Goal: Information Seeking & Learning: Learn about a topic

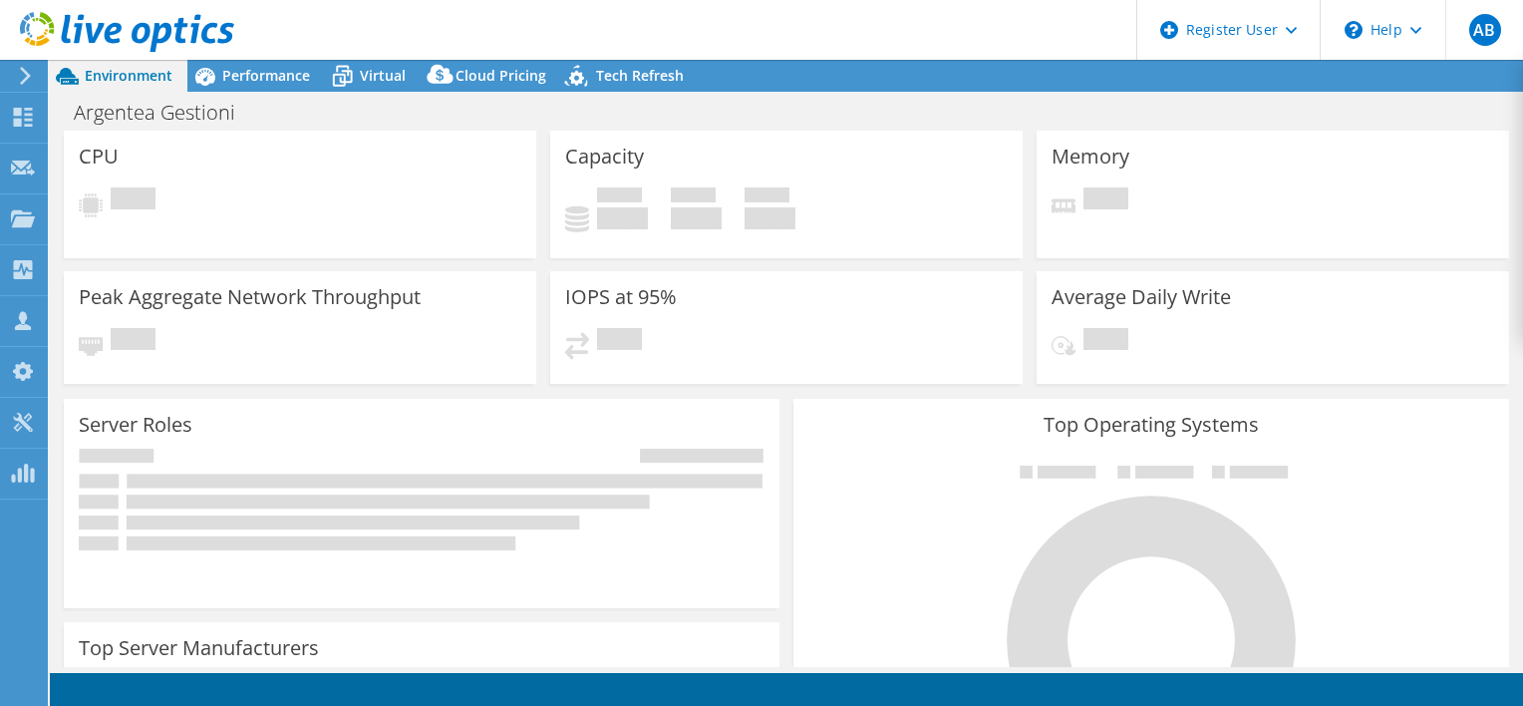
select select "EUFrankfurt"
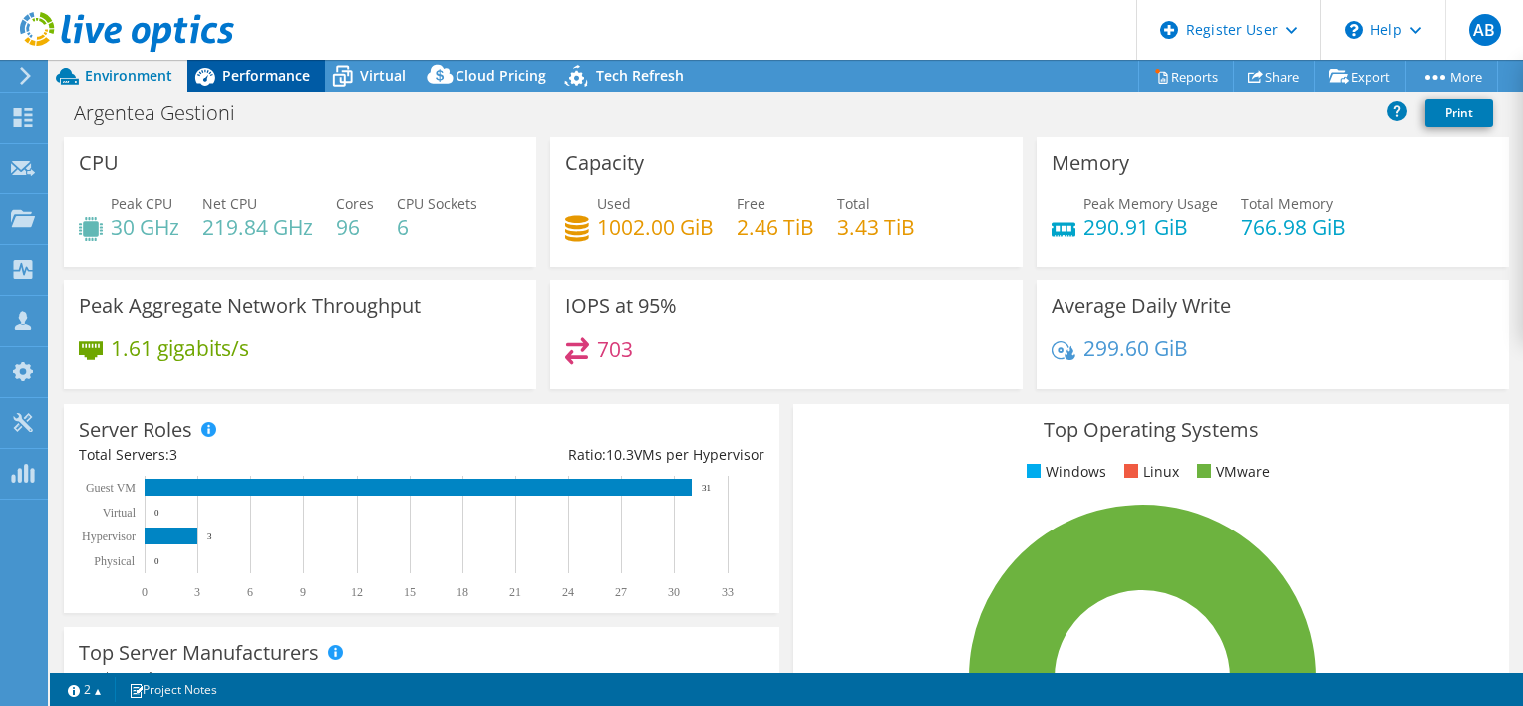
click at [259, 81] on span "Performance" at bounding box center [266, 75] width 88 height 19
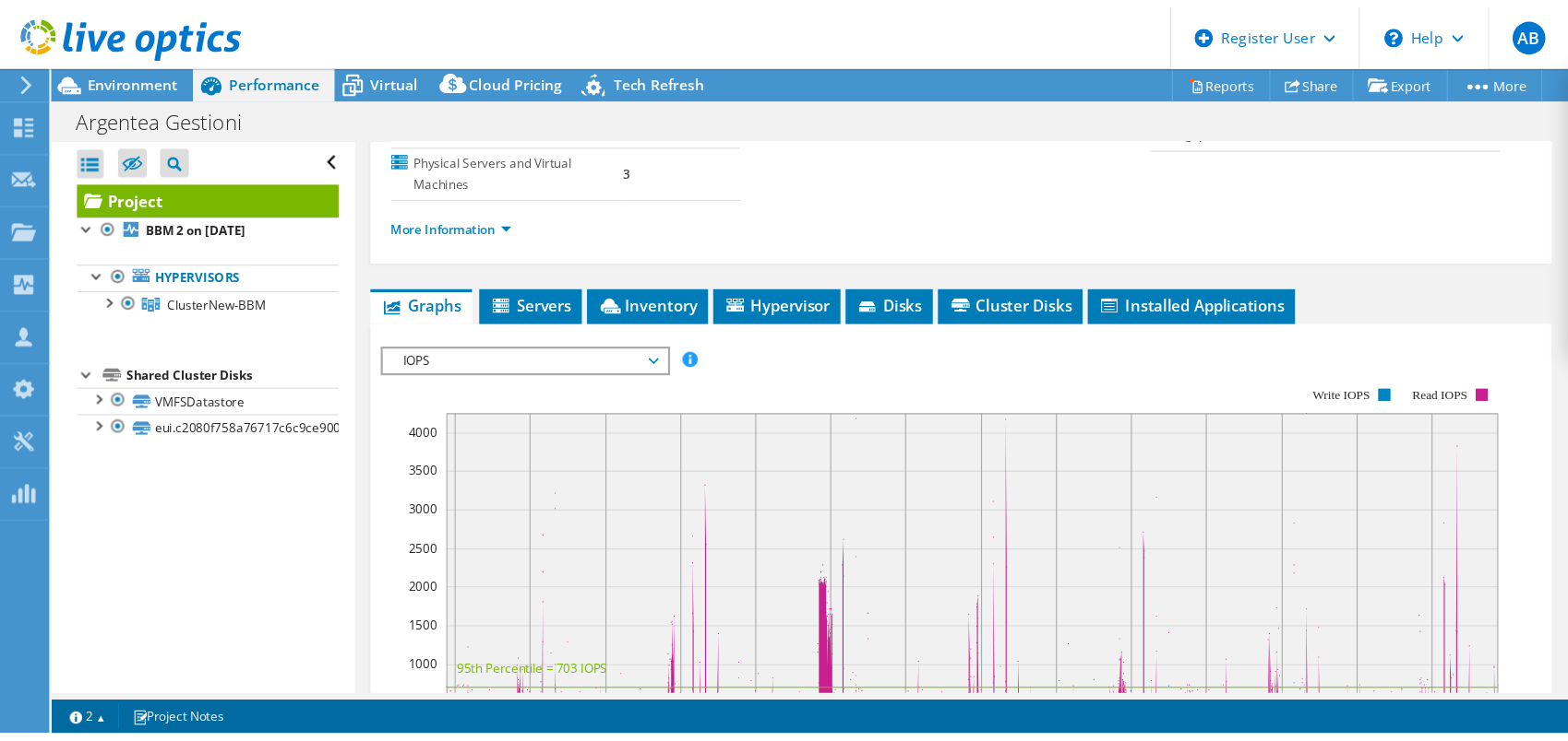
scroll to position [369, 0]
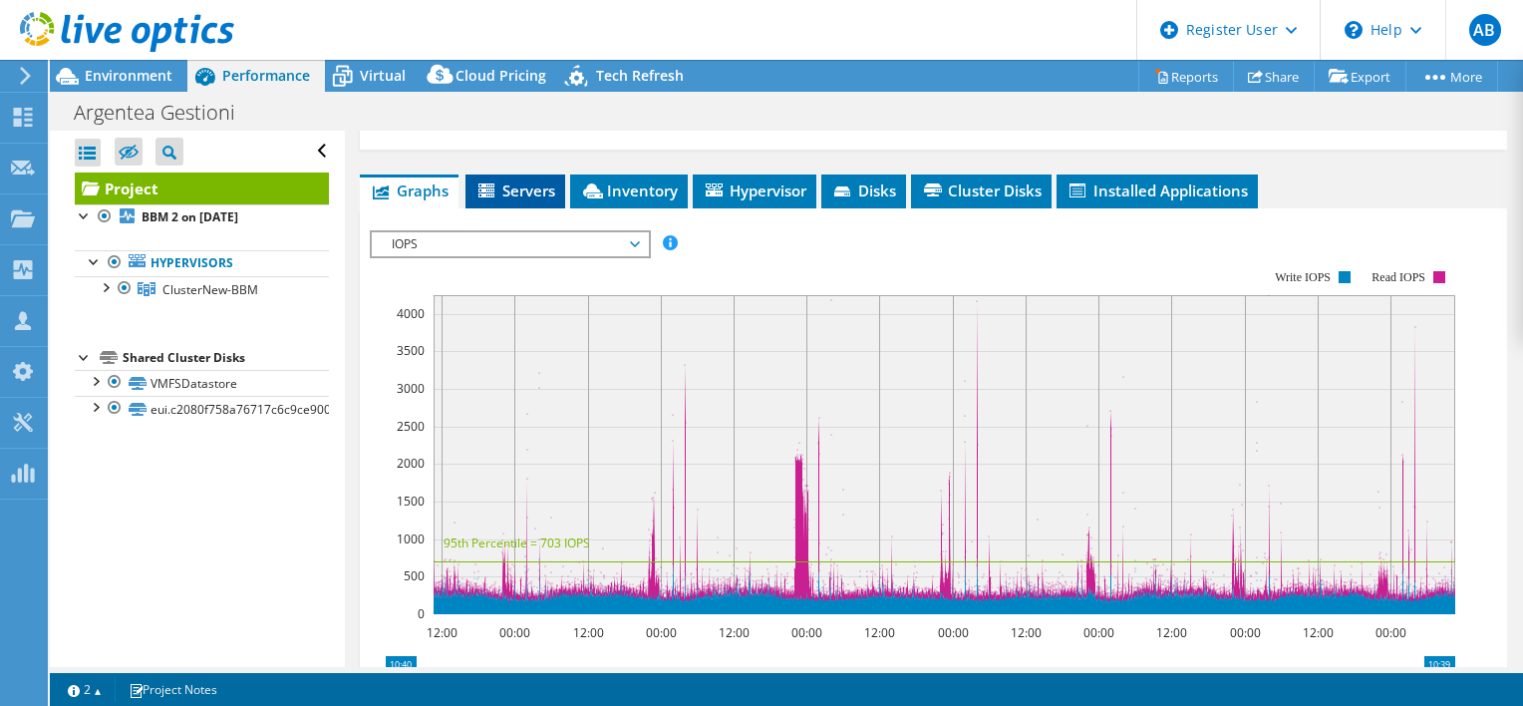
click at [519, 174] on li "Servers" at bounding box center [516, 191] width 100 height 34
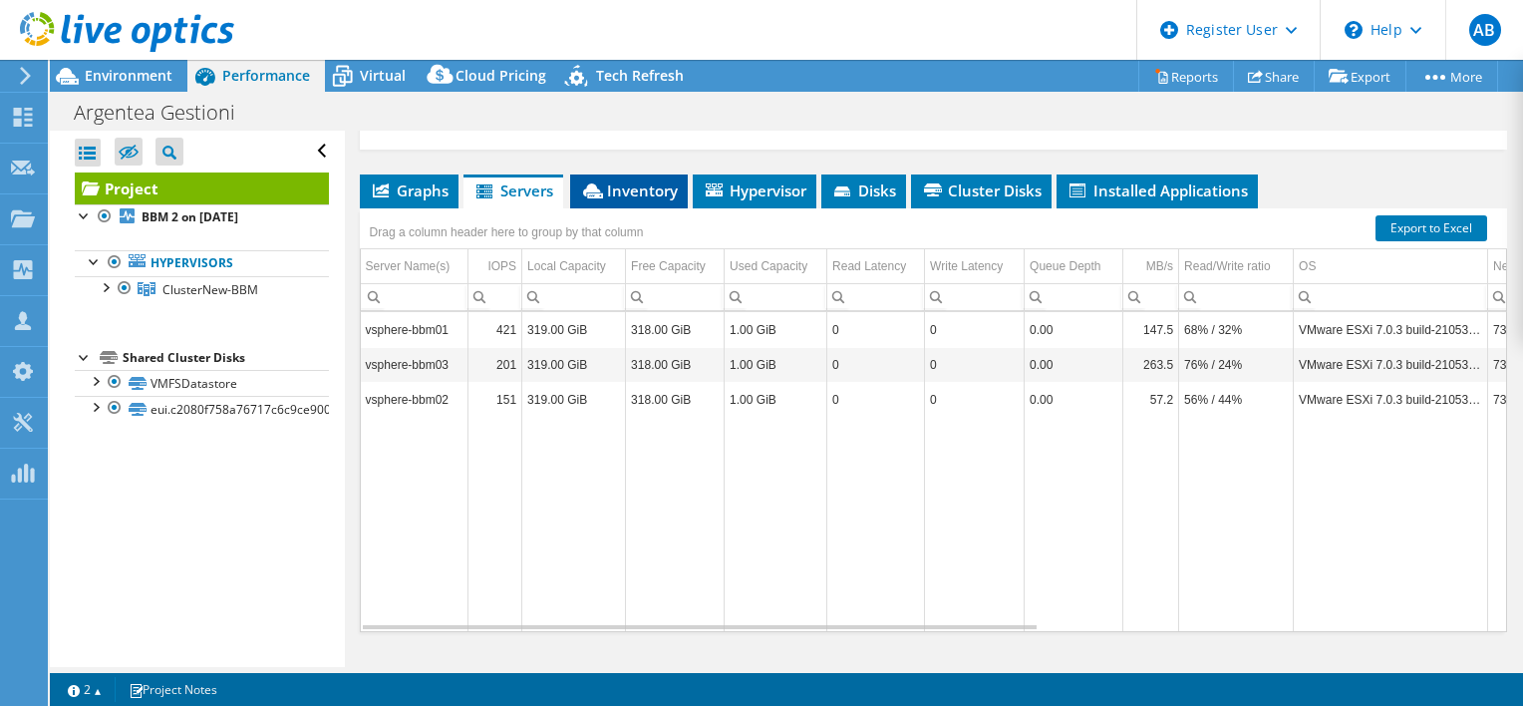
click at [651, 174] on li "Inventory" at bounding box center [629, 191] width 118 height 34
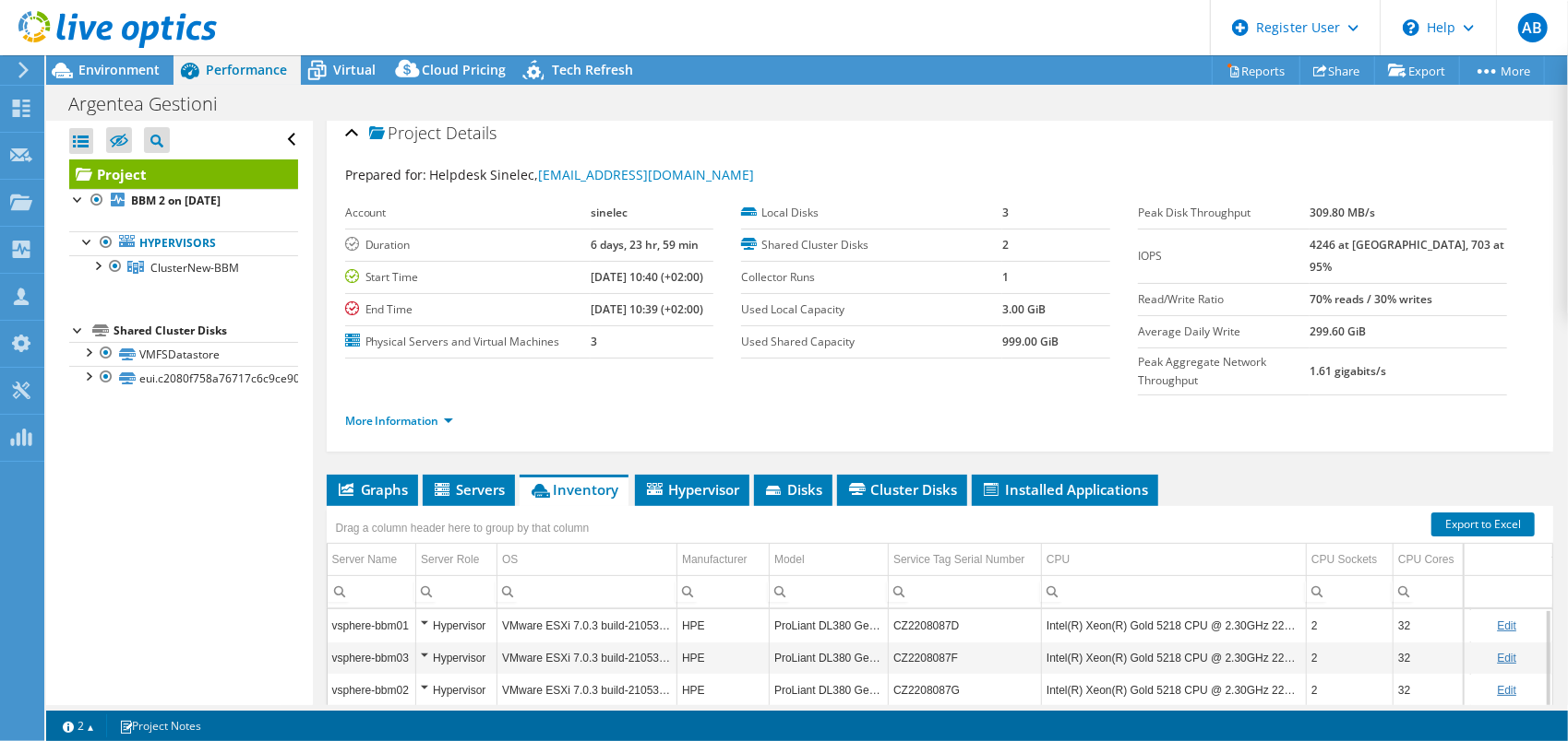
scroll to position [0, 0]
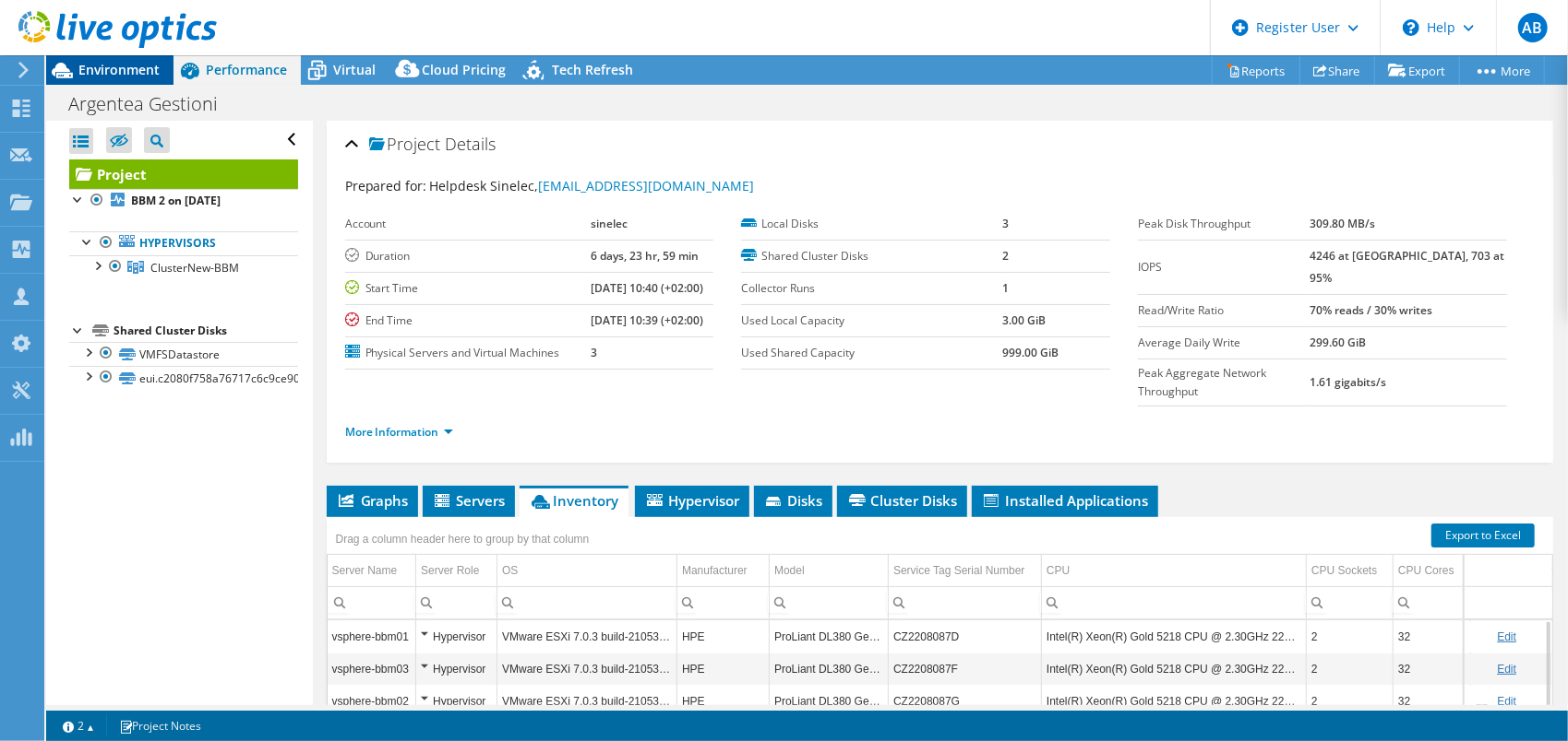
click at [112, 69] on span "Environment" at bounding box center [119, 69] width 81 height 18
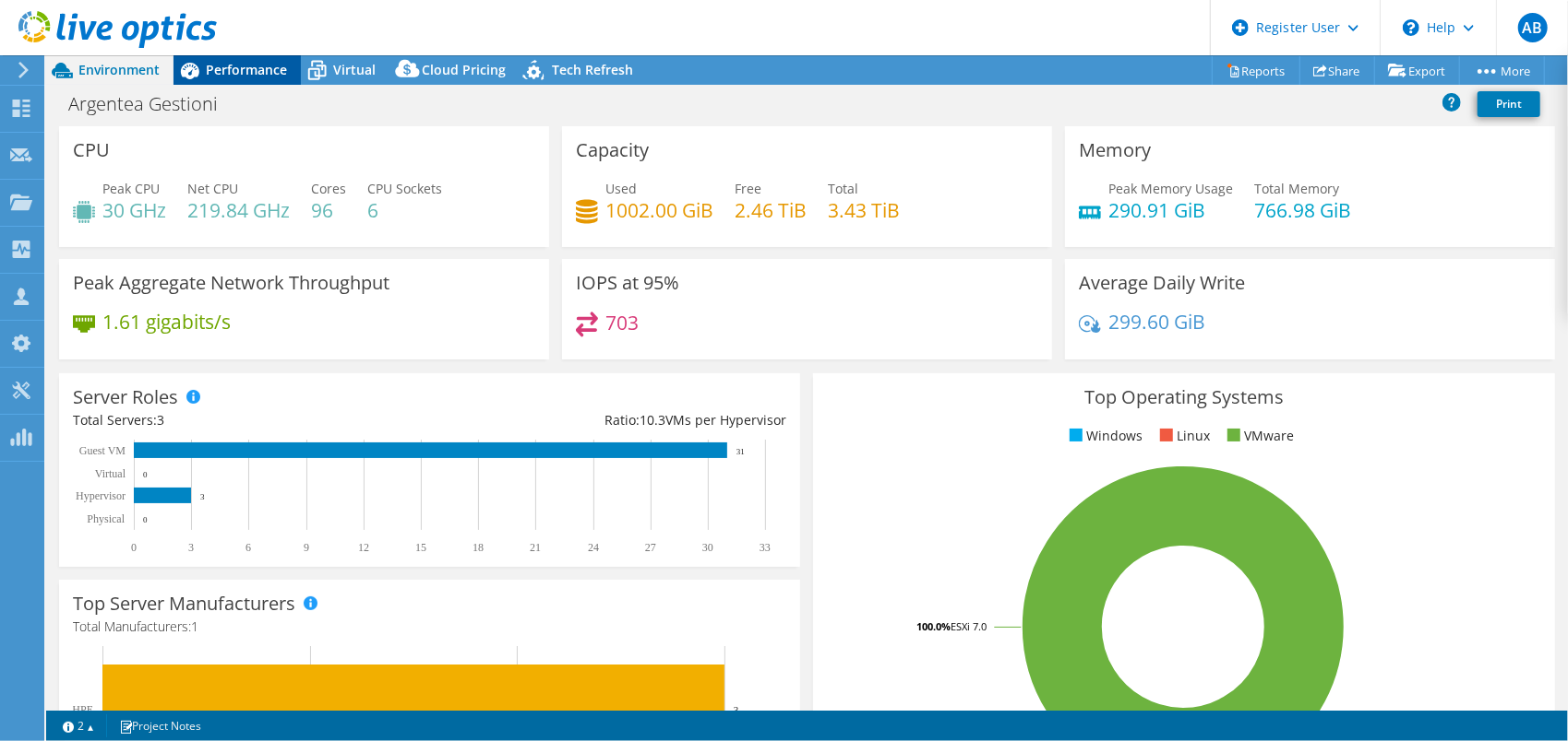
click at [272, 68] on span "Performance" at bounding box center [246, 69] width 81 height 18
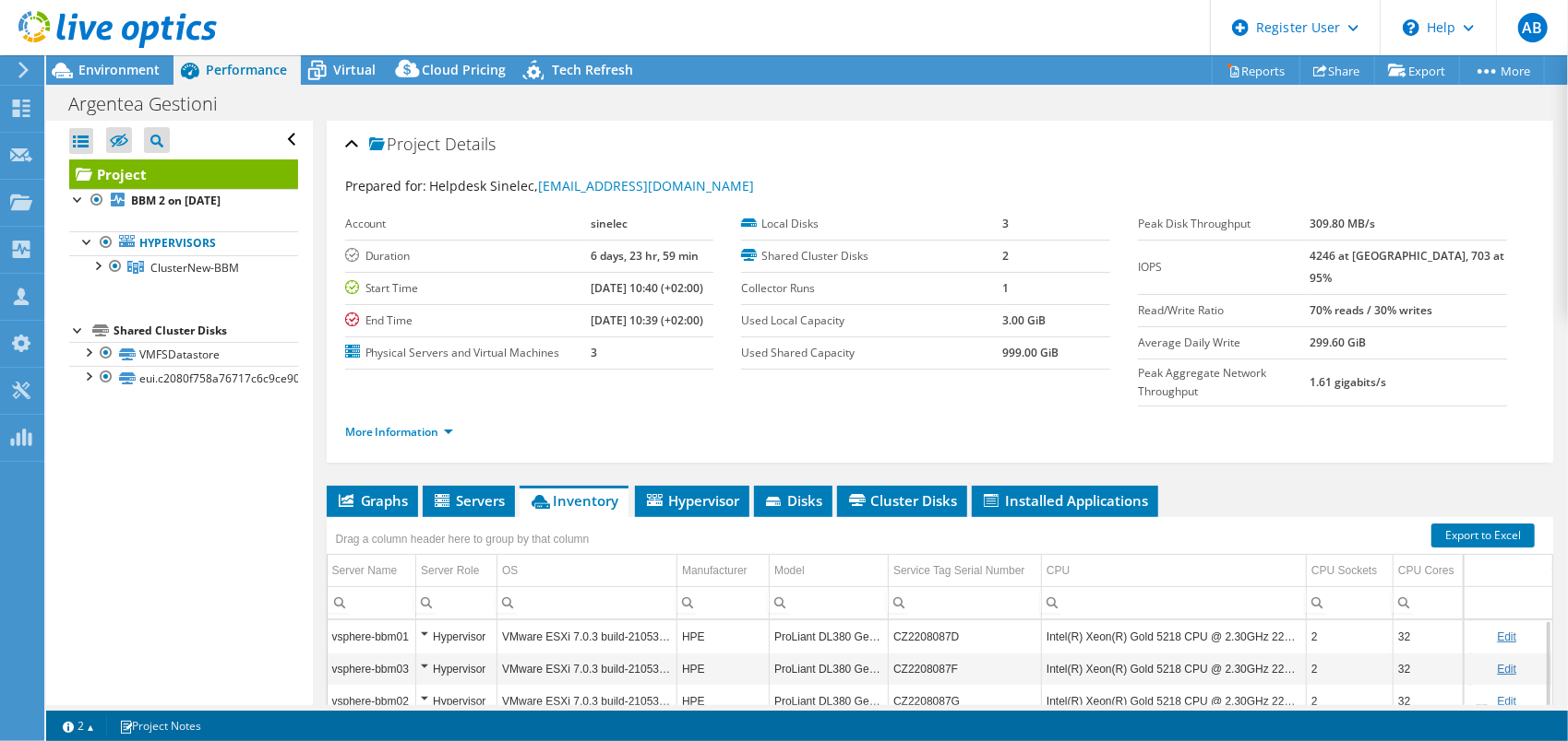
click at [395, 407] on div "More Information" at bounding box center [940, 433] width 1189 height 52
click at [397, 425] on link "More Information" at bounding box center [399, 432] width 108 height 16
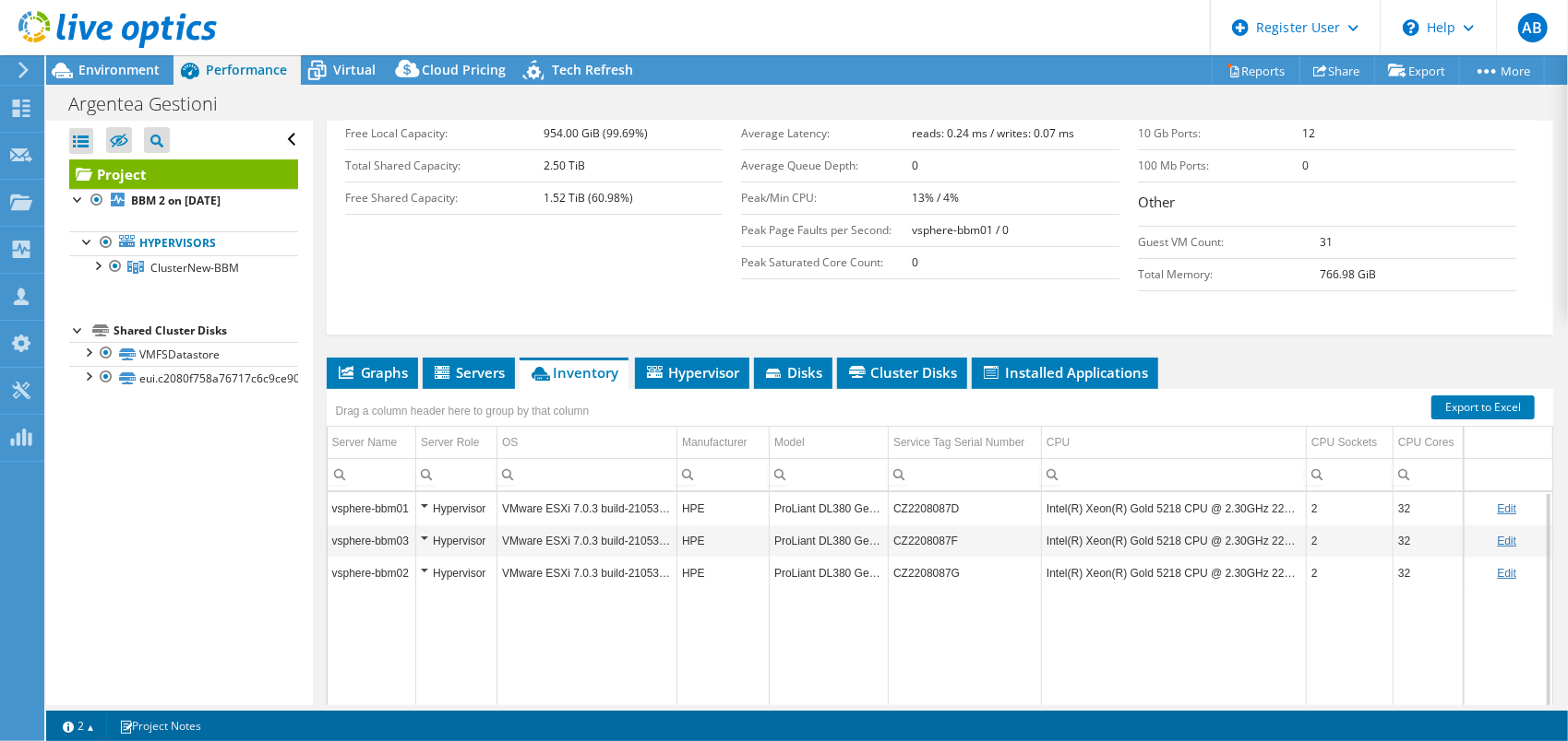
scroll to position [511, 0]
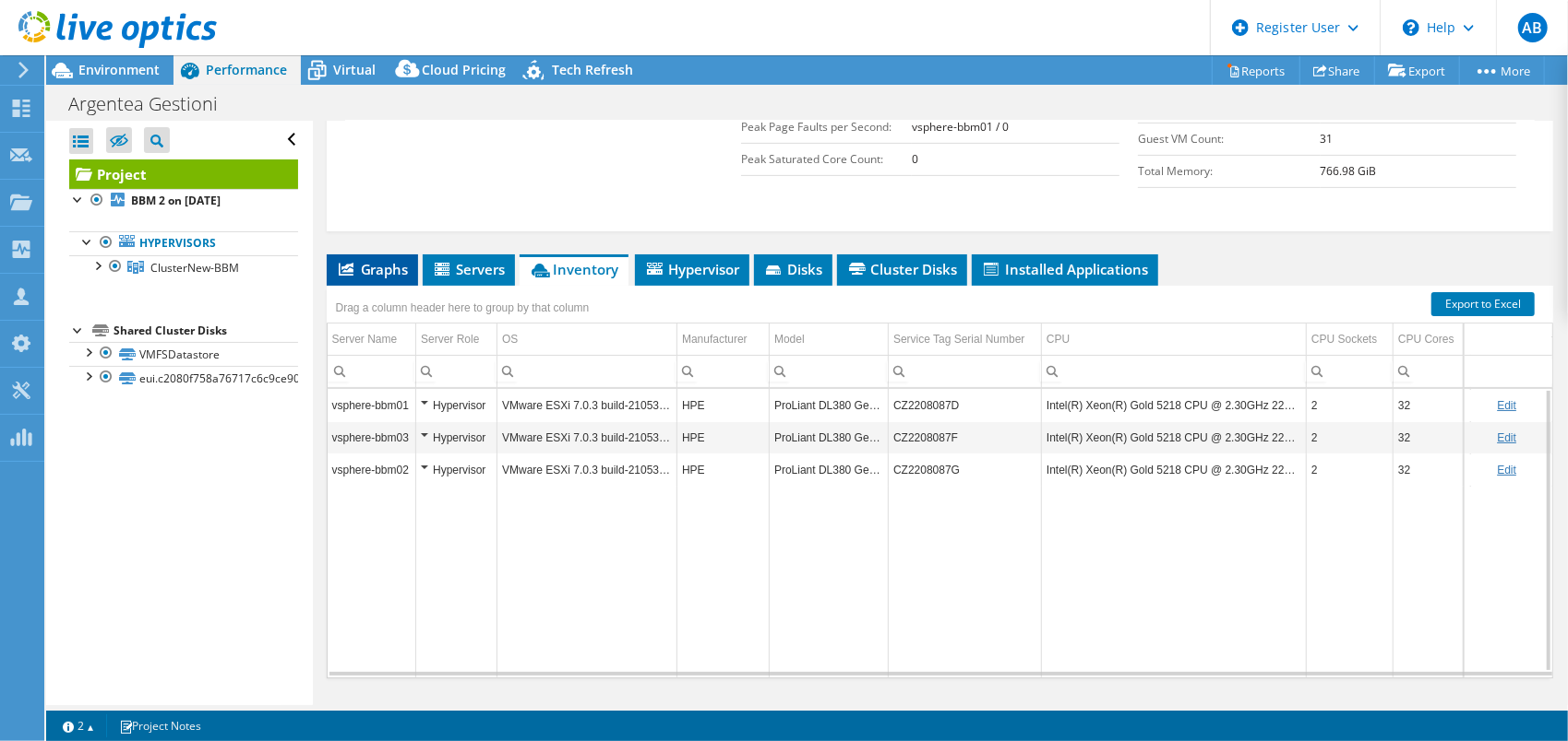
click at [388, 260] on span "Graphs" at bounding box center [372, 269] width 73 height 19
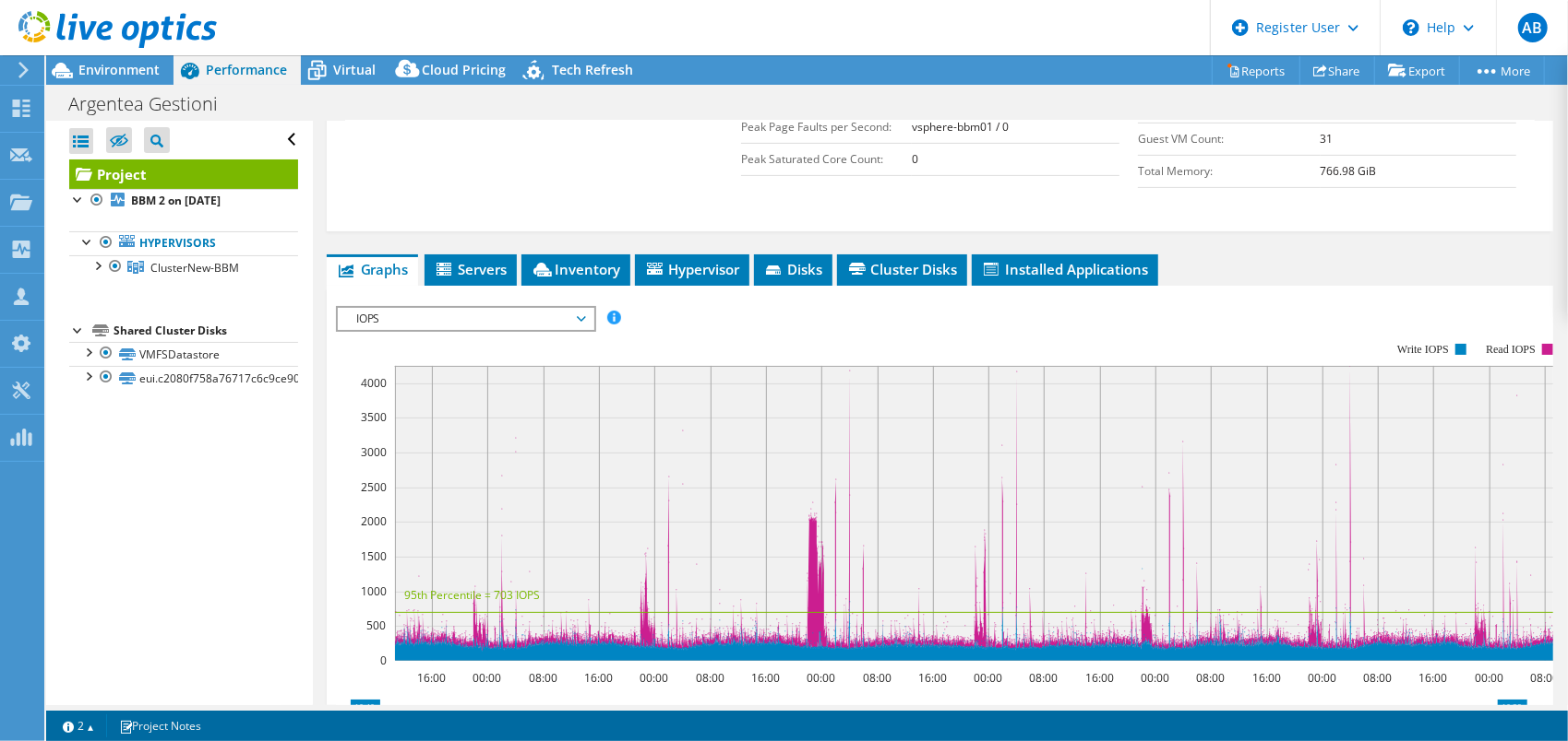
click at [471, 308] on span "IOPS" at bounding box center [466, 319] width 237 height 22
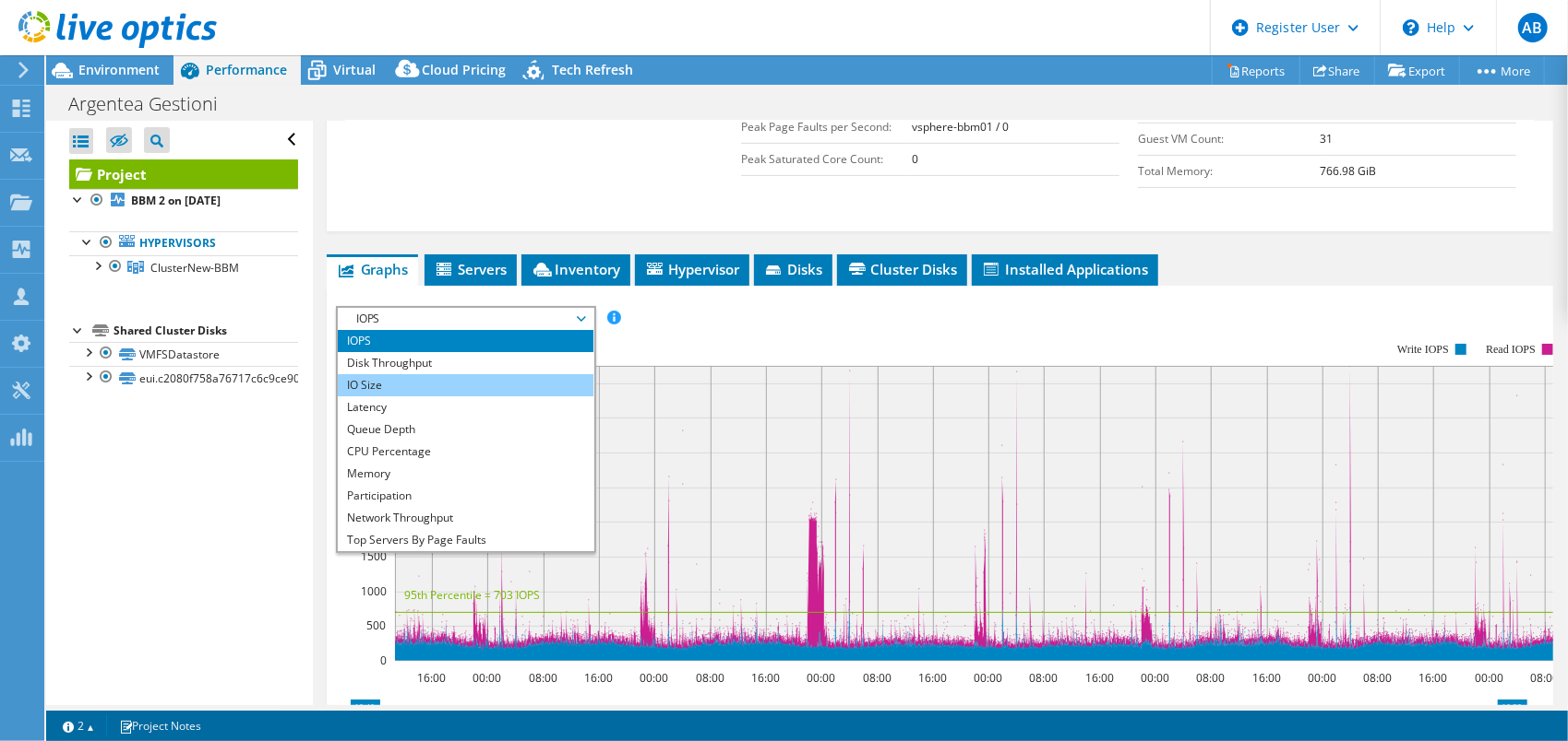
click at [431, 375] on li "IO Size" at bounding box center [466, 386] width 255 height 22
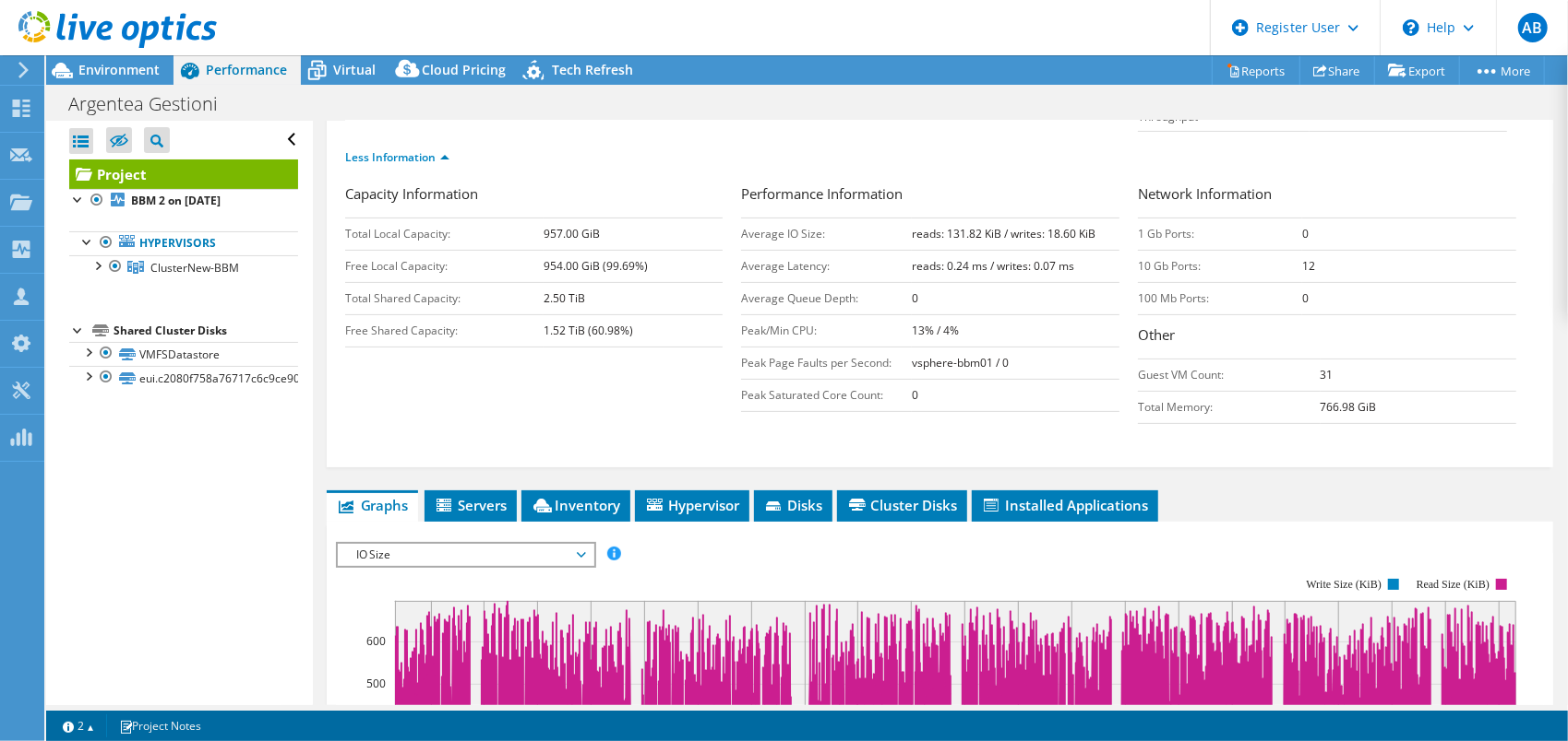
scroll to position [234, 0]
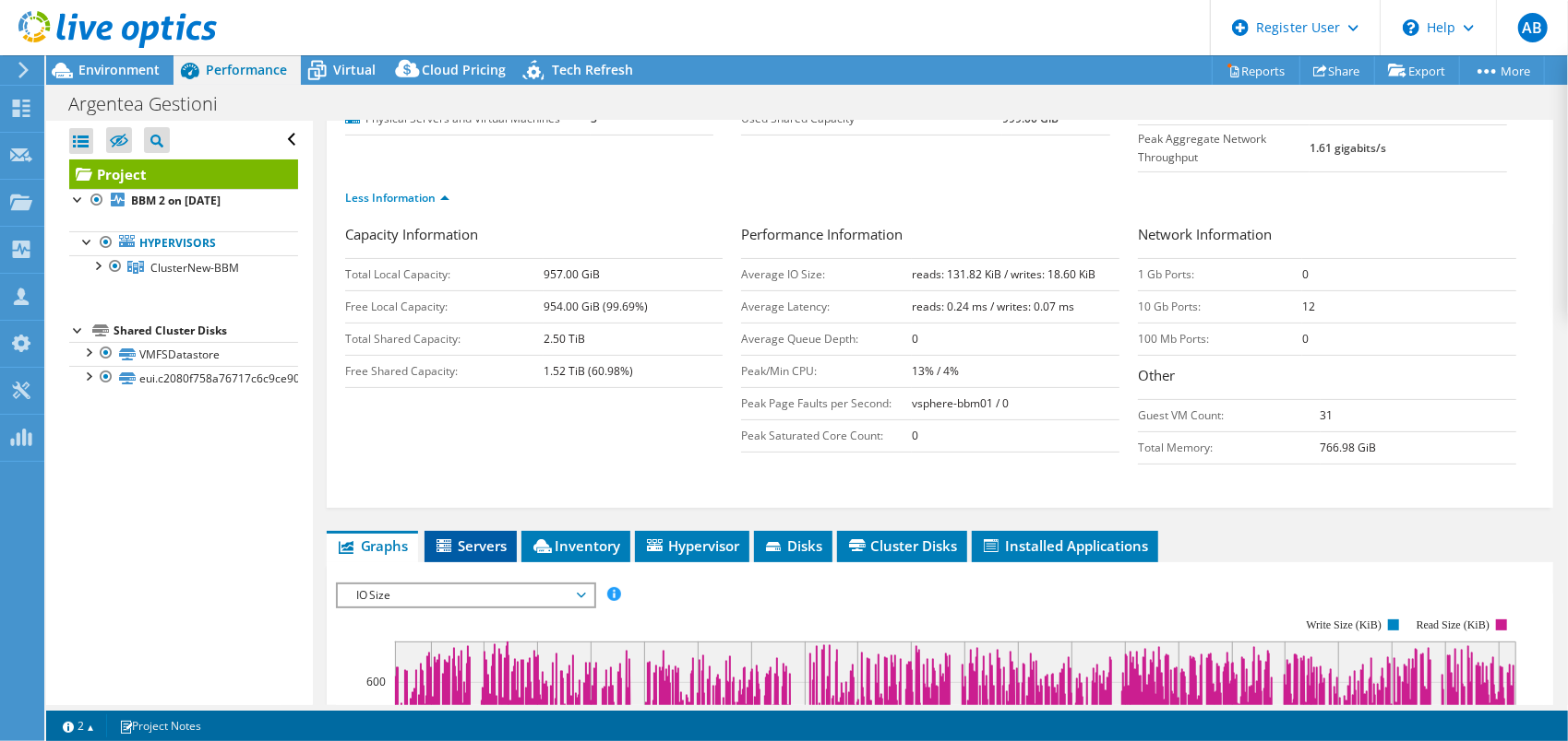
click at [459, 537] on span "Servers" at bounding box center [471, 546] width 74 height 19
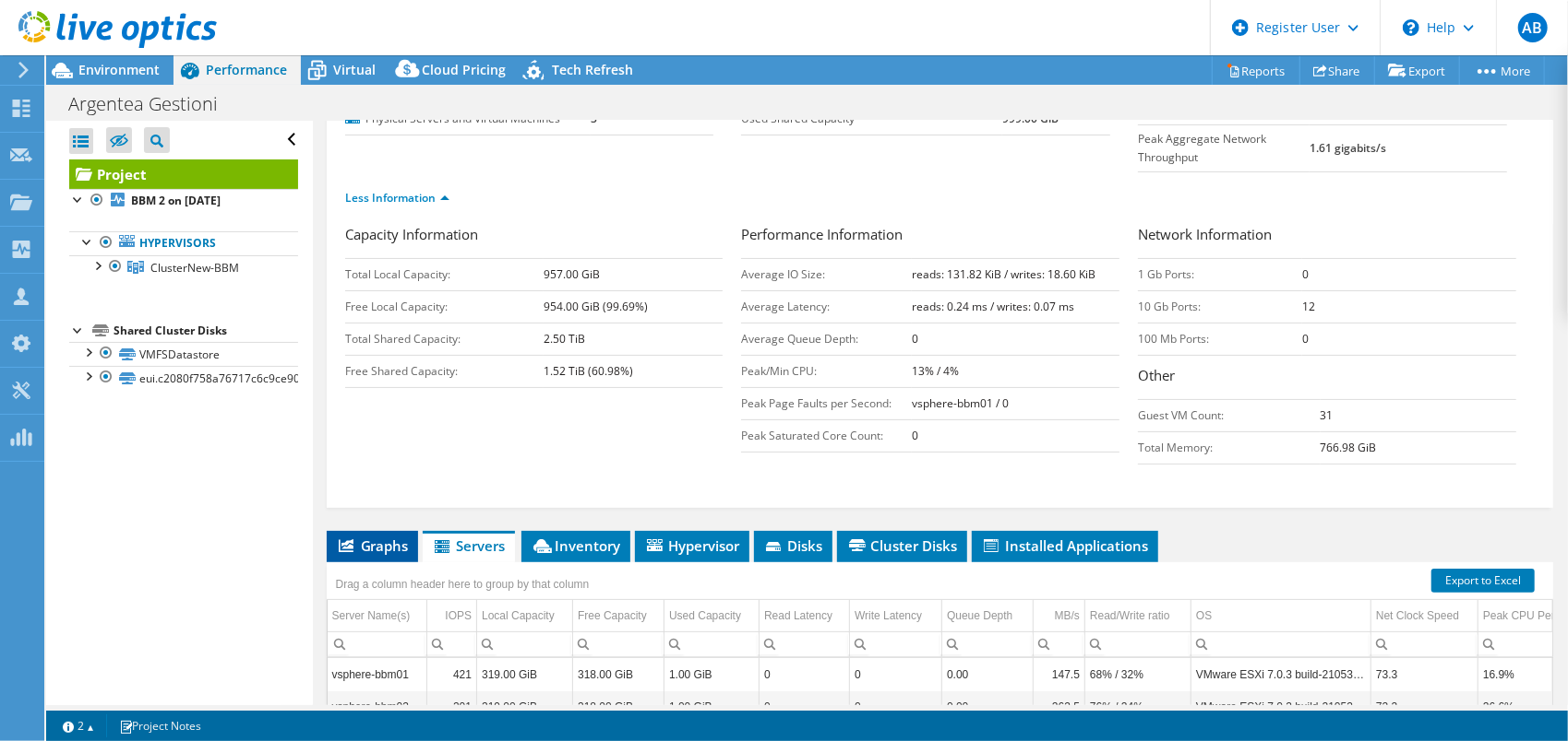
click at [393, 537] on span "Graphs" at bounding box center [372, 546] width 73 height 19
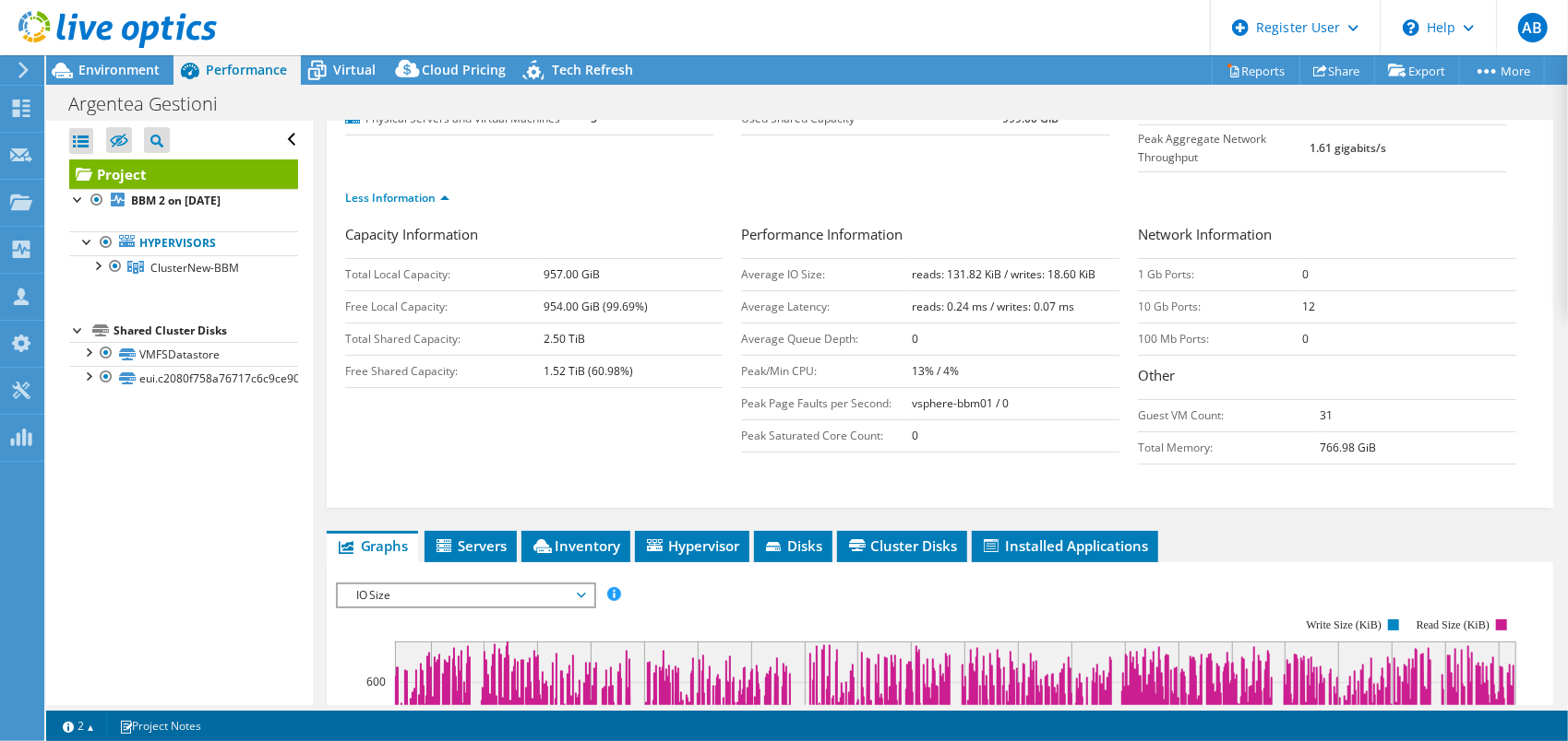
scroll to position [0, 0]
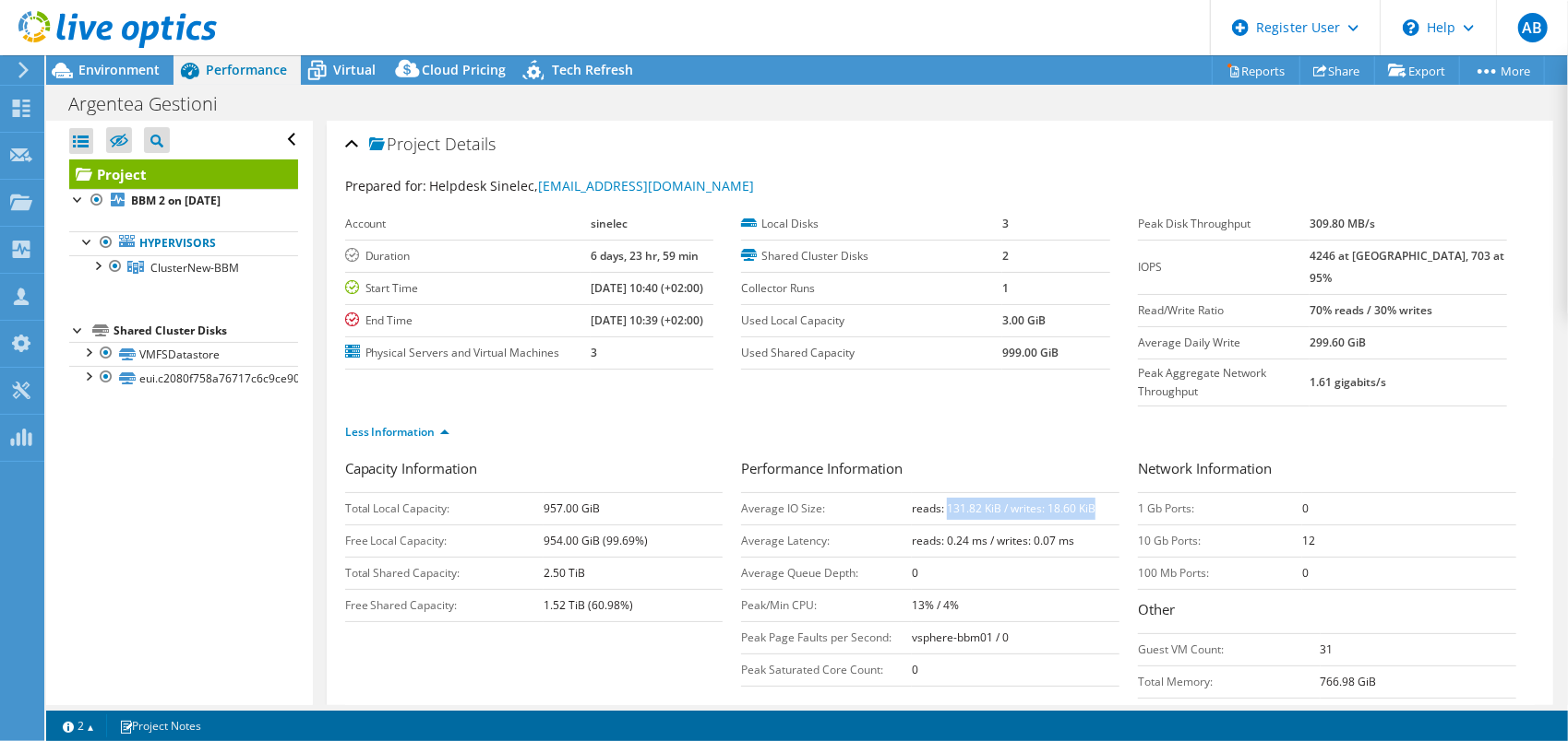
drag, startPoint x: 940, startPoint y: 468, endPoint x: 1099, endPoint y: 465, distance: 159.0
click at [1099, 492] on td "reads: 131.82 KiB / writes: 18.60 KiB" at bounding box center [1015, 508] width 207 height 32
click at [1096, 492] on td "reads: 131.82 KiB / writes: 18.60 KiB" at bounding box center [1015, 508] width 207 height 32
click at [1074, 557] on td "0" at bounding box center [1015, 573] width 207 height 32
click at [121, 68] on span "Environment" at bounding box center [119, 69] width 81 height 18
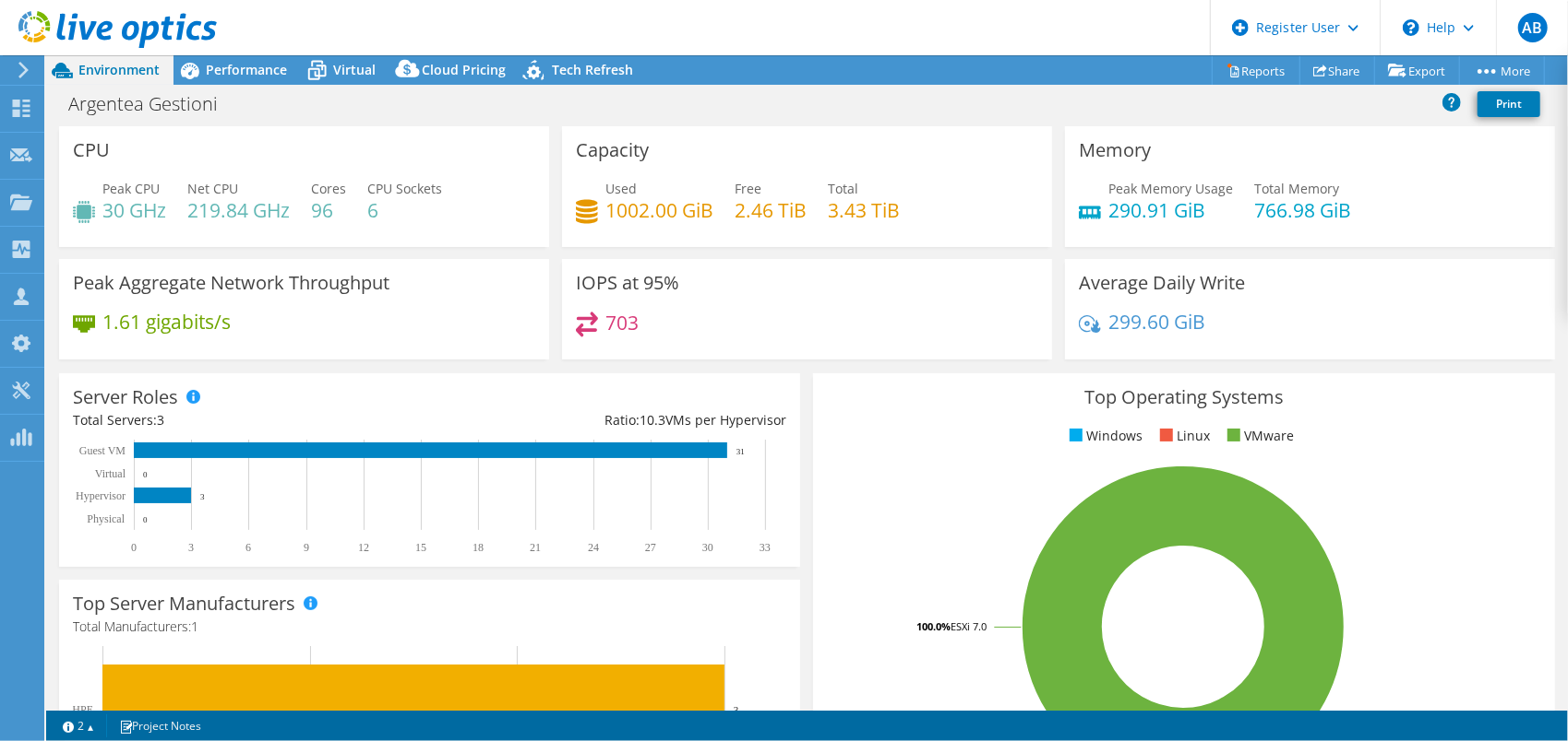
click at [126, 329] on h4 "1.61 gigabits/s" at bounding box center [167, 322] width 129 height 20
click at [255, 65] on span "Performance" at bounding box center [246, 69] width 81 height 18
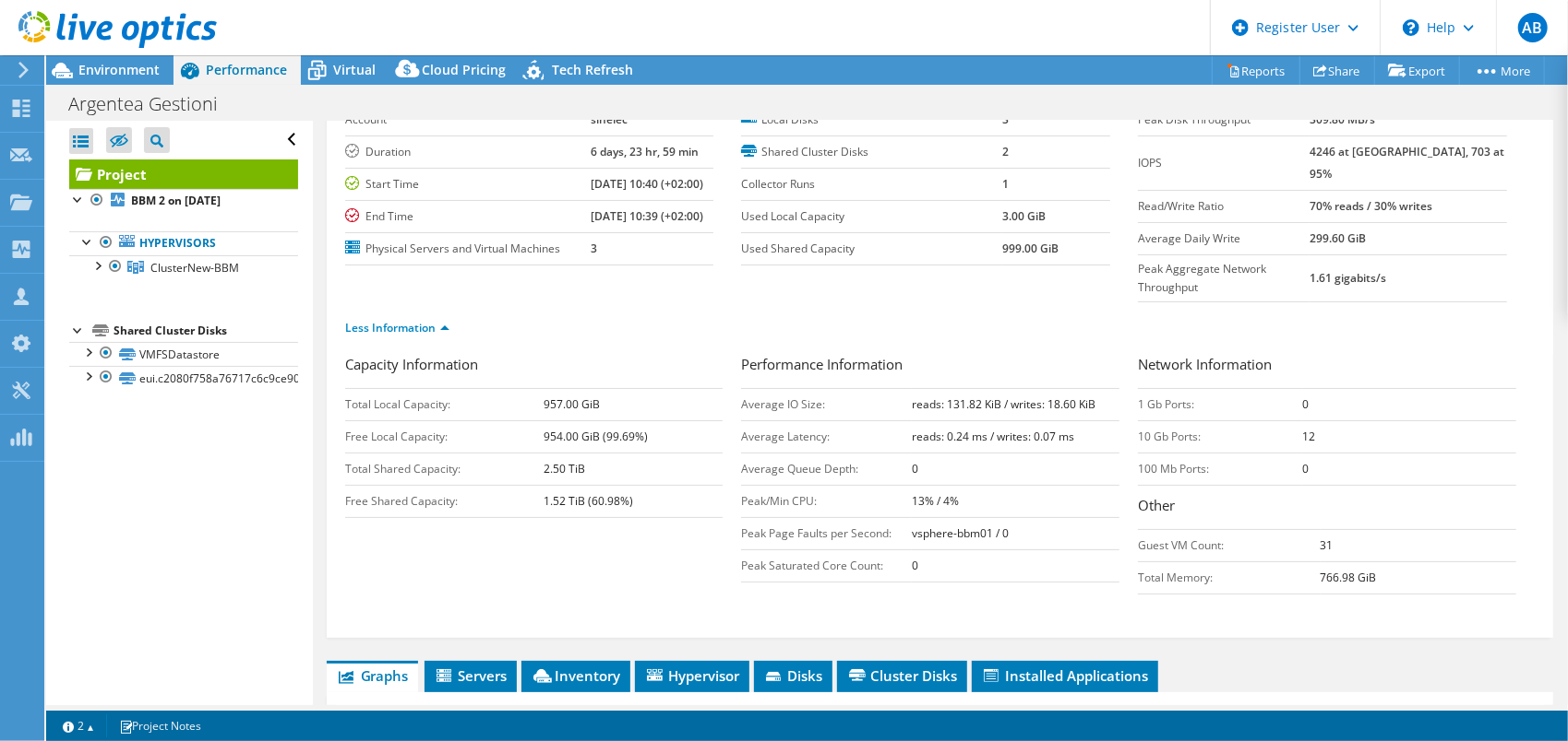
scroll to position [184, 0]
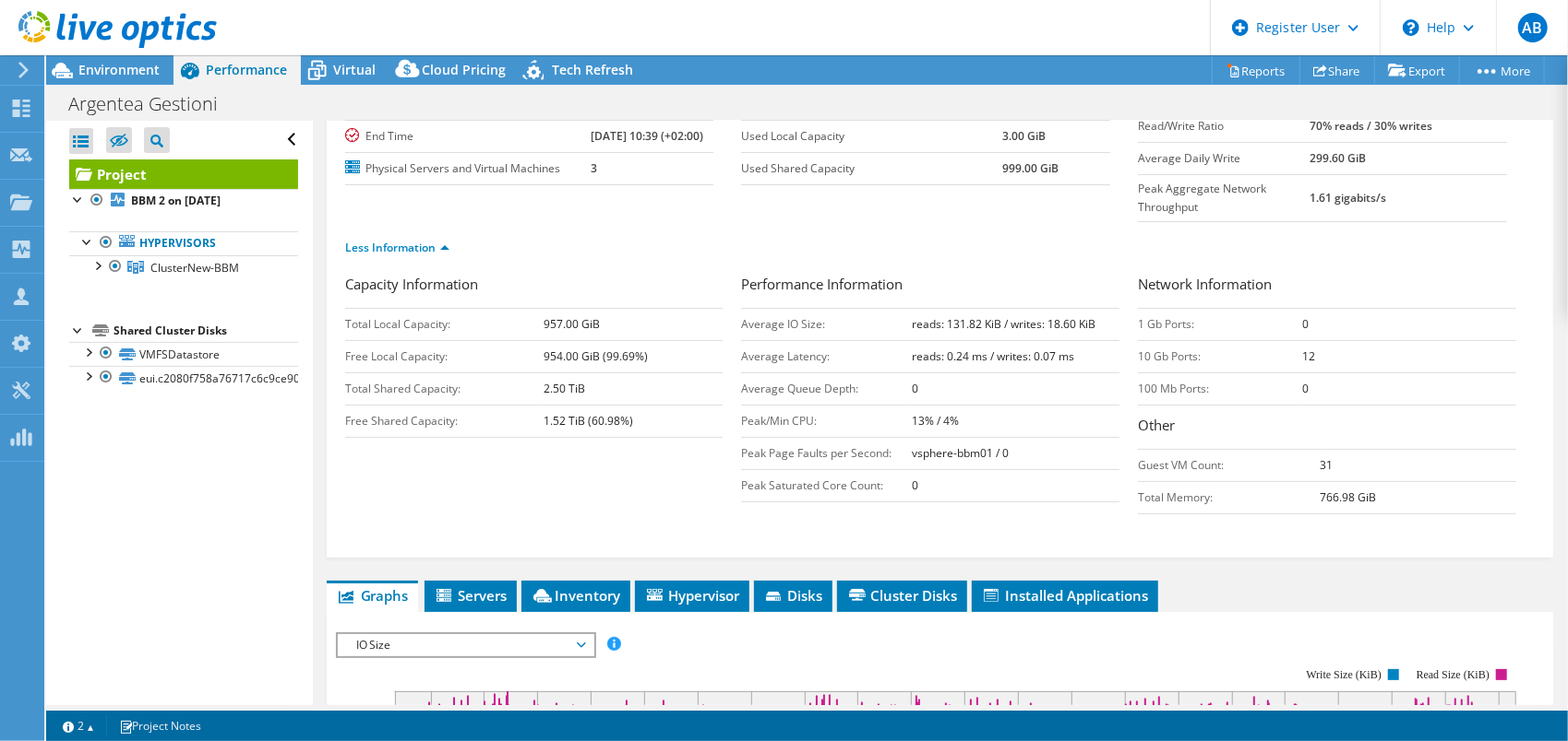
drag, startPoint x: 1321, startPoint y: 317, endPoint x: 1277, endPoint y: 317, distance: 44.0
click at [1277, 340] on tr "10 Gb Ports: 12" at bounding box center [1326, 356] width 379 height 32
click at [1279, 340] on td "10 Gb Ports:" at bounding box center [1219, 356] width 164 height 32
click at [1196, 340] on td "10 Gb Ports:" at bounding box center [1219, 356] width 164 height 32
click at [91, 80] on div "Environment" at bounding box center [110, 70] width 128 height 30
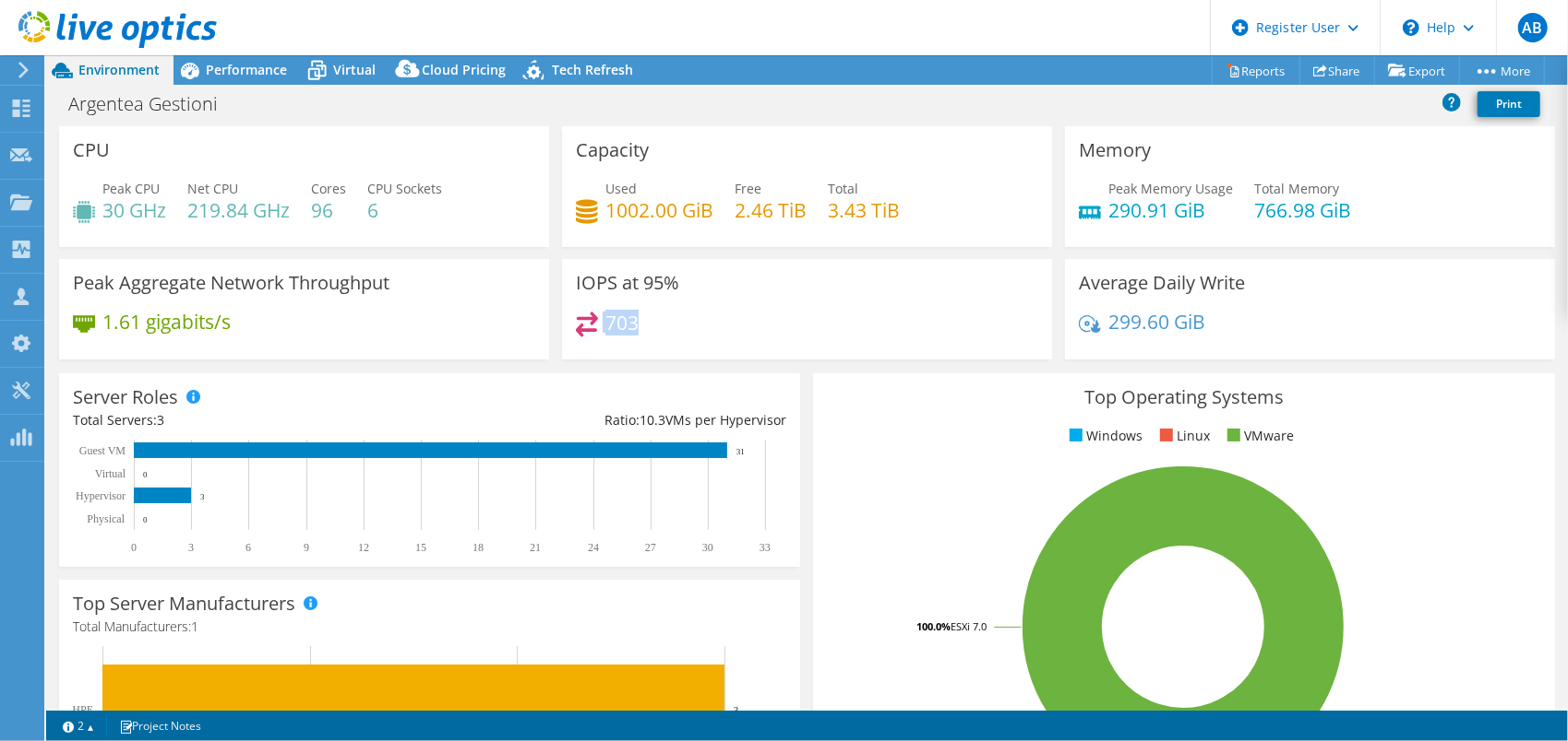
drag, startPoint x: 593, startPoint y: 330, endPoint x: 653, endPoint y: 330, distance: 60.0
click at [653, 330] on div "703" at bounding box center [806, 331] width 462 height 40
click at [243, 68] on span "Performance" at bounding box center [246, 69] width 81 height 18
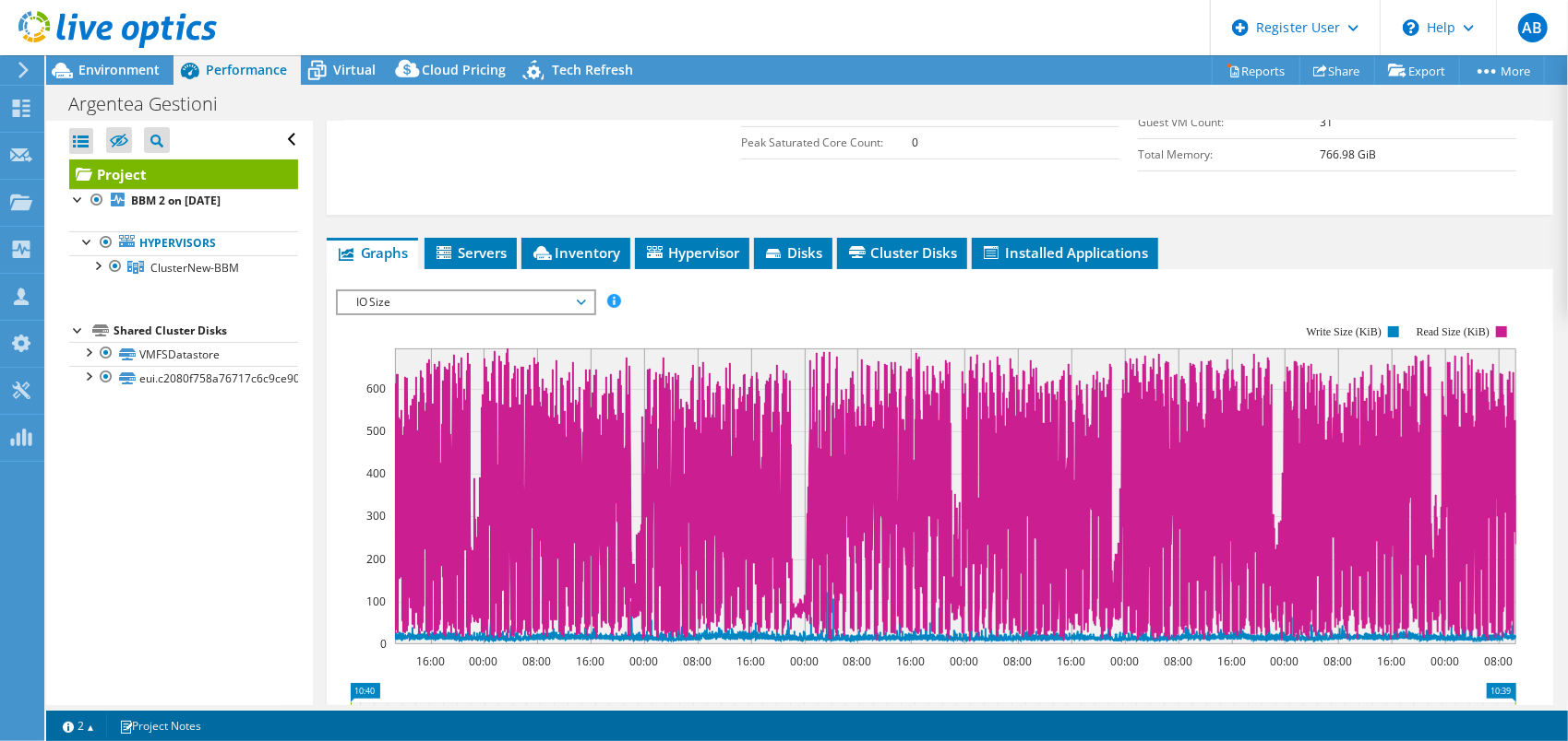
scroll to position [461, 0]
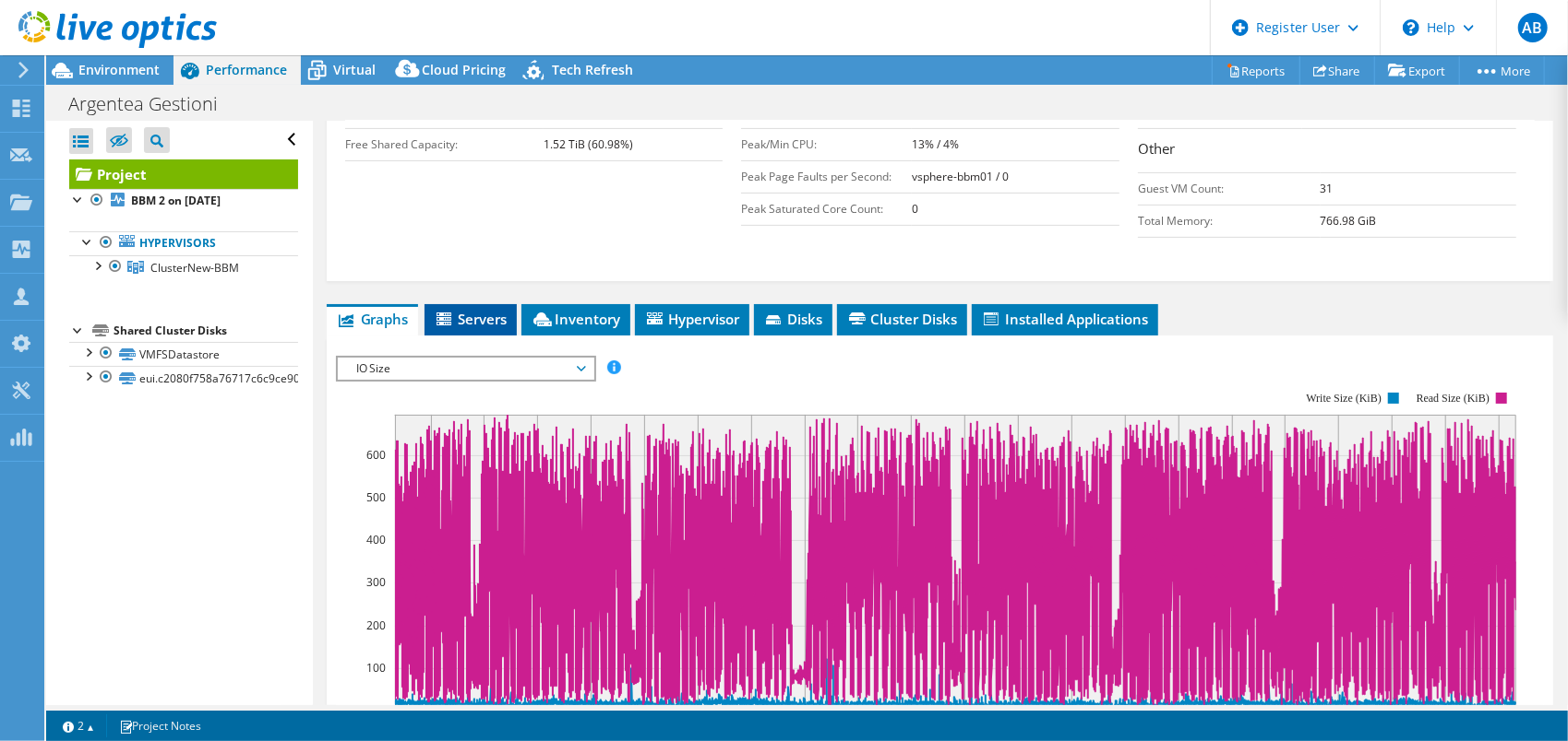
click at [467, 310] on span "Servers" at bounding box center [471, 319] width 74 height 19
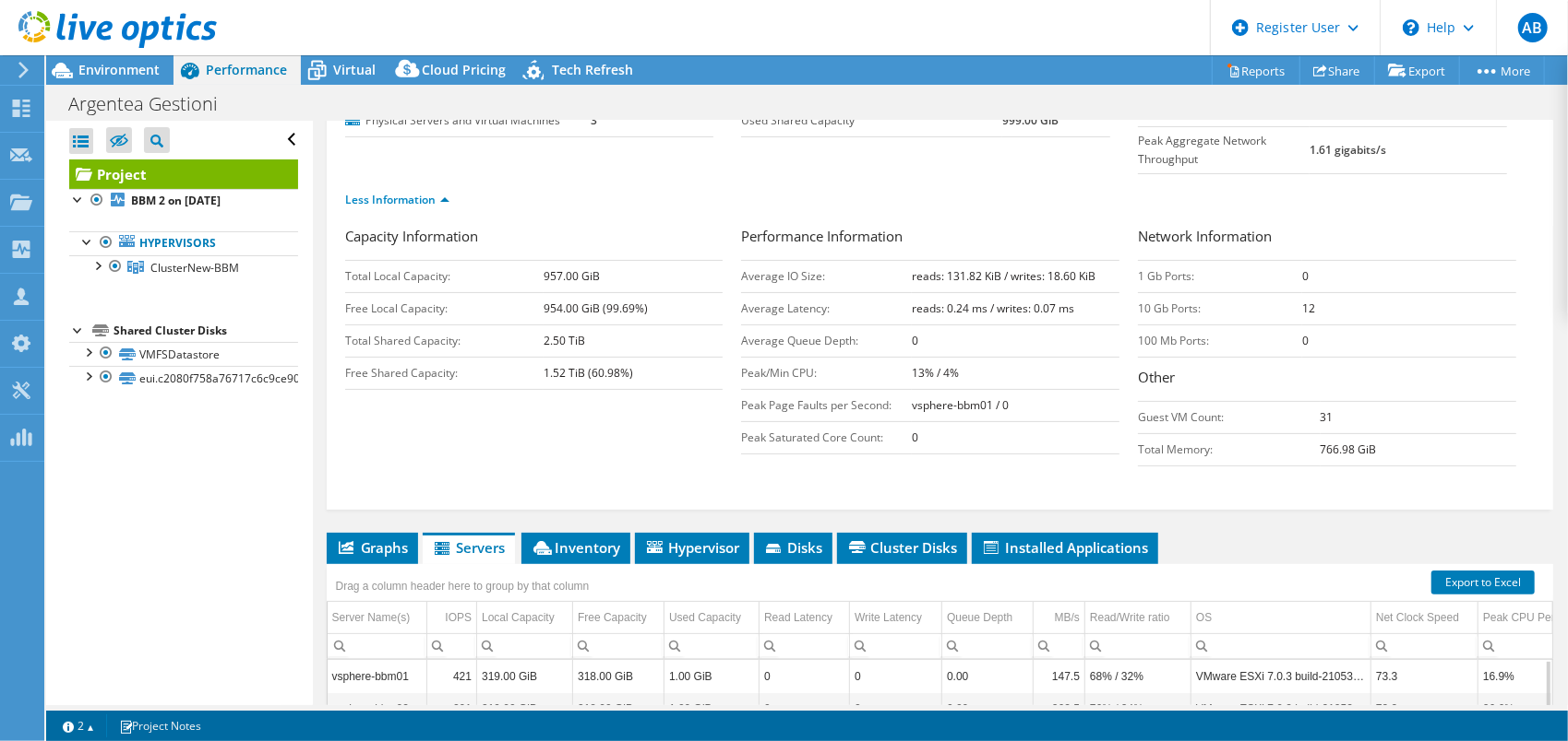
scroll to position [142, 0]
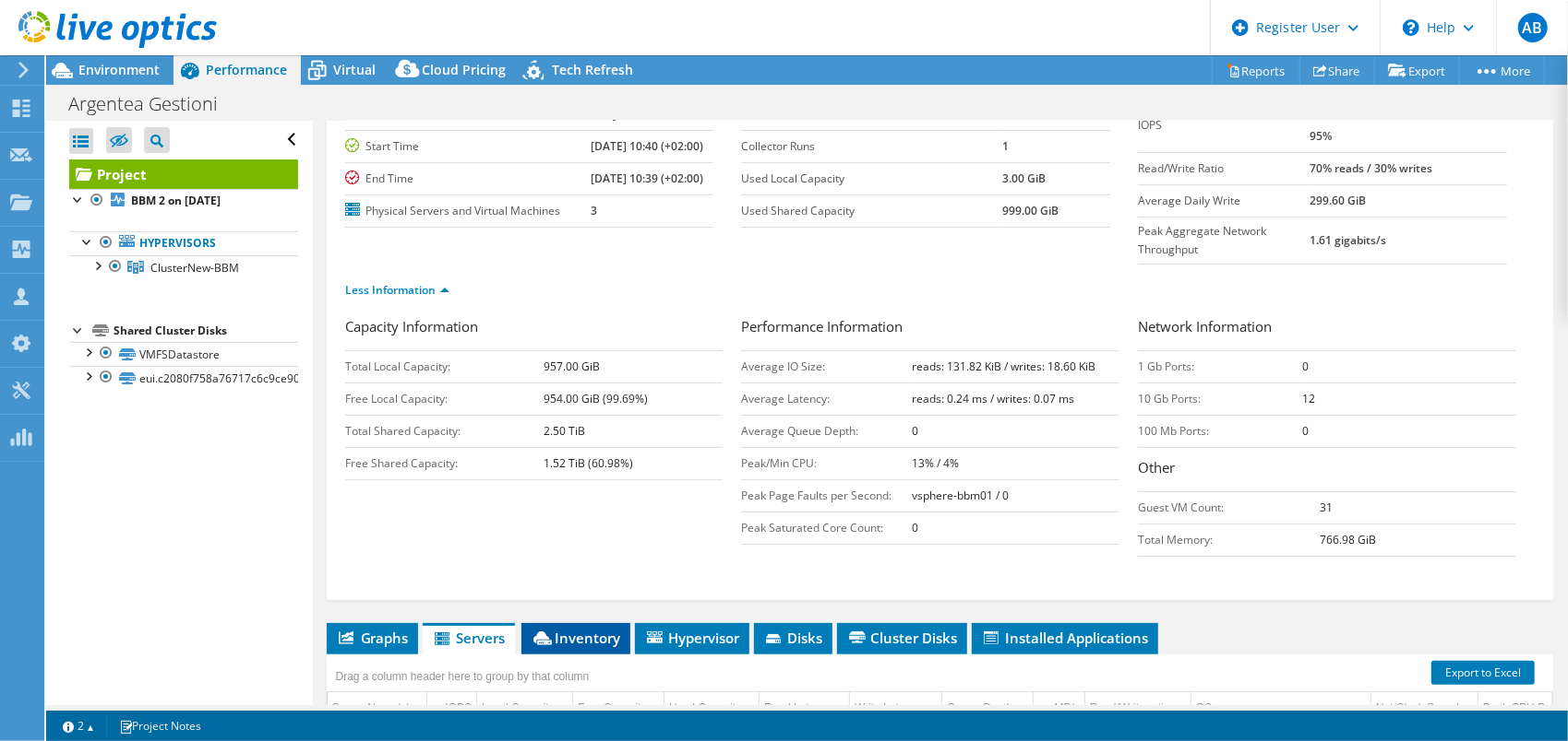
click at [616, 629] on span "Inventory" at bounding box center [576, 638] width 91 height 19
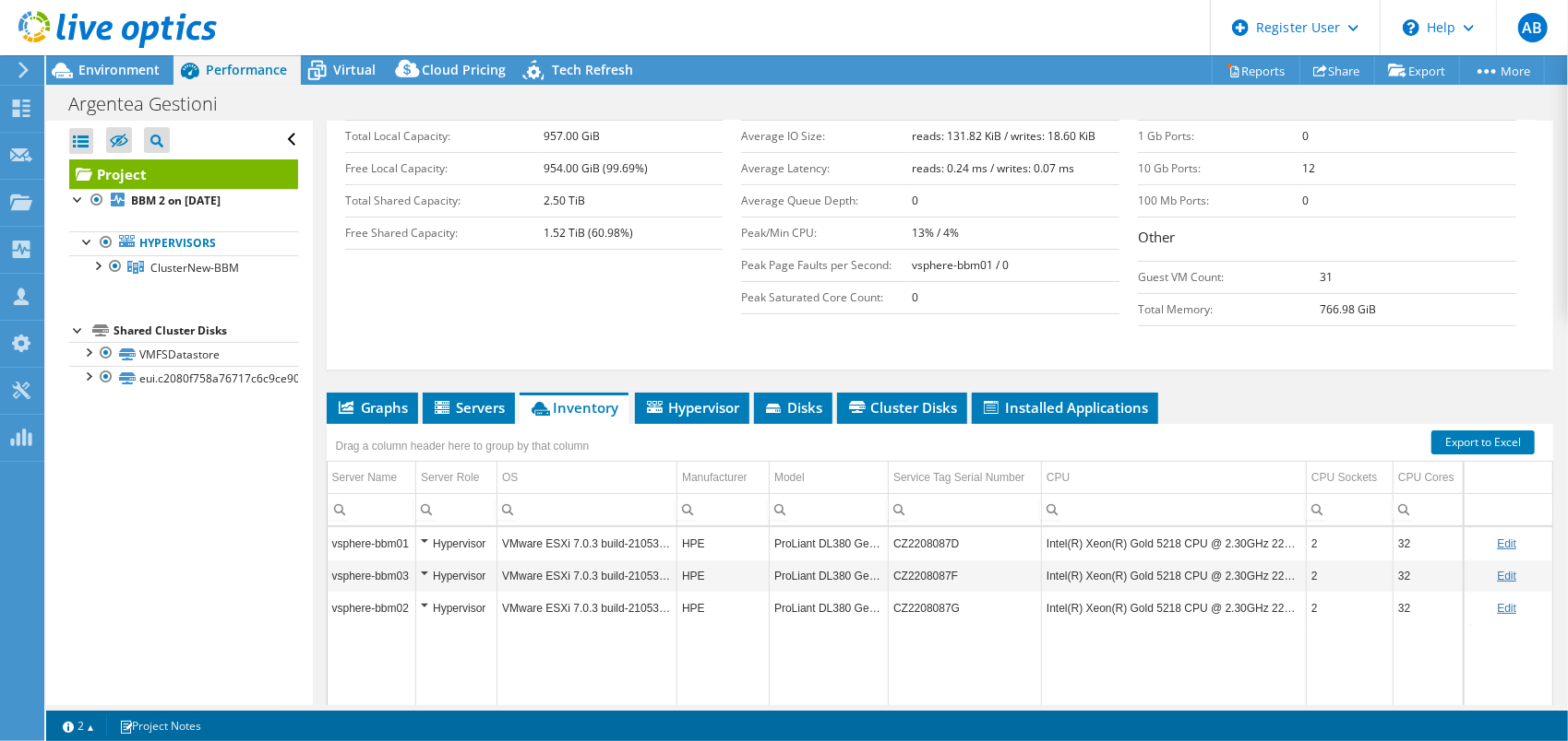
scroll to position [511, 0]
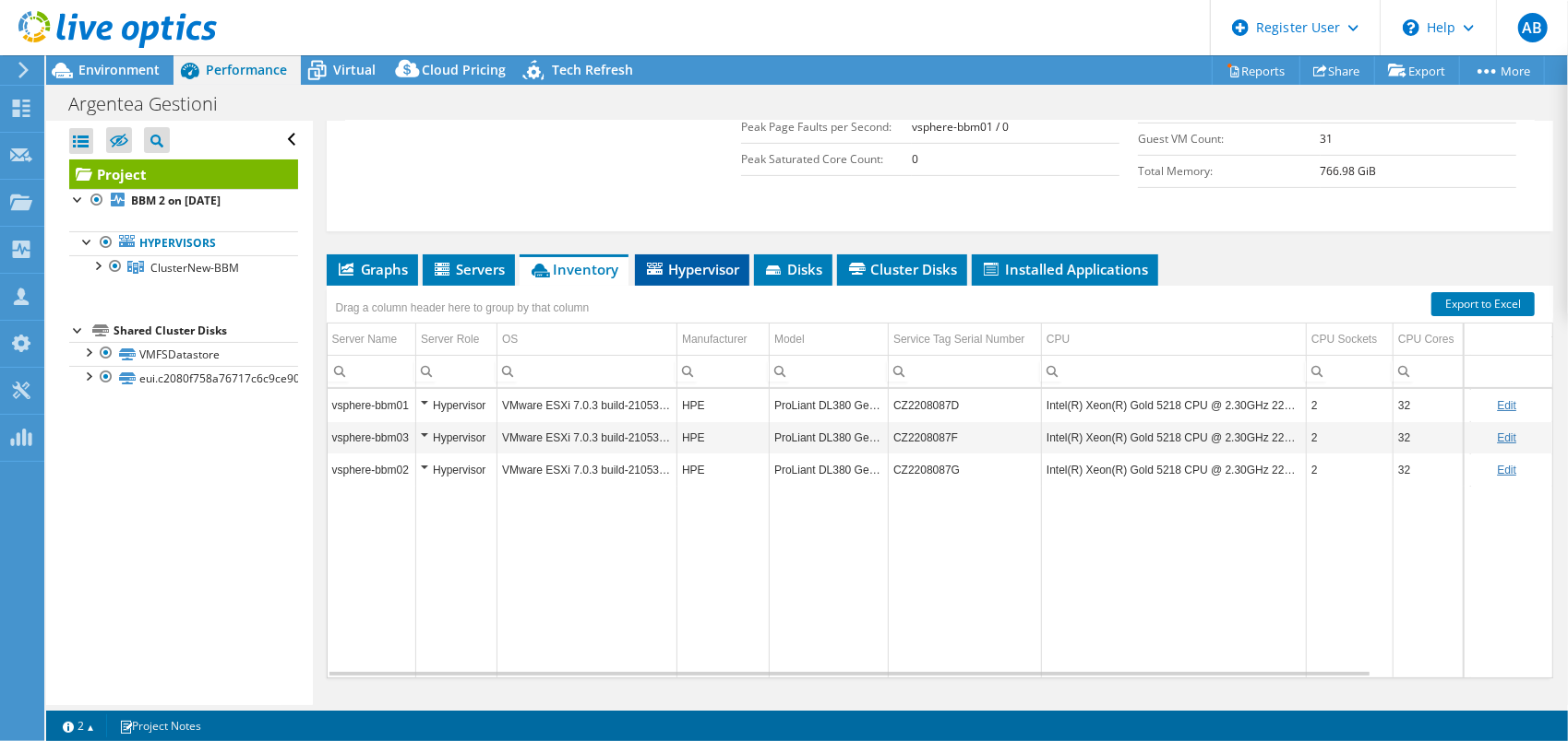
click at [736, 260] on span "Hypervisor" at bounding box center [692, 269] width 96 height 19
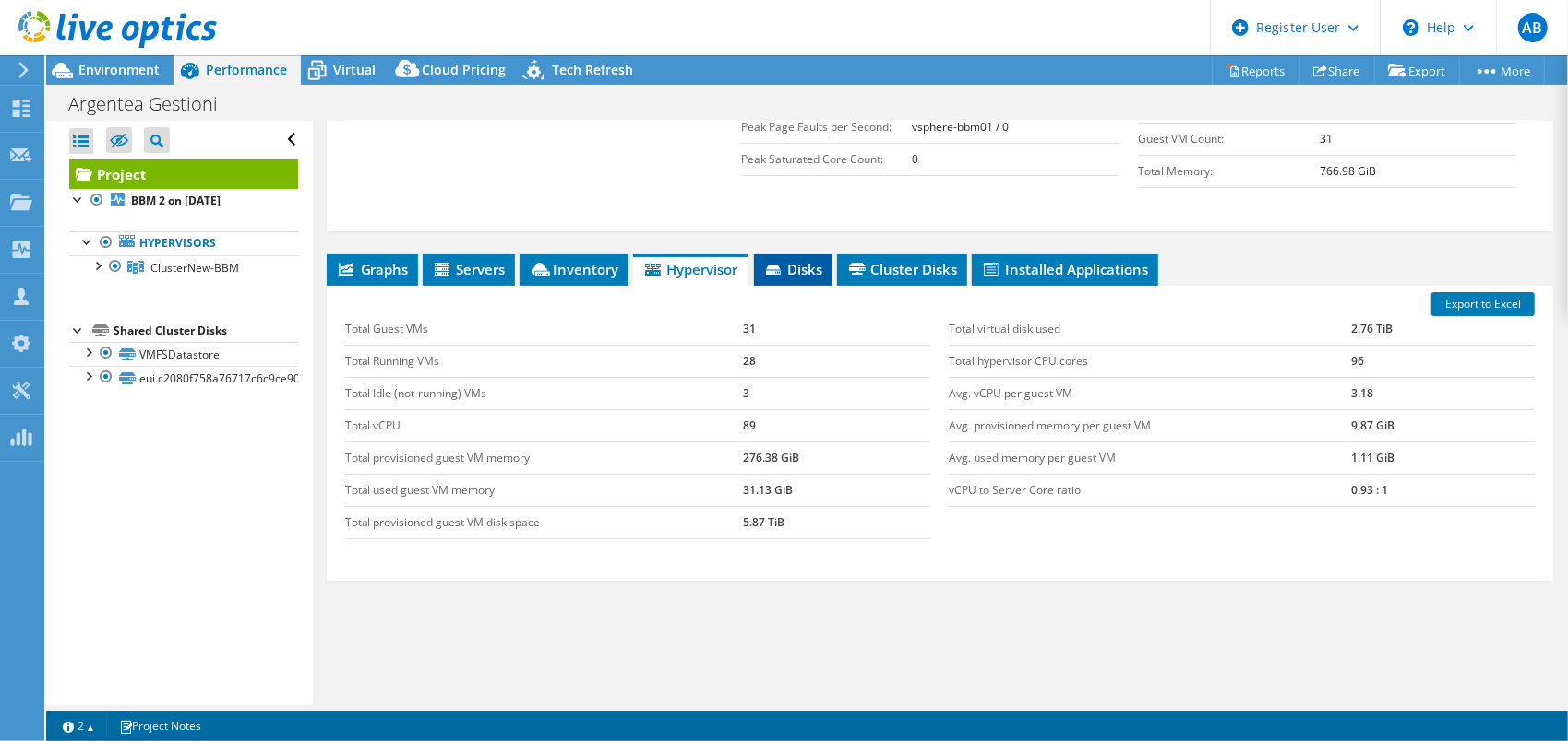
click at [791, 260] on span "Disks" at bounding box center [792, 269] width 60 height 19
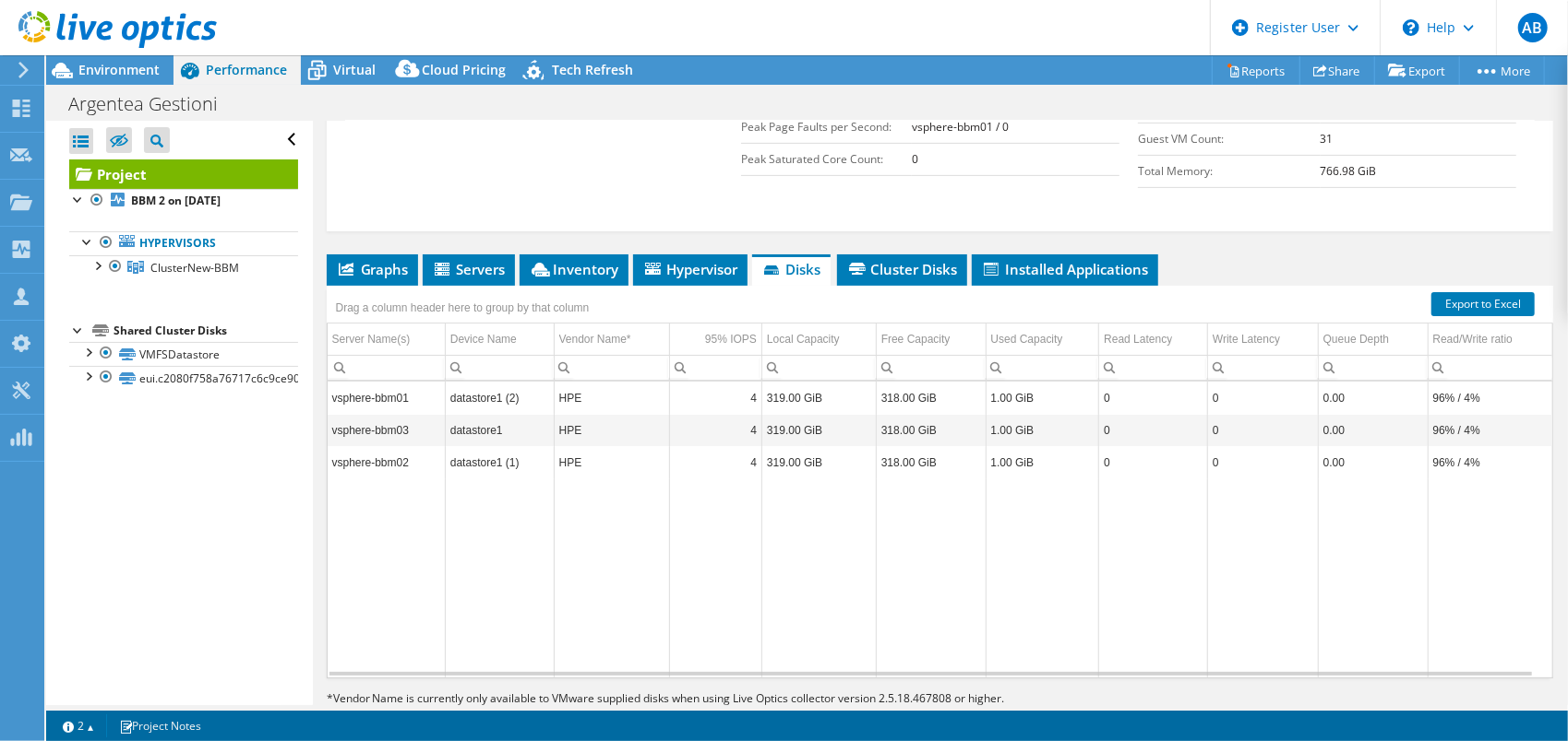
click at [616, 382] on td "HPE" at bounding box center [612, 398] width 117 height 32
click at [541, 382] on td "datastore1 (2)" at bounding box center [499, 398] width 109 height 32
click at [462, 382] on td "datastore1 (2)" at bounding box center [499, 398] width 109 height 32
drag, startPoint x: 573, startPoint y: 356, endPoint x: 535, endPoint y: 355, distance: 38.0
click at [539, 382] on tr "vsphere-bbm01 datastore1 (2) HPE 4 319.00 GiB 318.00 GiB 1.00 GiB 0 0 0.00 96% …" at bounding box center [940, 398] width 1225 height 32
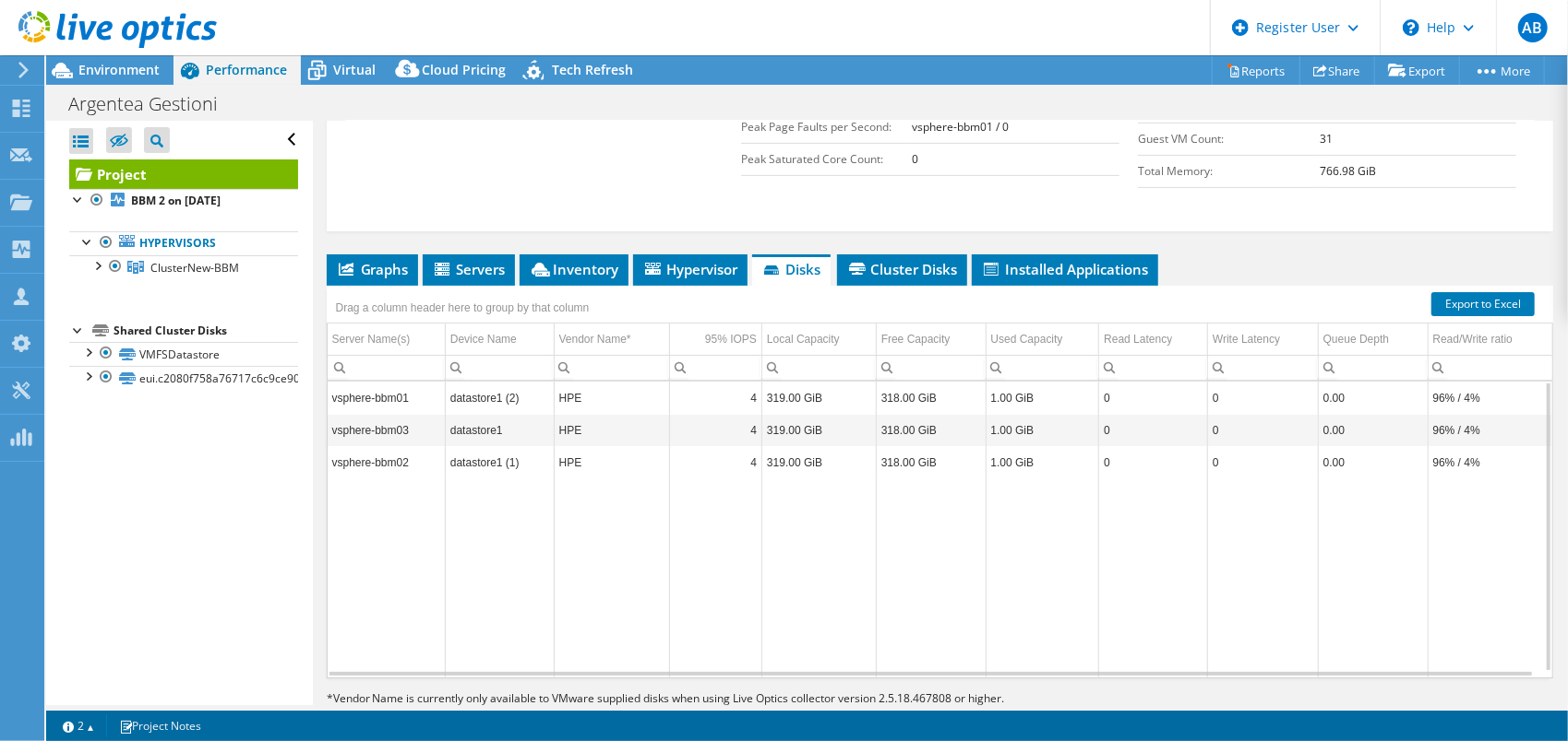
drag, startPoint x: 535, startPoint y: 355, endPoint x: 457, endPoint y: 345, distance: 78.6
click at [457, 382] on td "datastore1 (2)" at bounding box center [499, 398] width 109 height 32
click at [481, 382] on td "datastore1 (2)" at bounding box center [499, 398] width 109 height 32
drag, startPoint x: 587, startPoint y: 395, endPoint x: 440, endPoint y: 396, distance: 147.0
click at [440, 414] on tr "vsphere-bbm03 datastore1 HPE 4 319.00 GiB 318.00 GiB 1.00 GiB 0 0 0.00 96% / 4%" at bounding box center [940, 430] width 1225 height 32
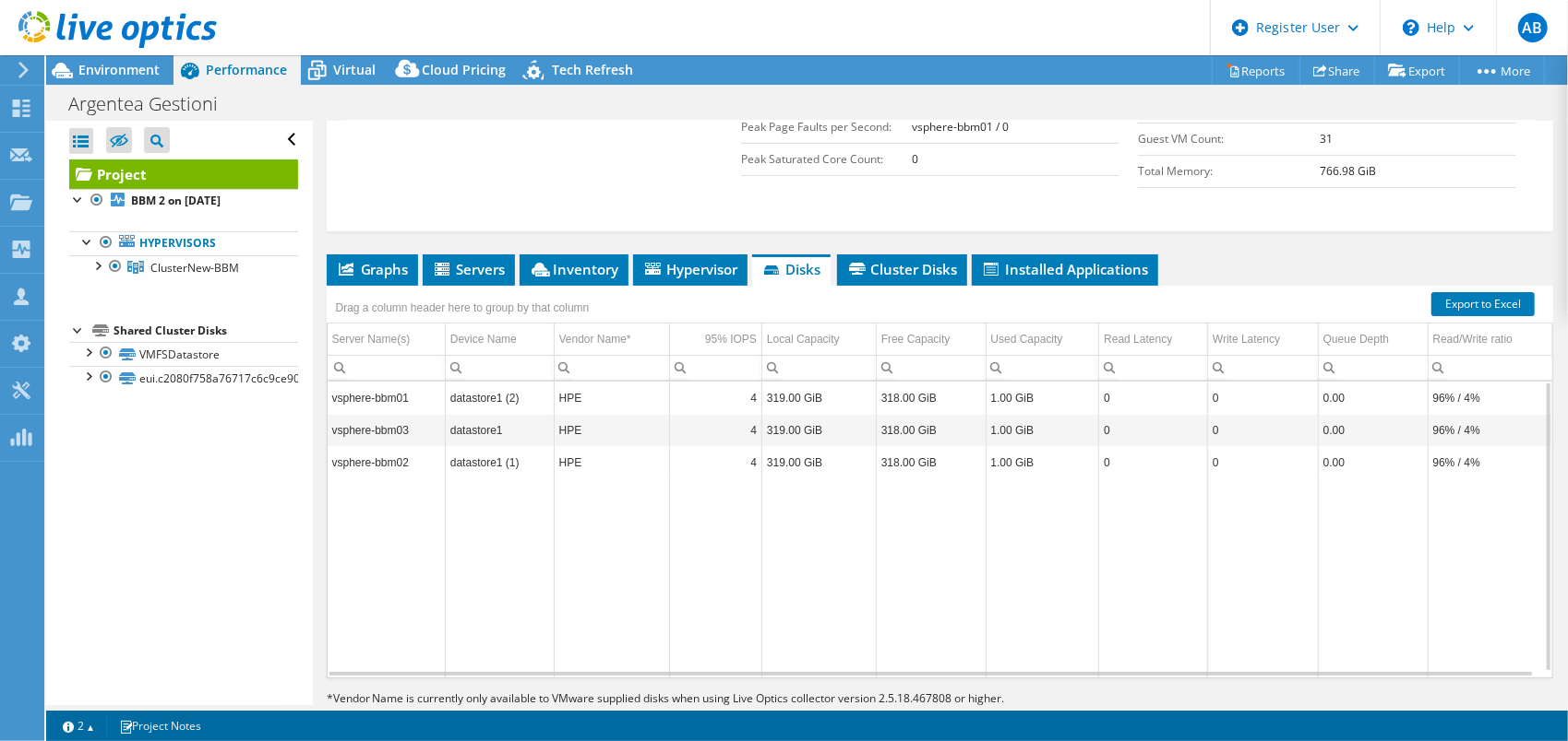
drag, startPoint x: 440, startPoint y: 396, endPoint x: 620, endPoint y: 428, distance: 182.8
click at [620, 446] on td "HPE" at bounding box center [612, 462] width 117 height 32
click at [912, 254] on li "Cluster Disks" at bounding box center [902, 270] width 131 height 31
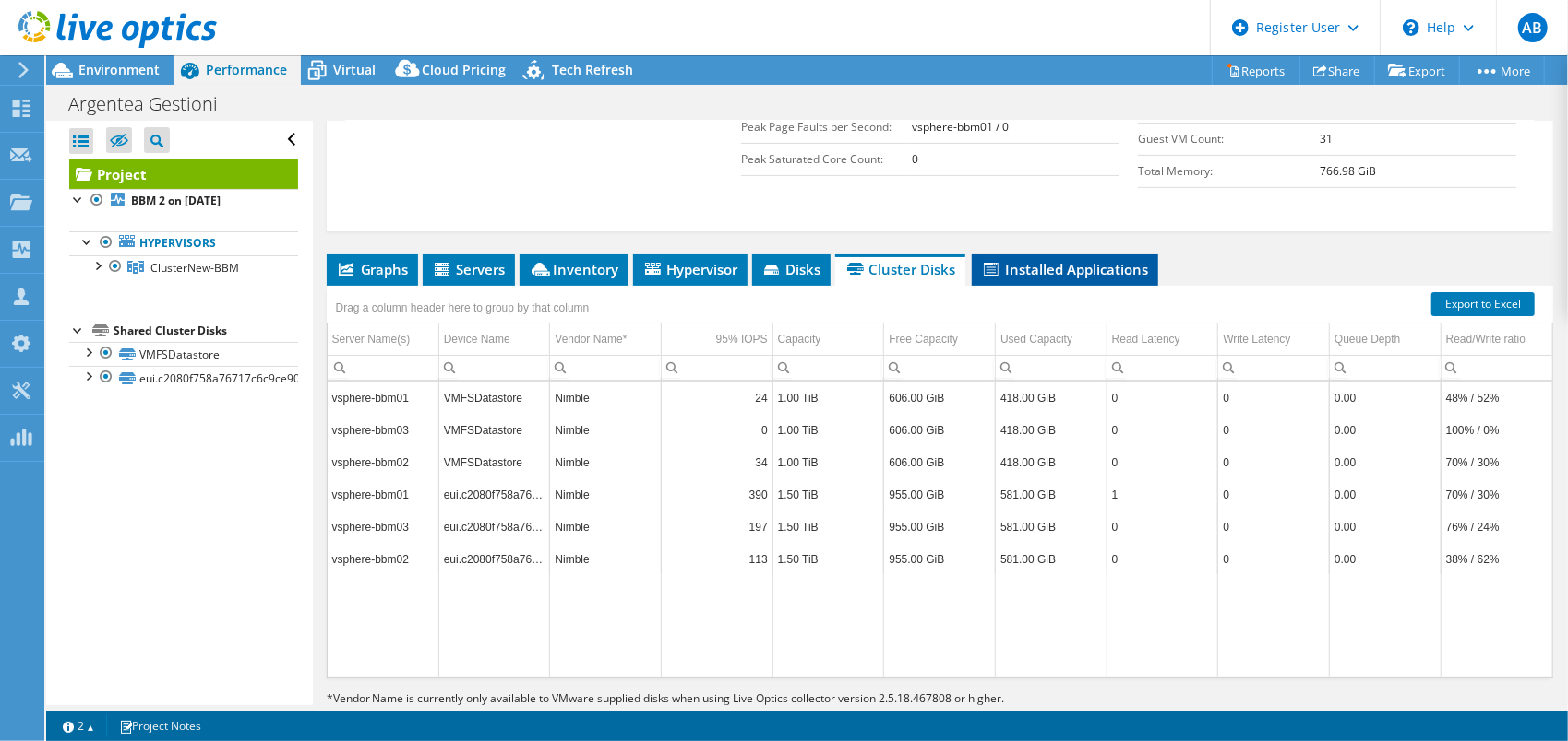
click at [1057, 260] on span "Installed Applications" at bounding box center [1064, 269] width 168 height 19
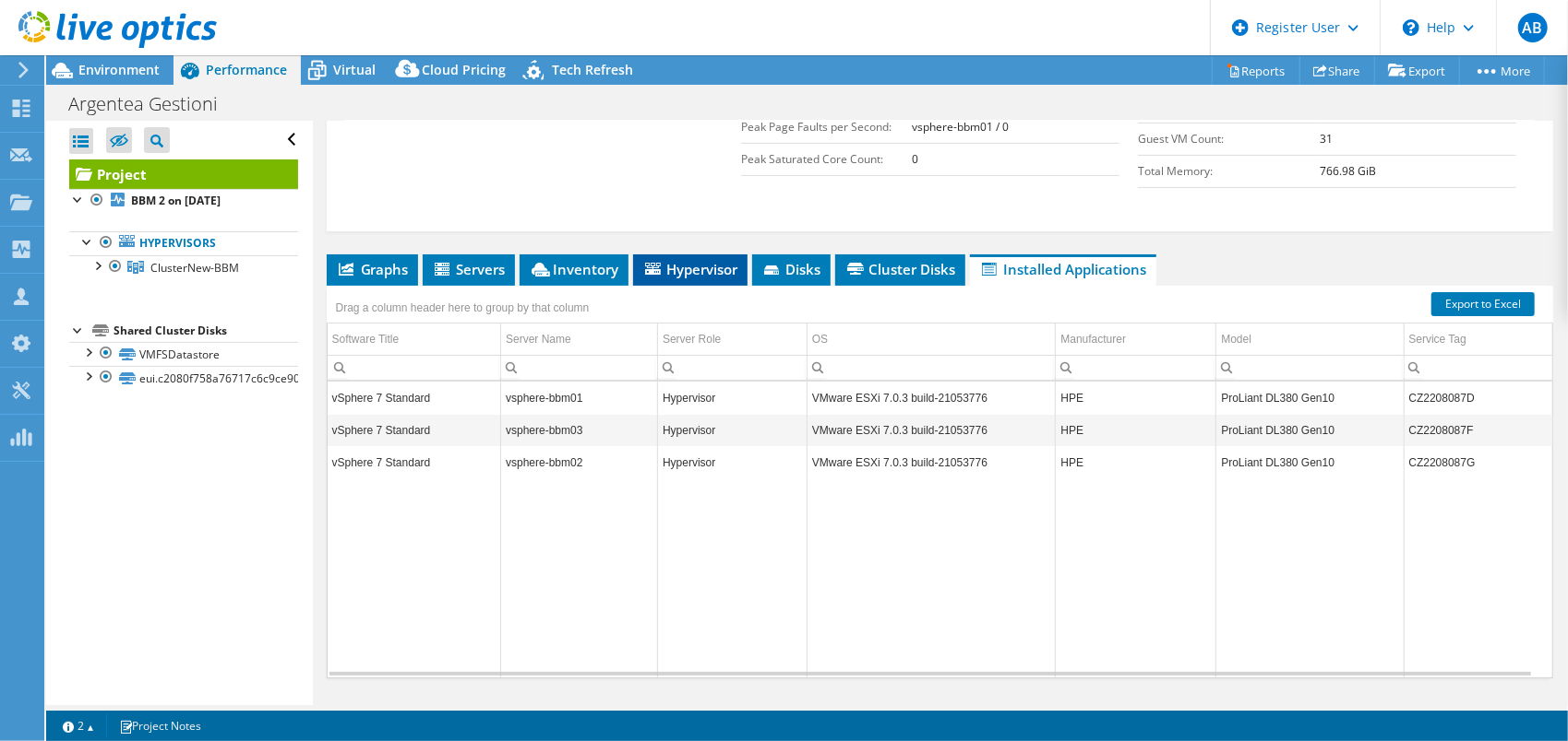
click at [699, 260] on span "Hypervisor" at bounding box center [691, 269] width 96 height 19
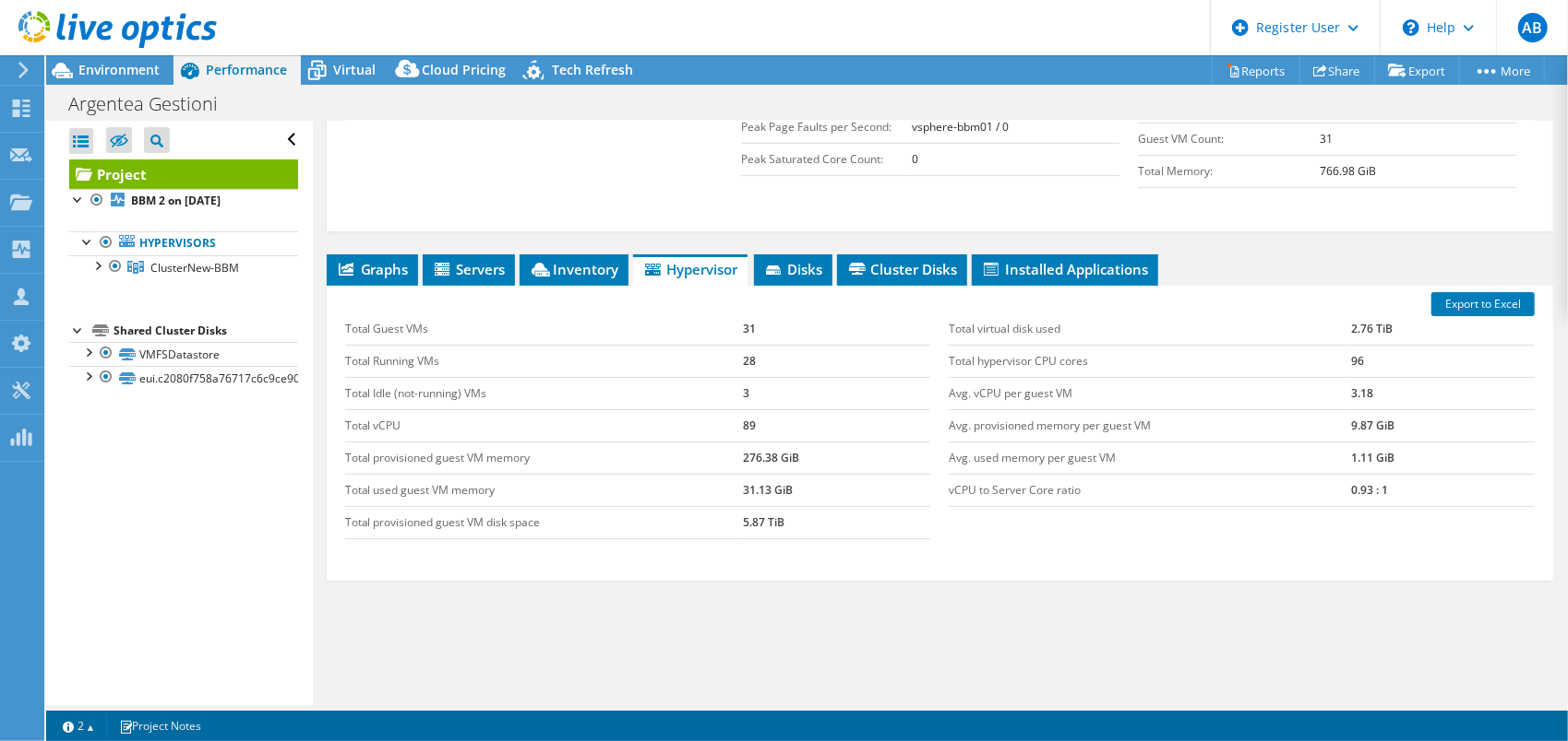
click at [380, 286] on div "Export to Excel Total Guest VMs 31 Total Running VMs 28 Total Idle (not-running…" at bounding box center [940, 433] width 1226 height 295
click at [382, 260] on span "Graphs" at bounding box center [372, 269] width 73 height 19
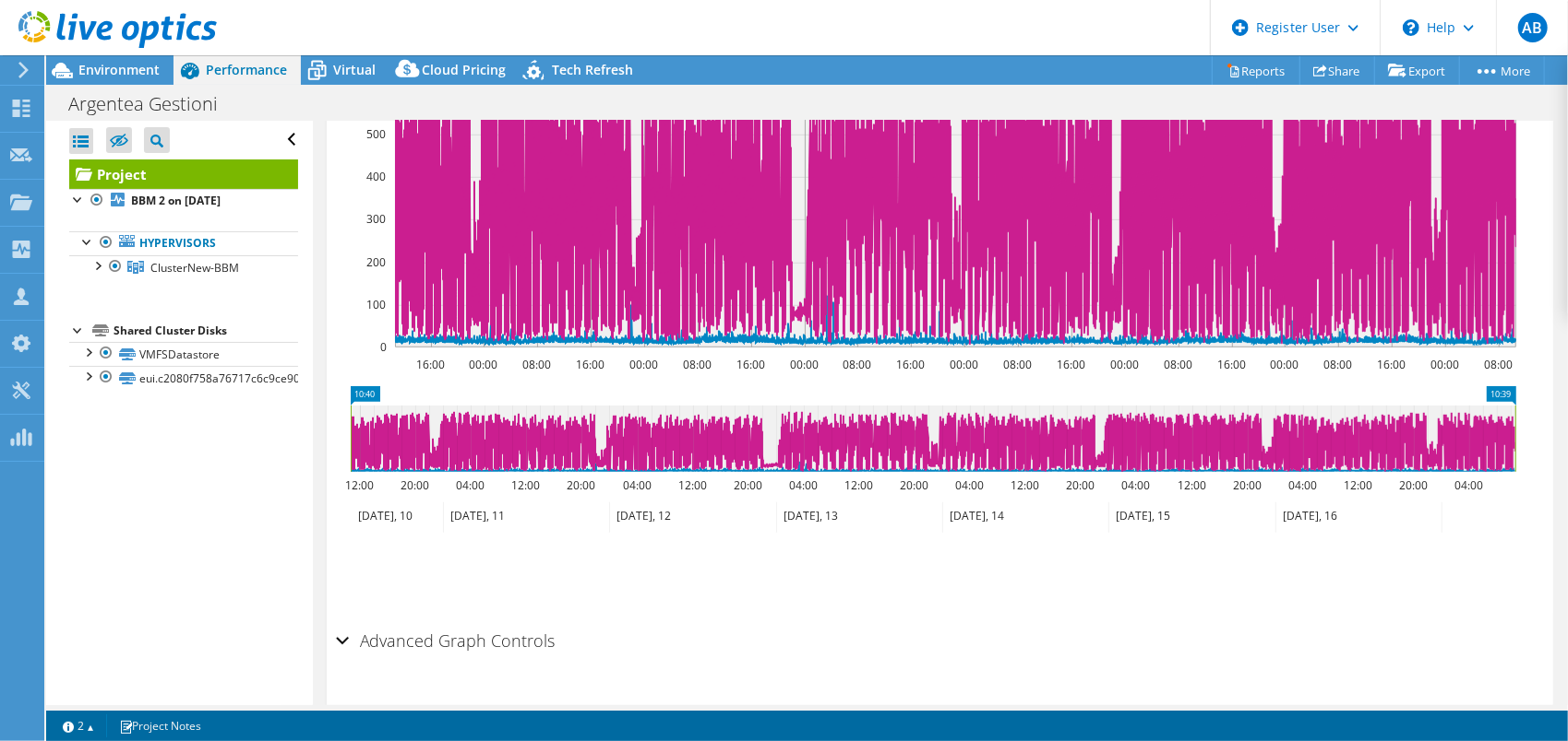
scroll to position [364, 0]
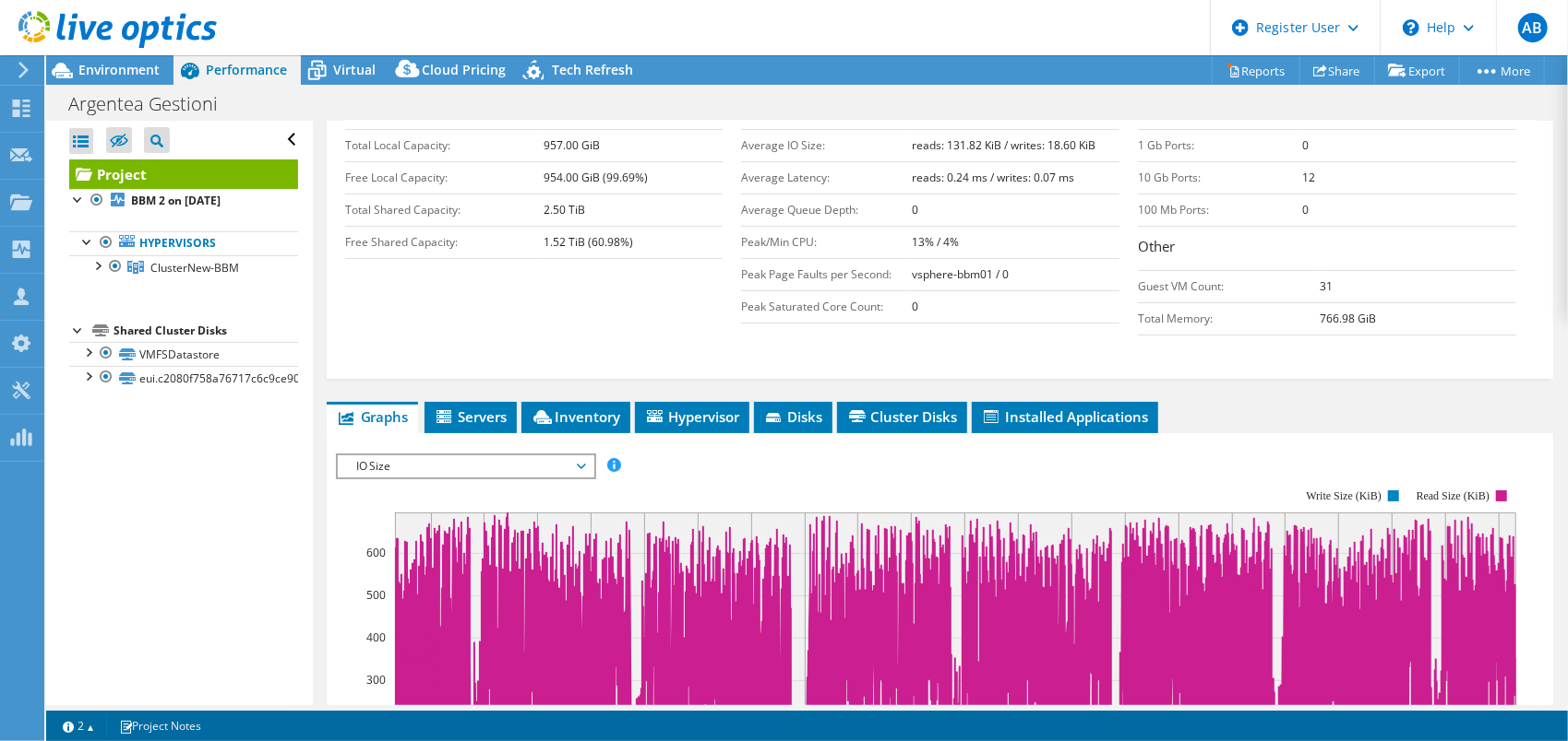
click at [486, 358] on div "Project Details Prepared for: Helpdesk Sinelec, helpdesk@sinelec.it Account sin…" at bounding box center [940, 484] width 1254 height 1453
click at [487, 402] on li "Servers" at bounding box center [471, 418] width 93 height 31
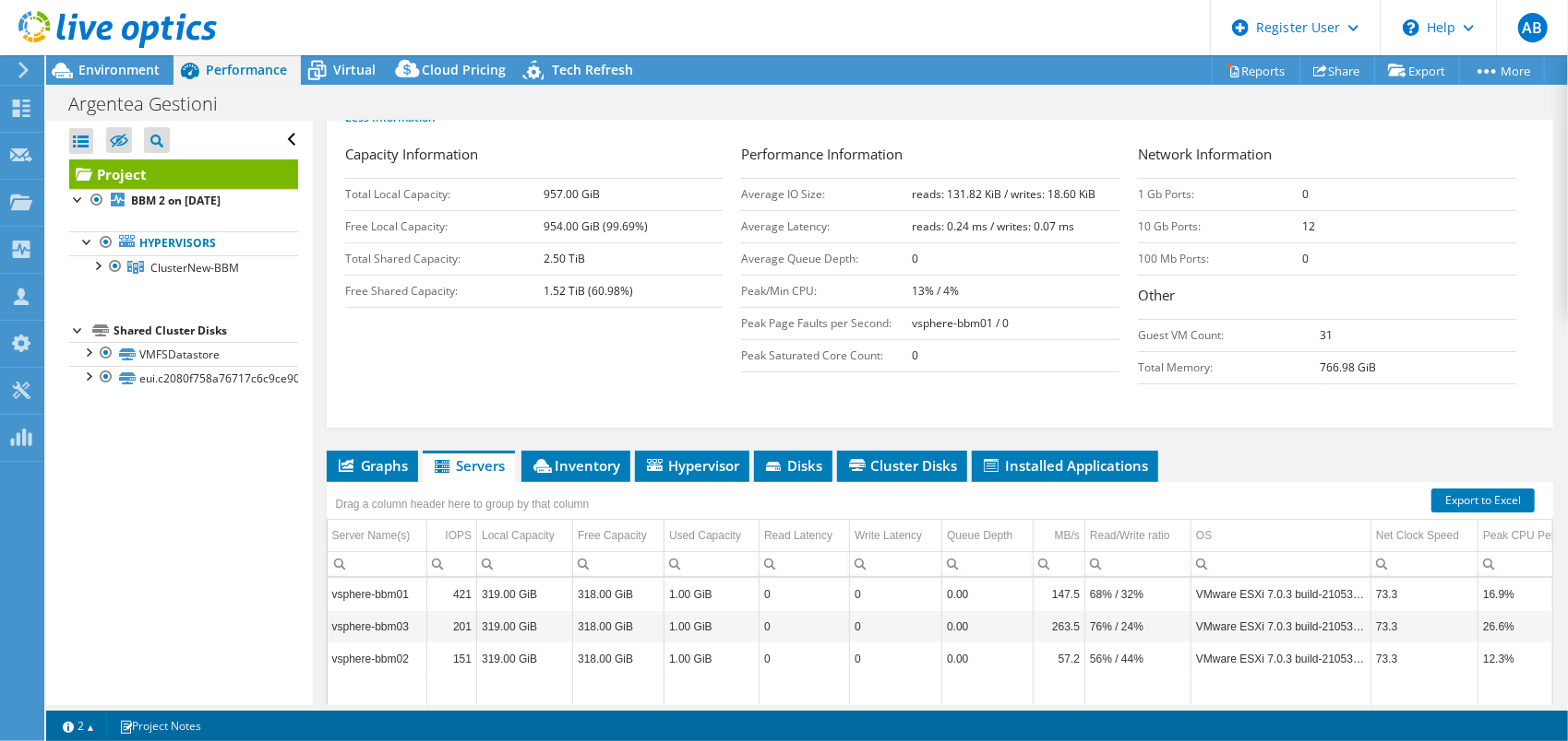
scroll to position [461, 0]
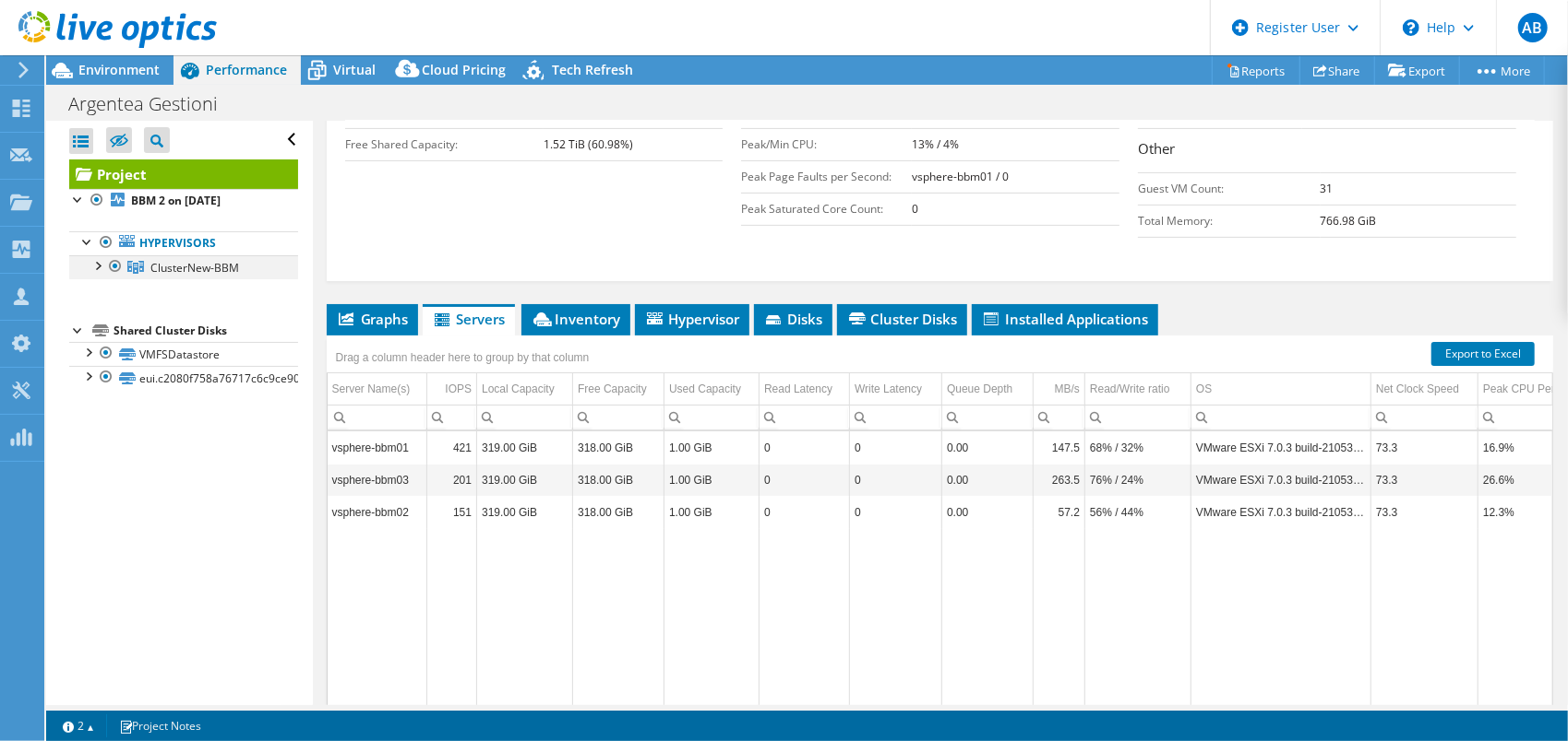
click at [99, 264] on div at bounding box center [97, 265] width 19 height 19
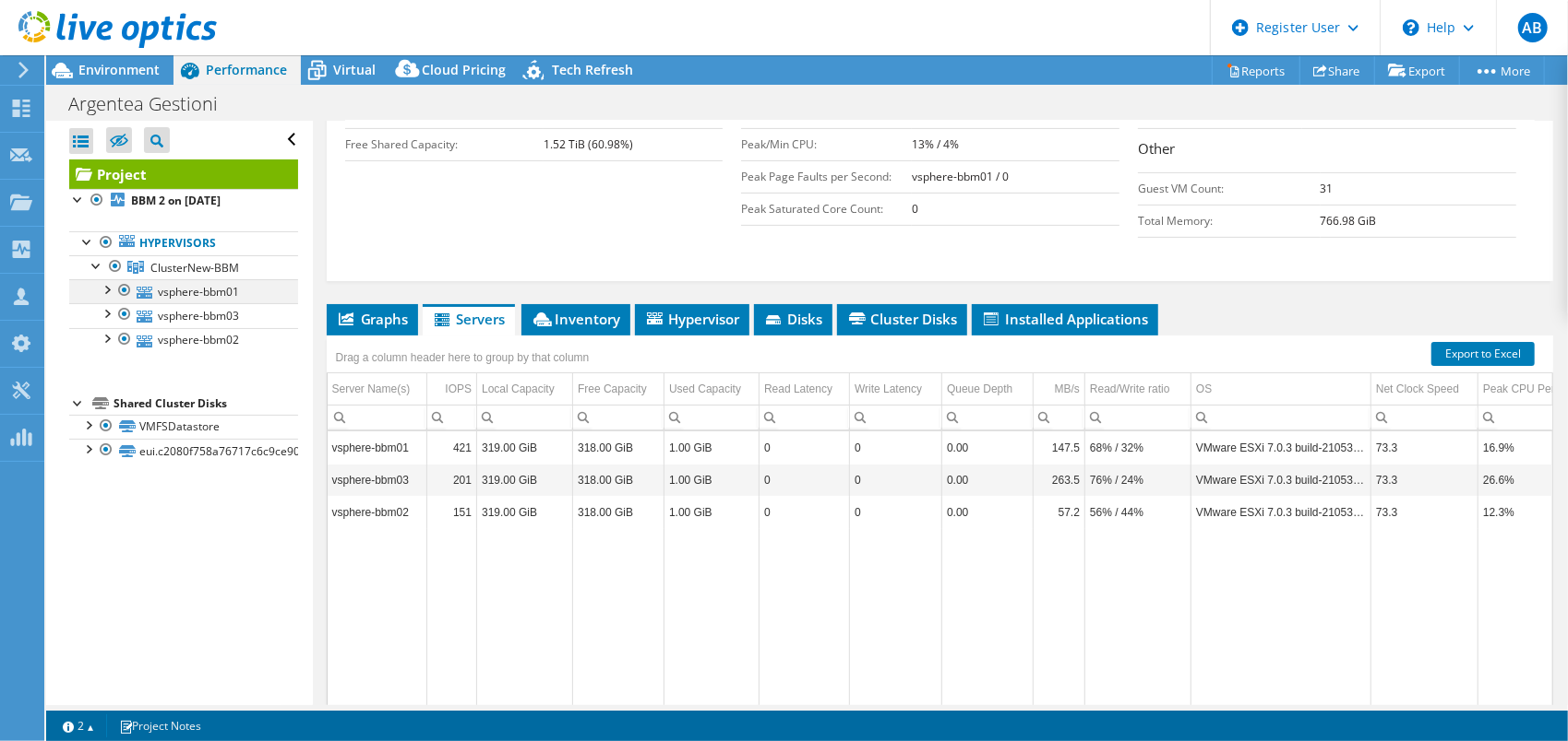
click at [107, 290] on div at bounding box center [106, 289] width 19 height 19
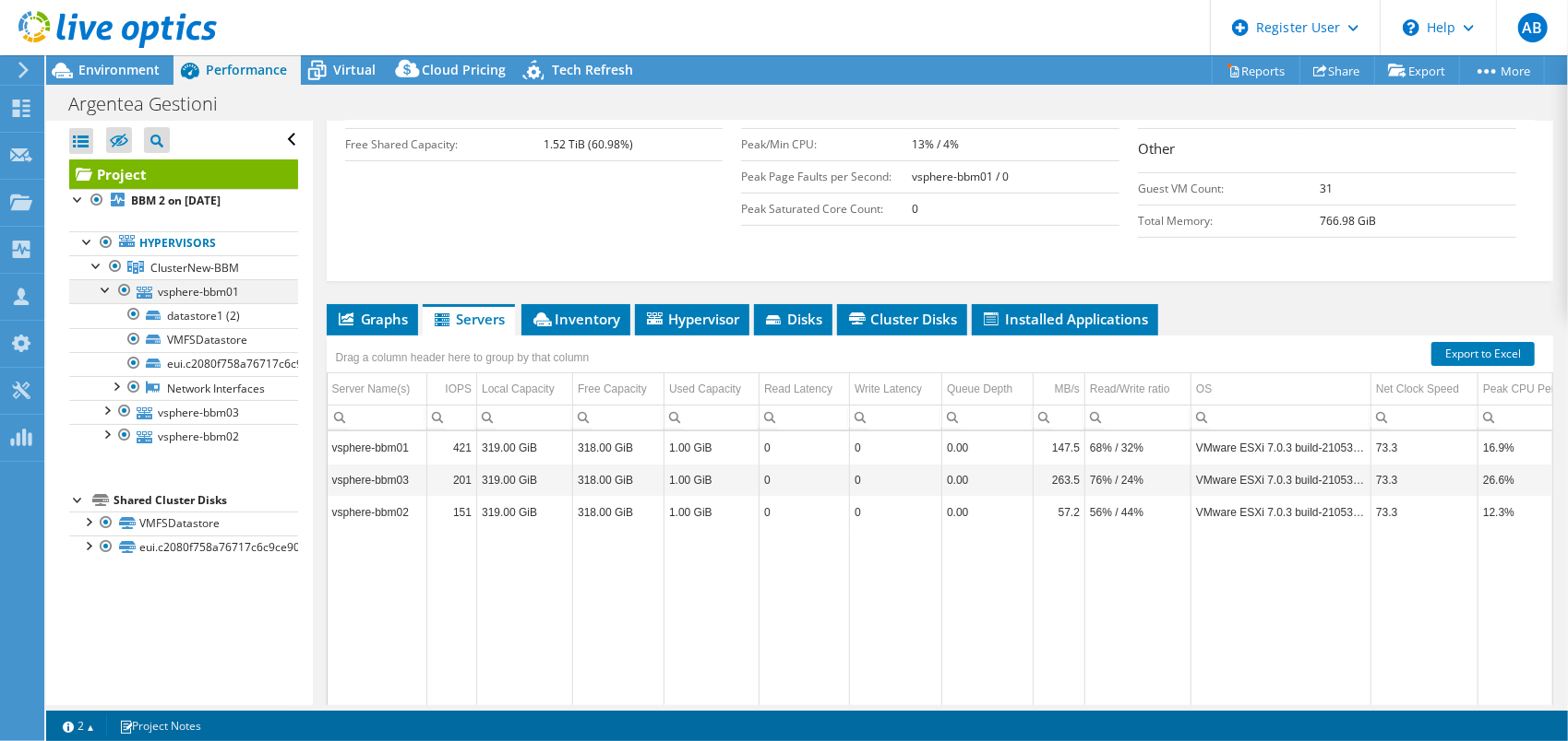
click at [107, 290] on div at bounding box center [106, 289] width 19 height 19
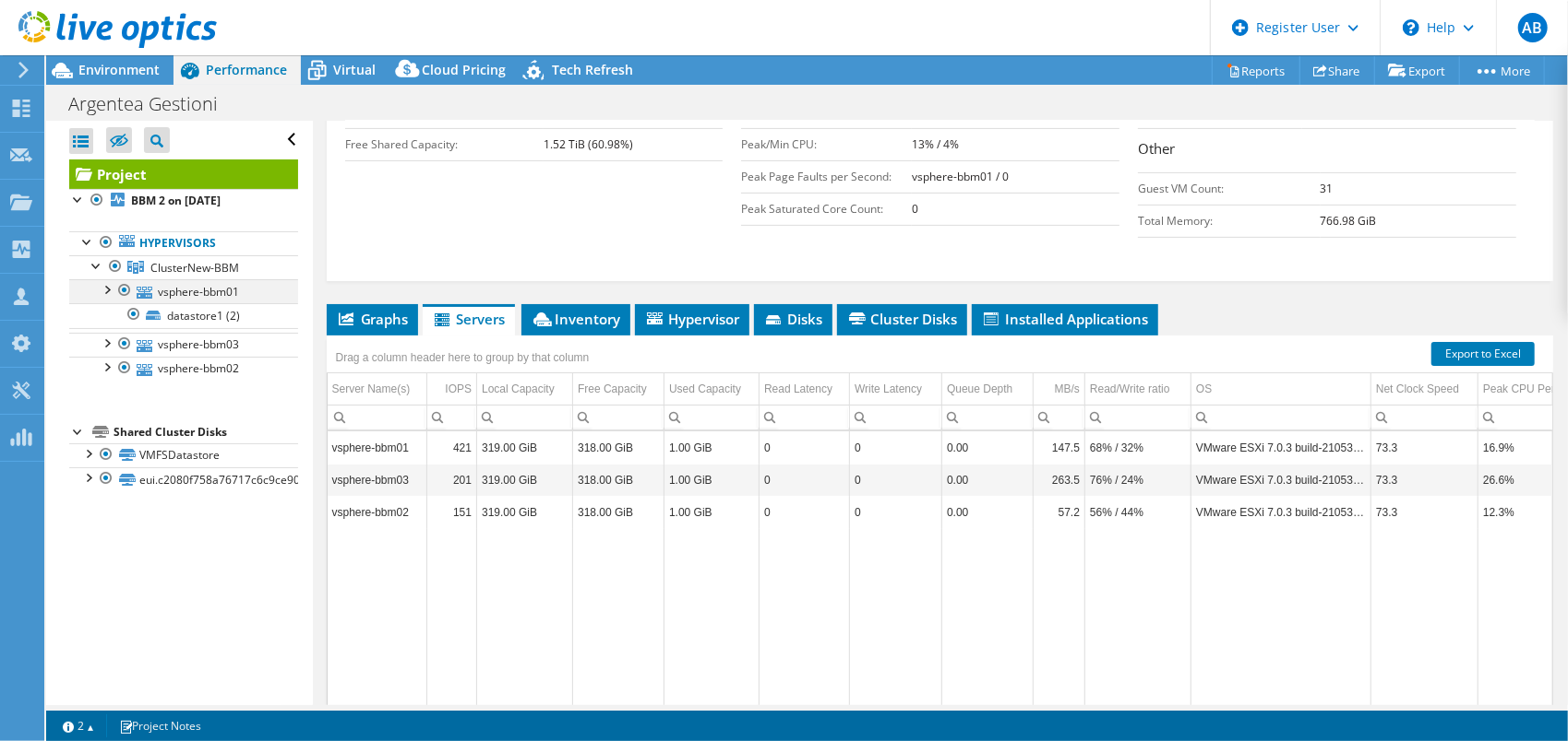
click at [107, 290] on div at bounding box center [106, 289] width 19 height 19
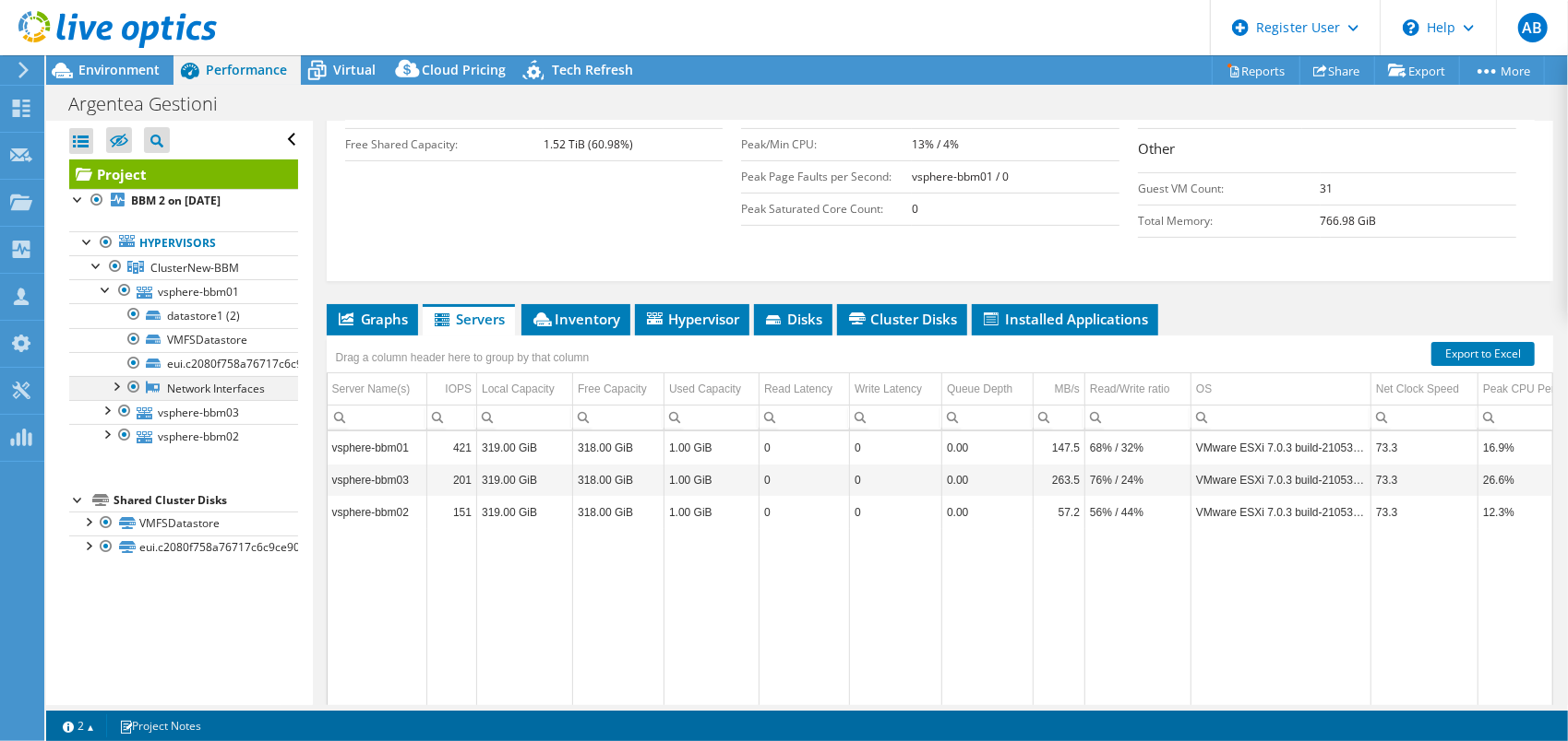
click at [118, 381] on div at bounding box center [116, 386] width 19 height 19
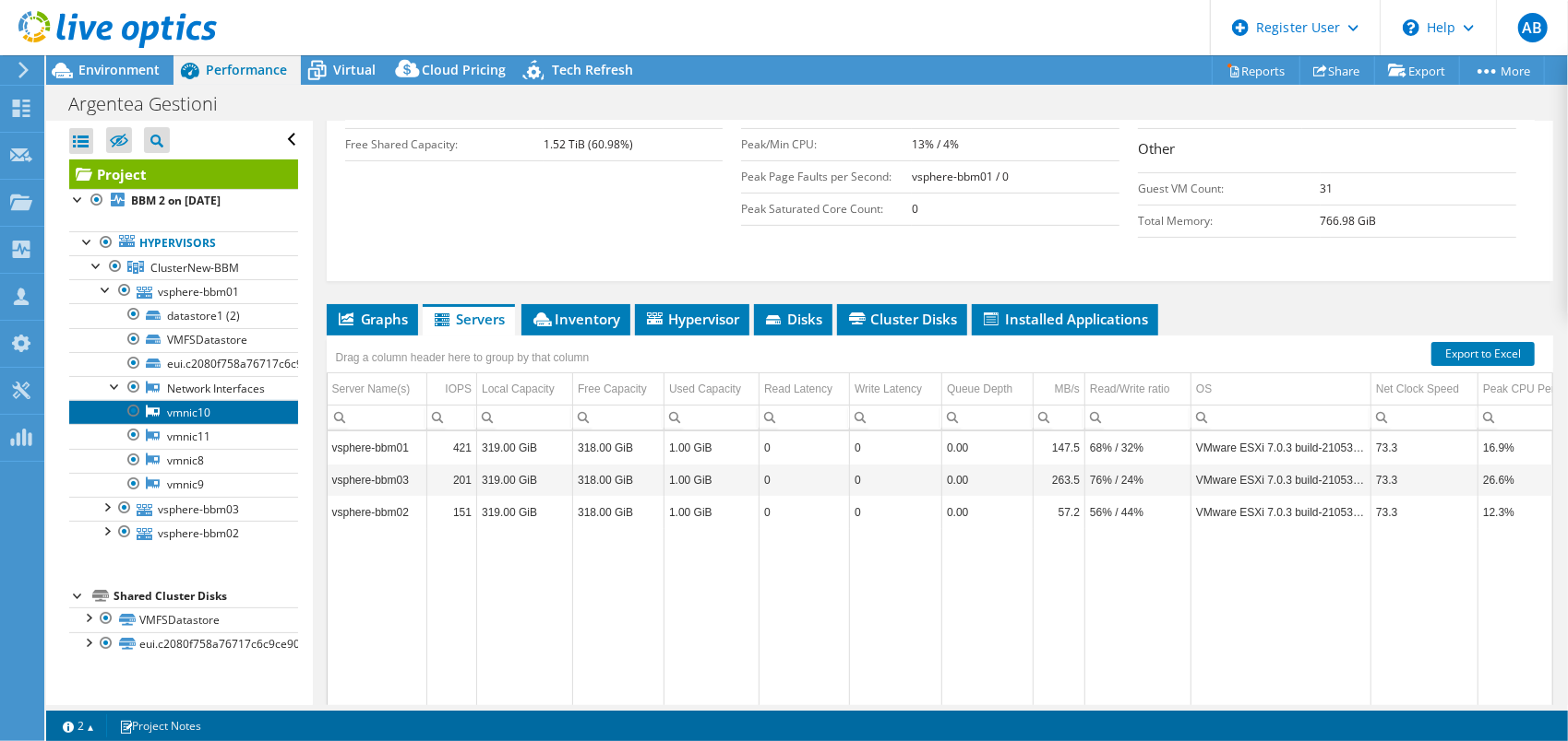
click at [188, 425] on link "vmnic10" at bounding box center [183, 413] width 229 height 24
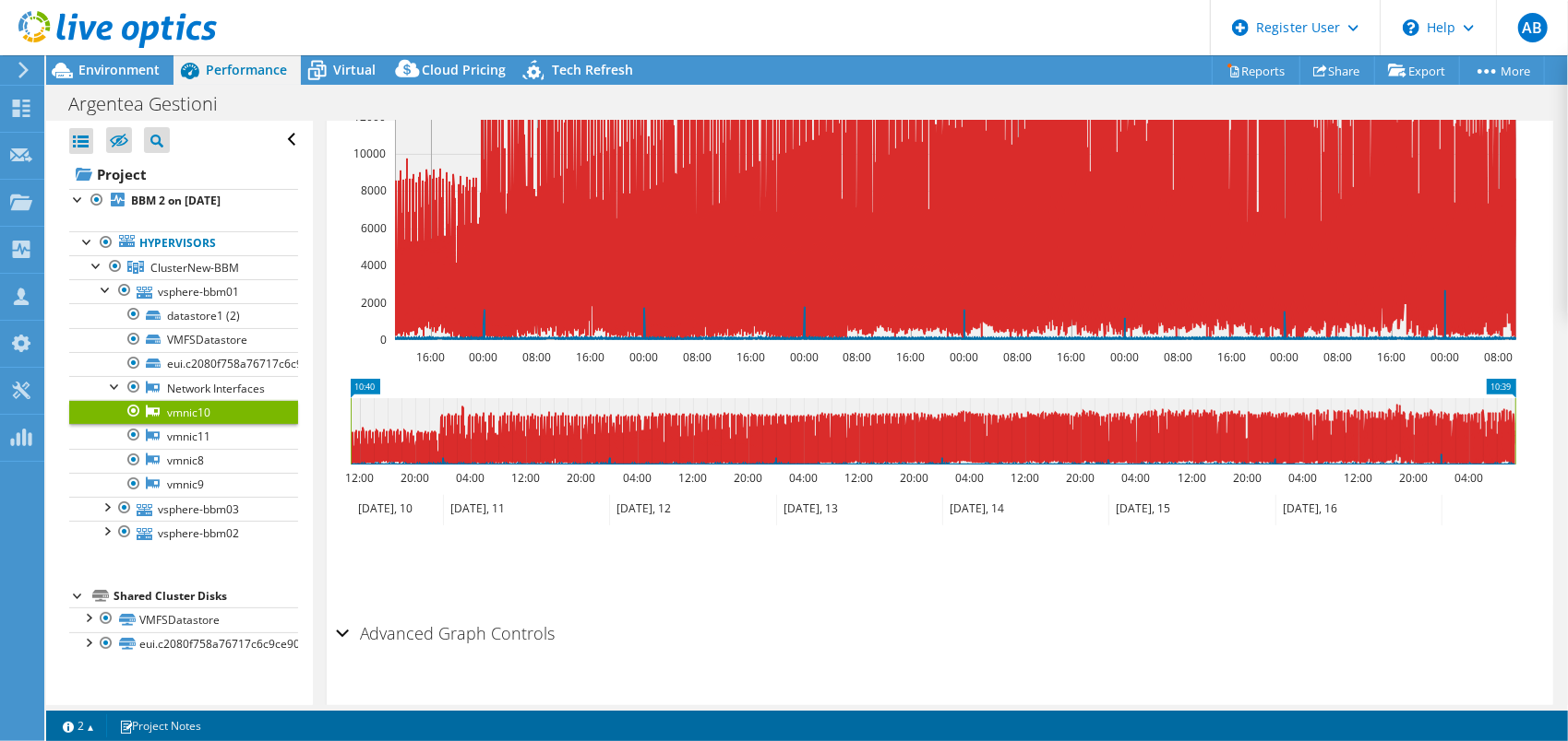
scroll to position [419, 0]
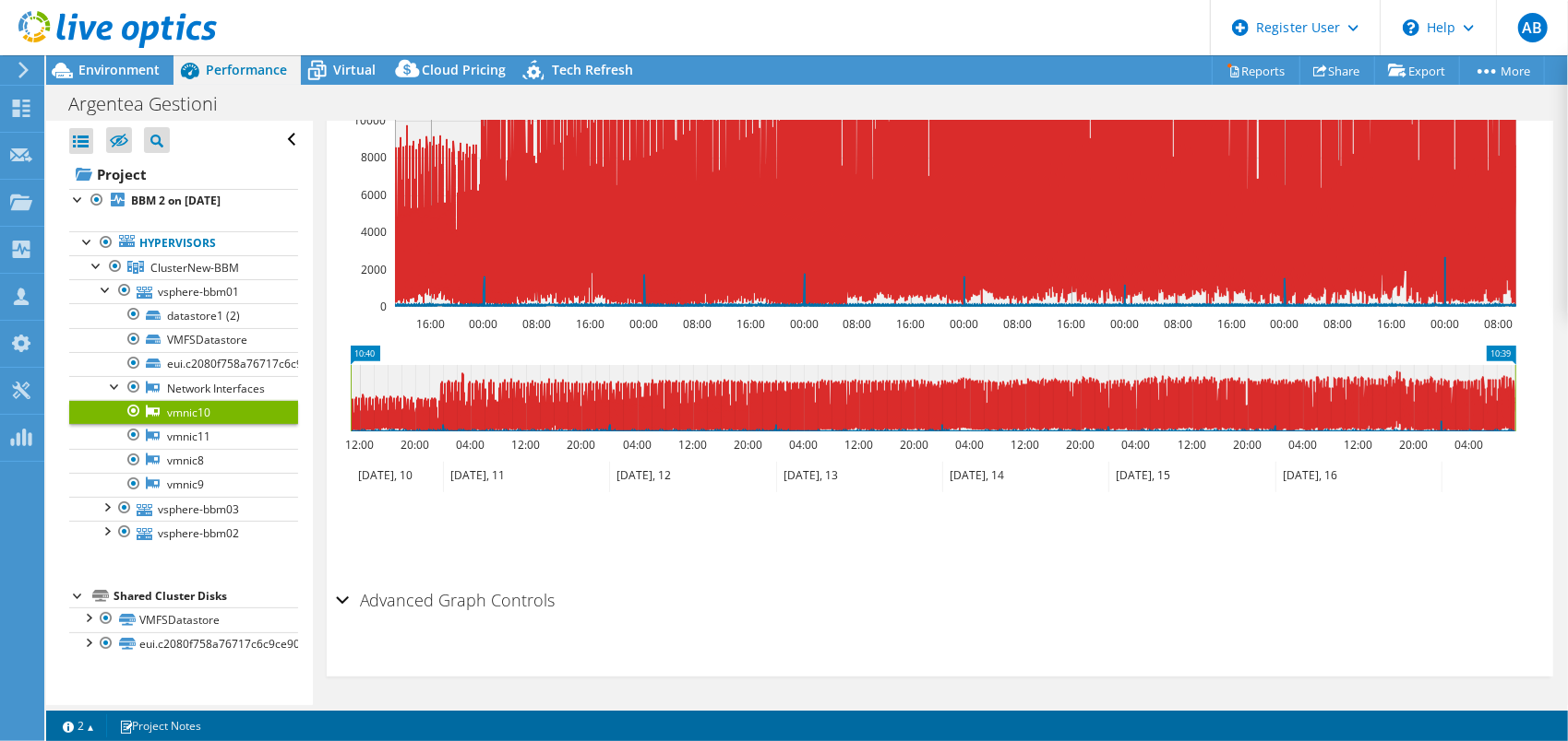
click at [347, 600] on div "Advanced Graph Controls" at bounding box center [940, 601] width 1208 height 40
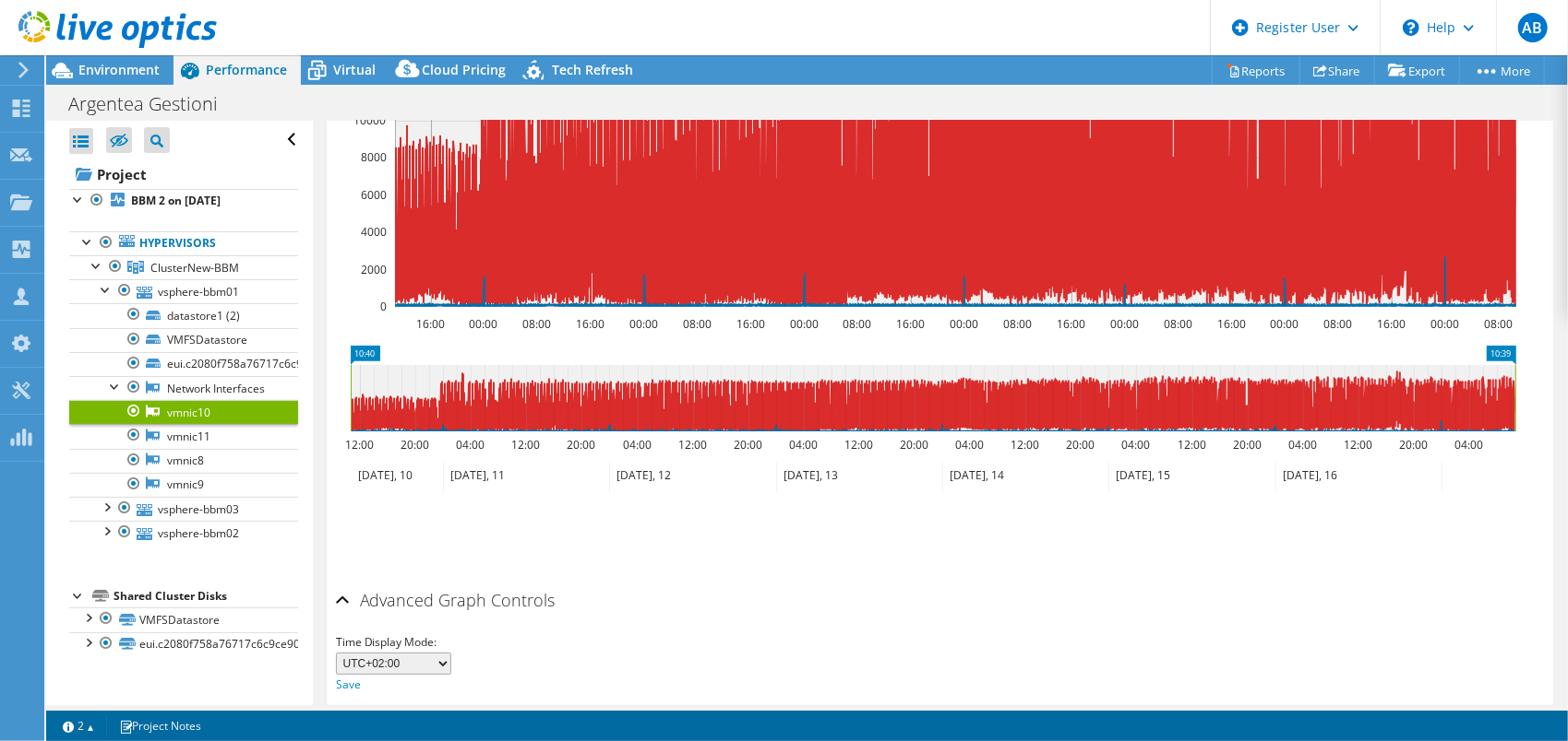
click at [347, 600] on div "Advanced Graph Controls" at bounding box center [940, 601] width 1208 height 40
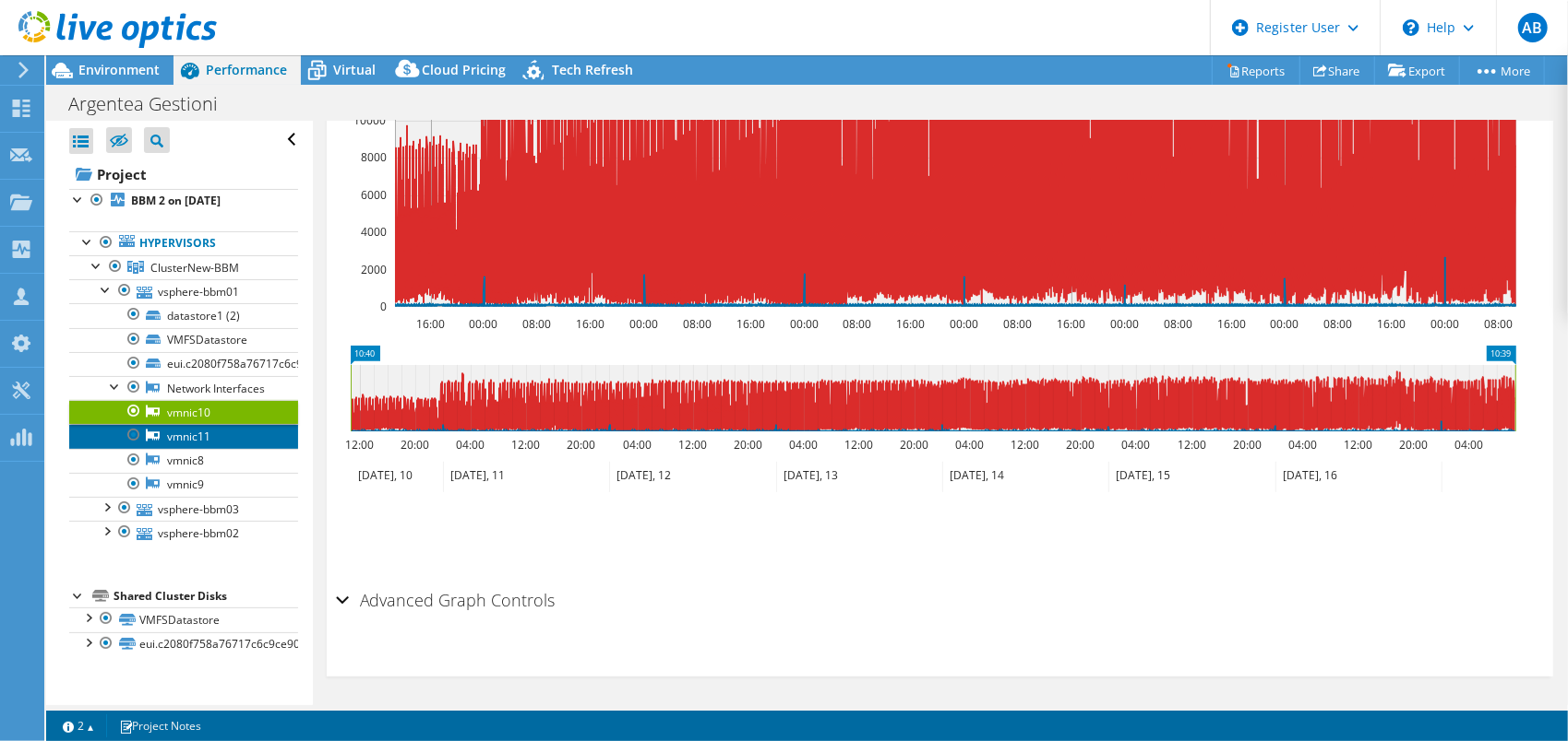
click at [183, 448] on link "vmnic11" at bounding box center [183, 437] width 229 height 24
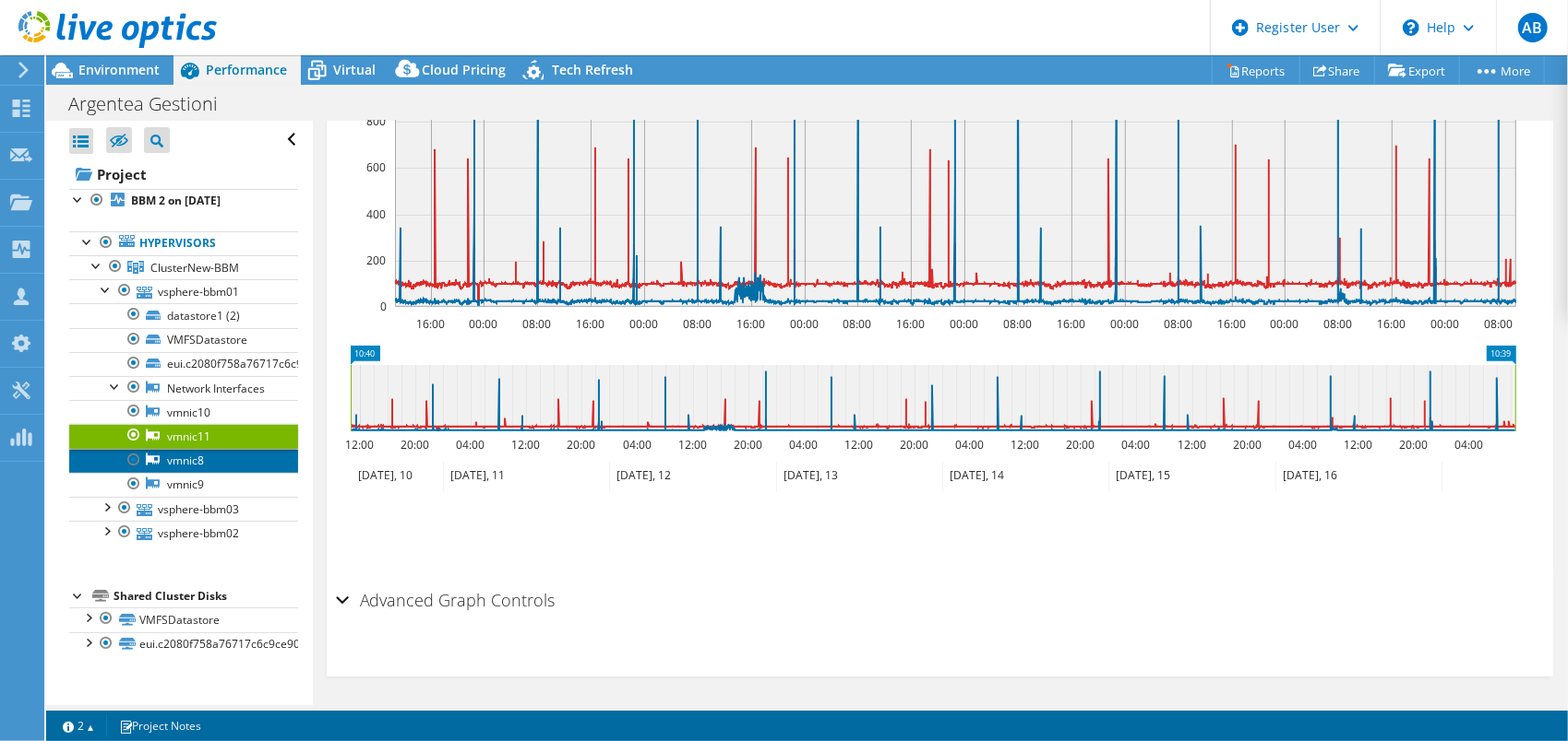
click at [192, 473] on link "vmnic8" at bounding box center [183, 461] width 229 height 24
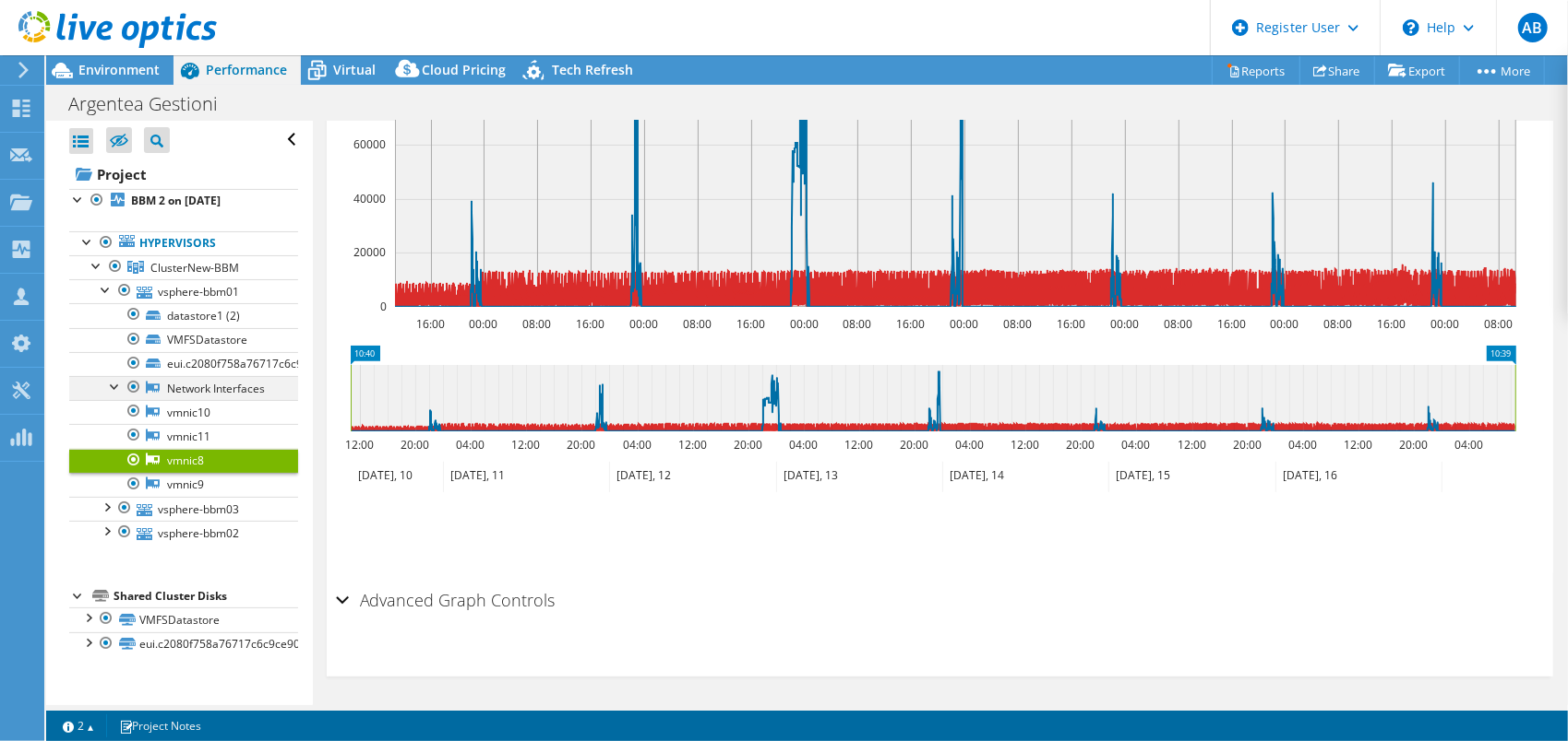
click at [111, 385] on div at bounding box center [116, 386] width 19 height 19
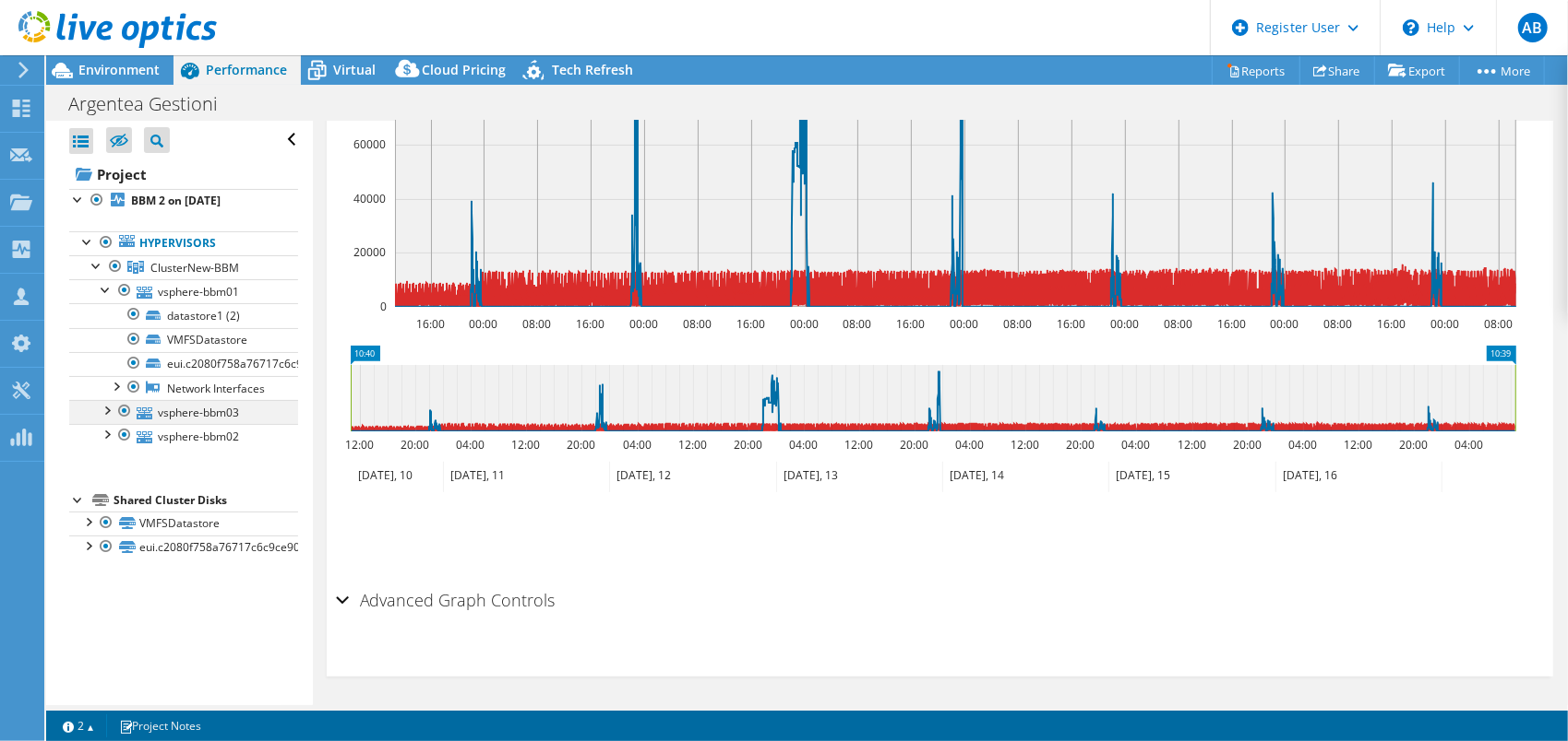
click at [118, 423] on div at bounding box center [125, 412] width 19 height 22
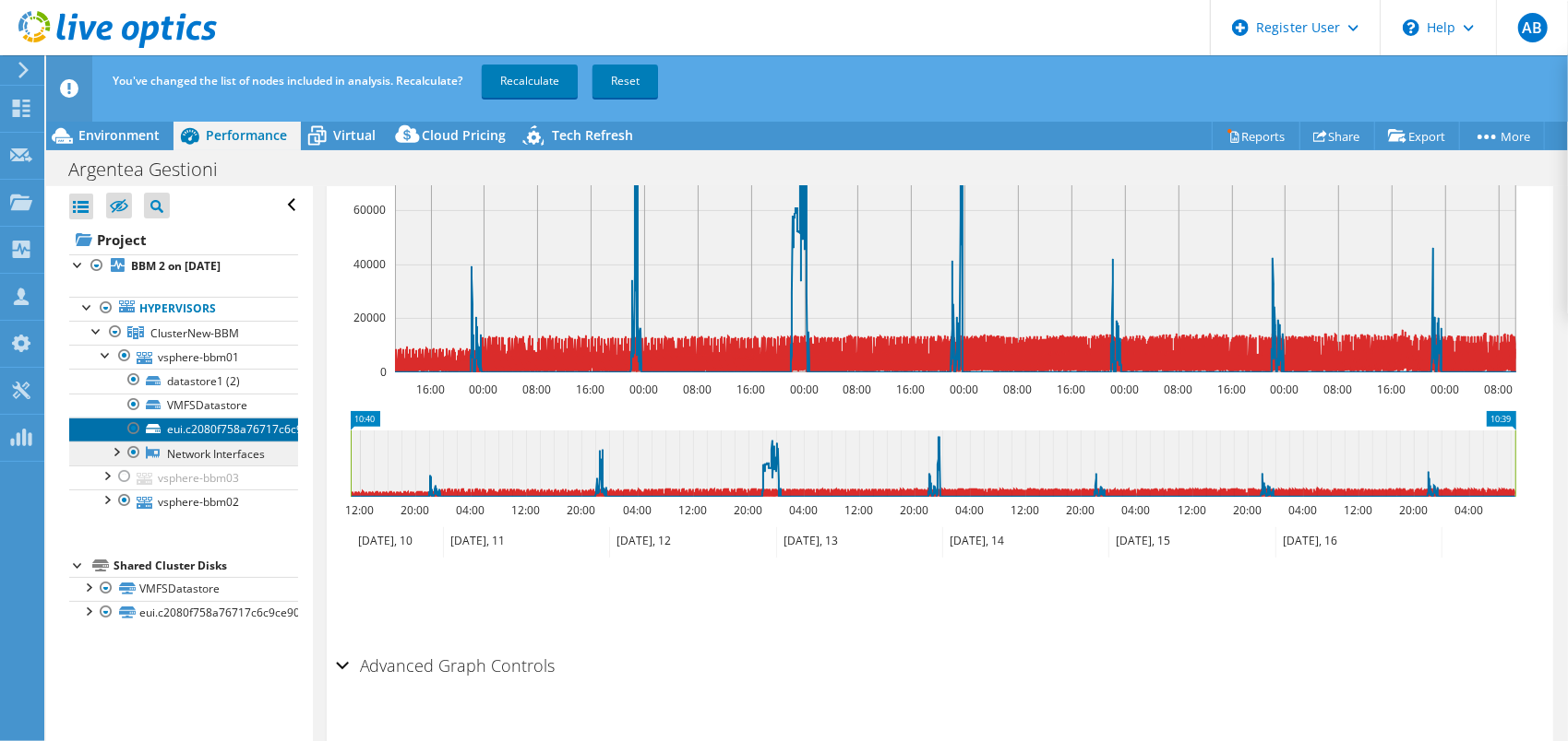
click at [113, 426] on link "eui.c2080f758a76717c6c9ce9002dc1e79a" at bounding box center [183, 430] width 229 height 24
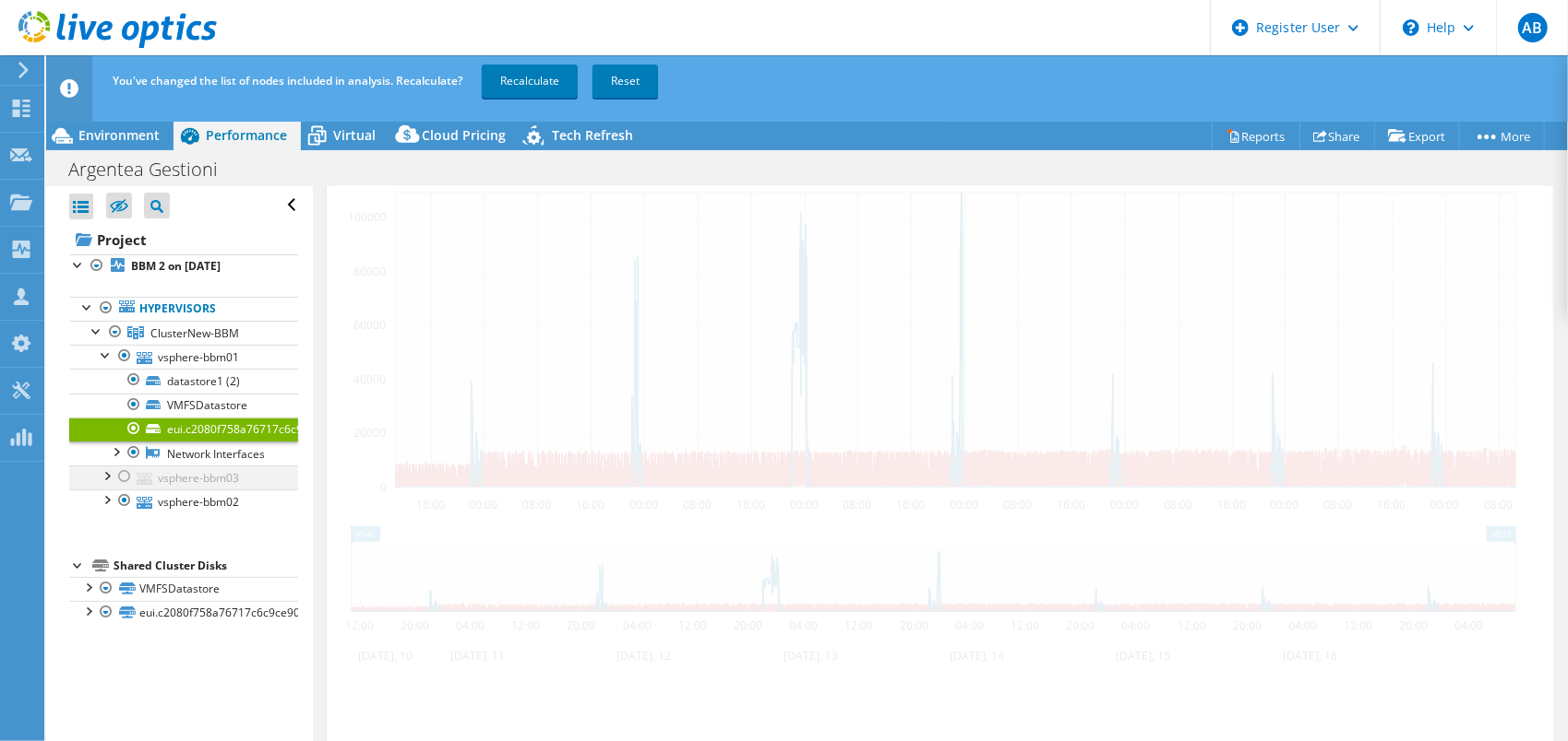
scroll to position [528, 0]
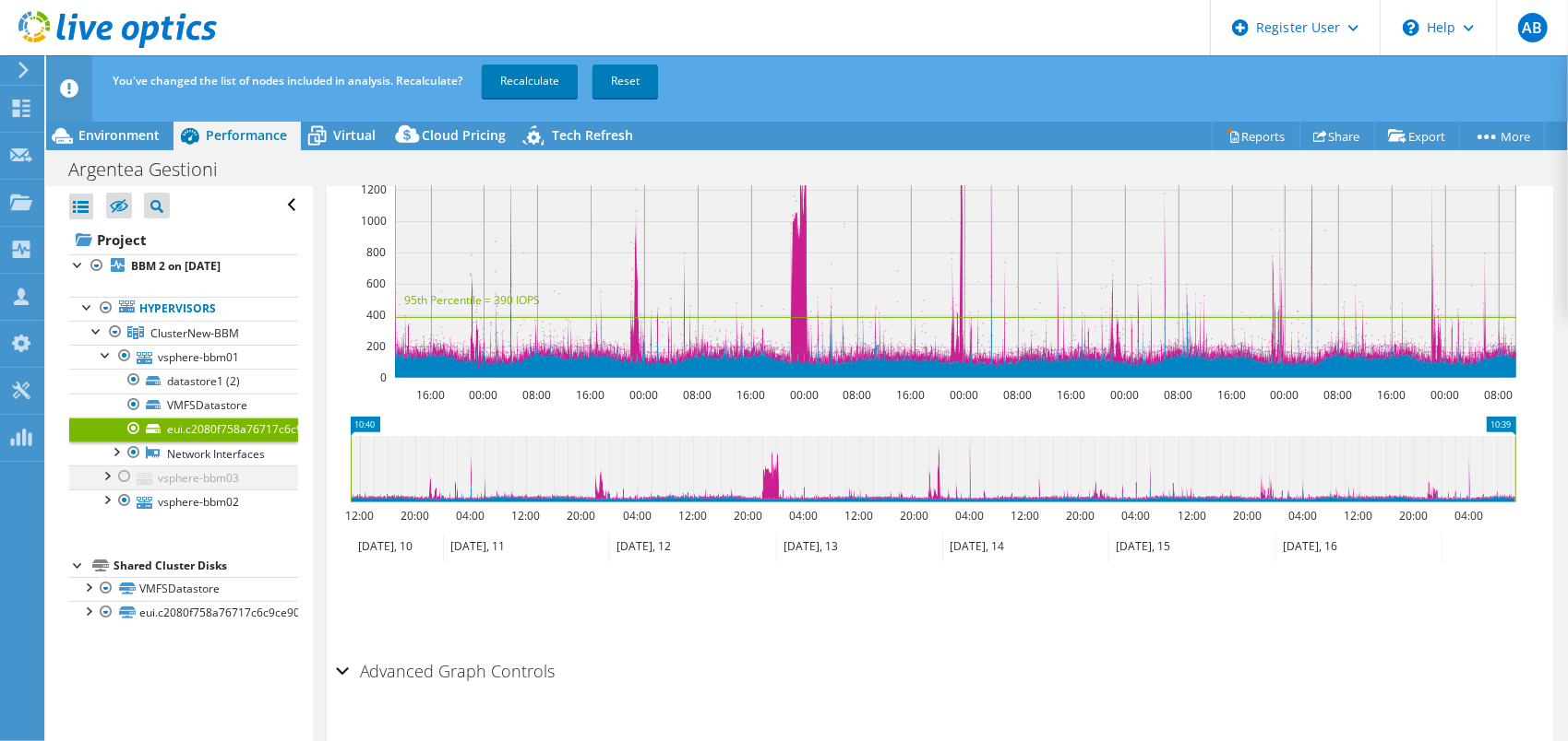
click at [127, 488] on div at bounding box center [125, 476] width 19 height 22
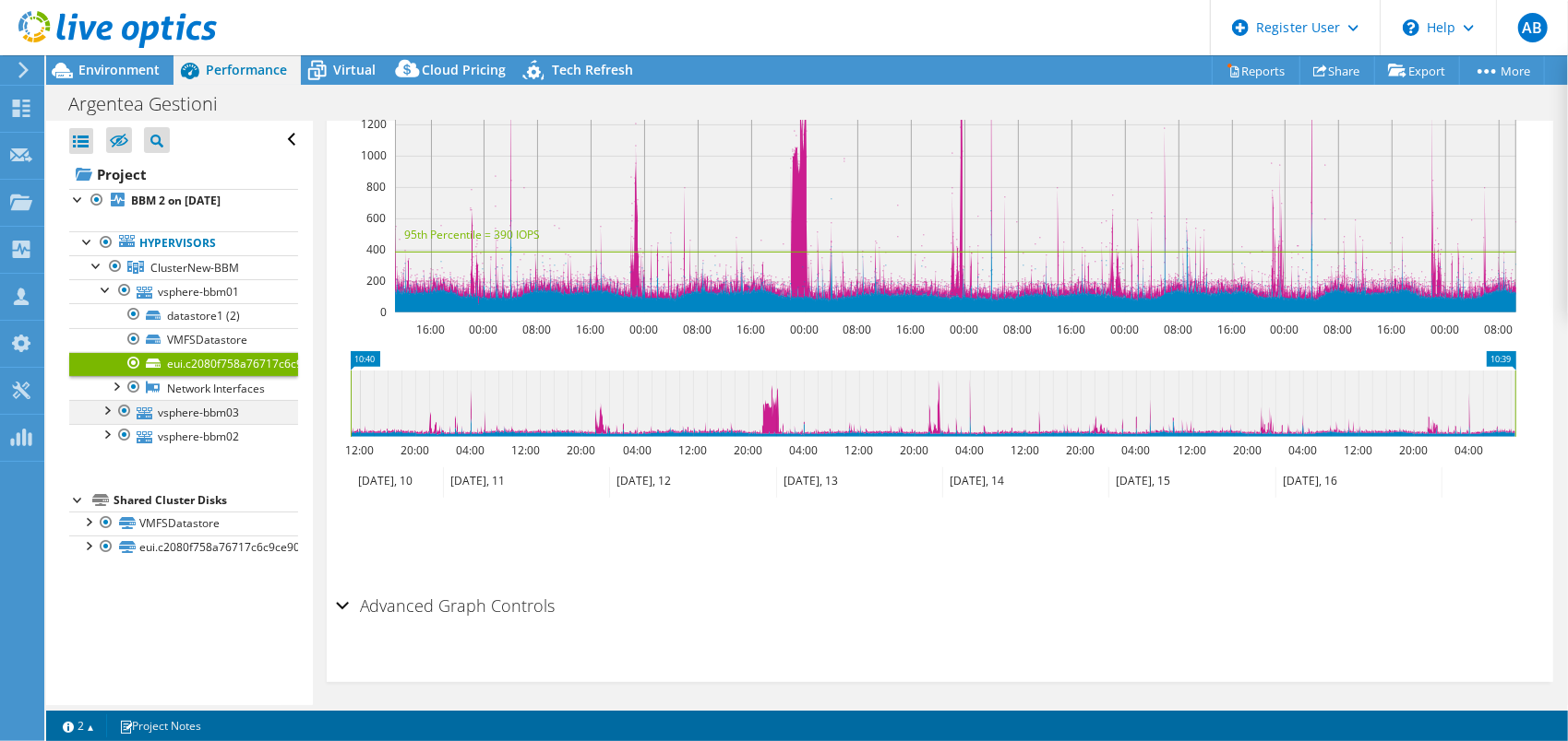
click at [110, 419] on div at bounding box center [106, 410] width 19 height 19
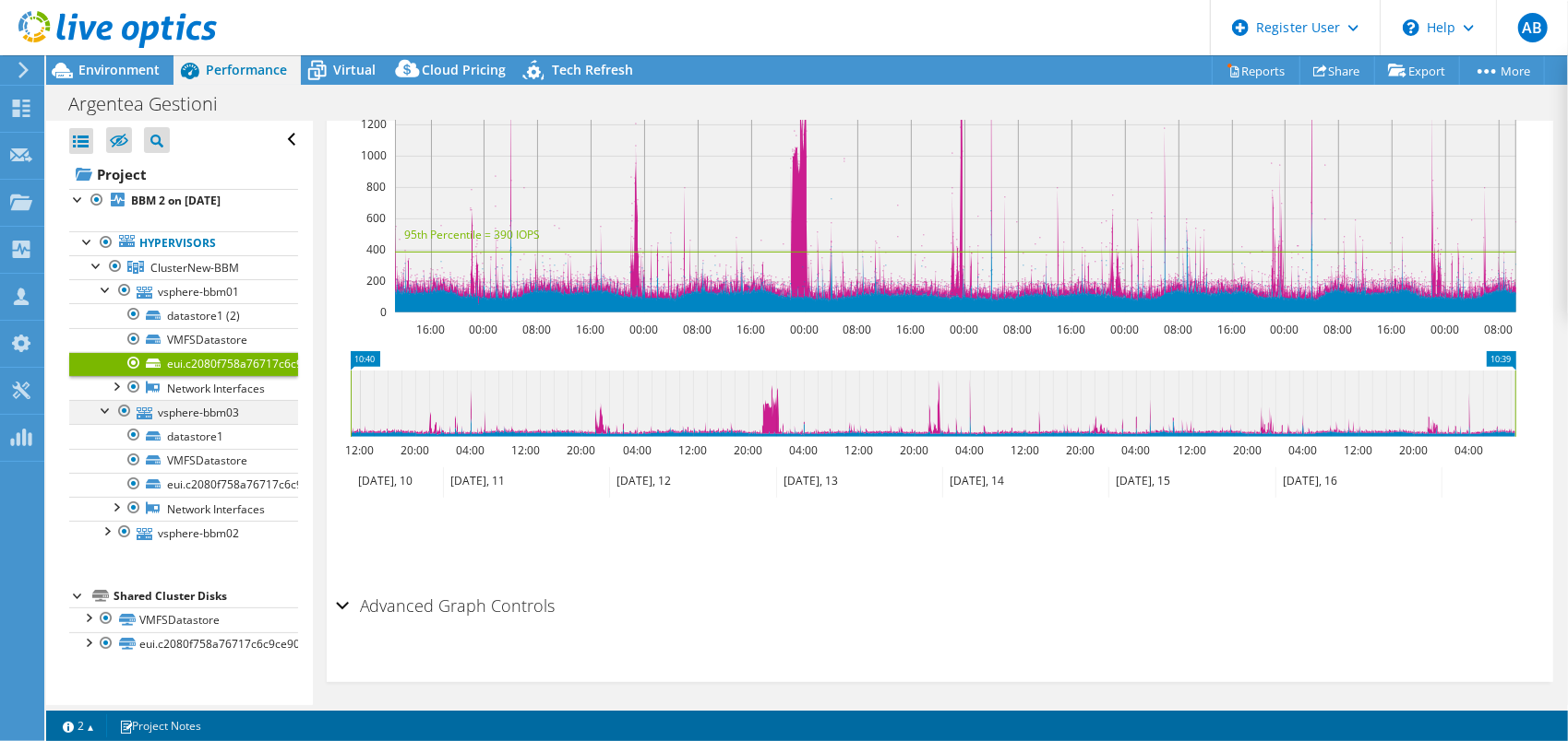
click at [110, 419] on div at bounding box center [106, 410] width 19 height 19
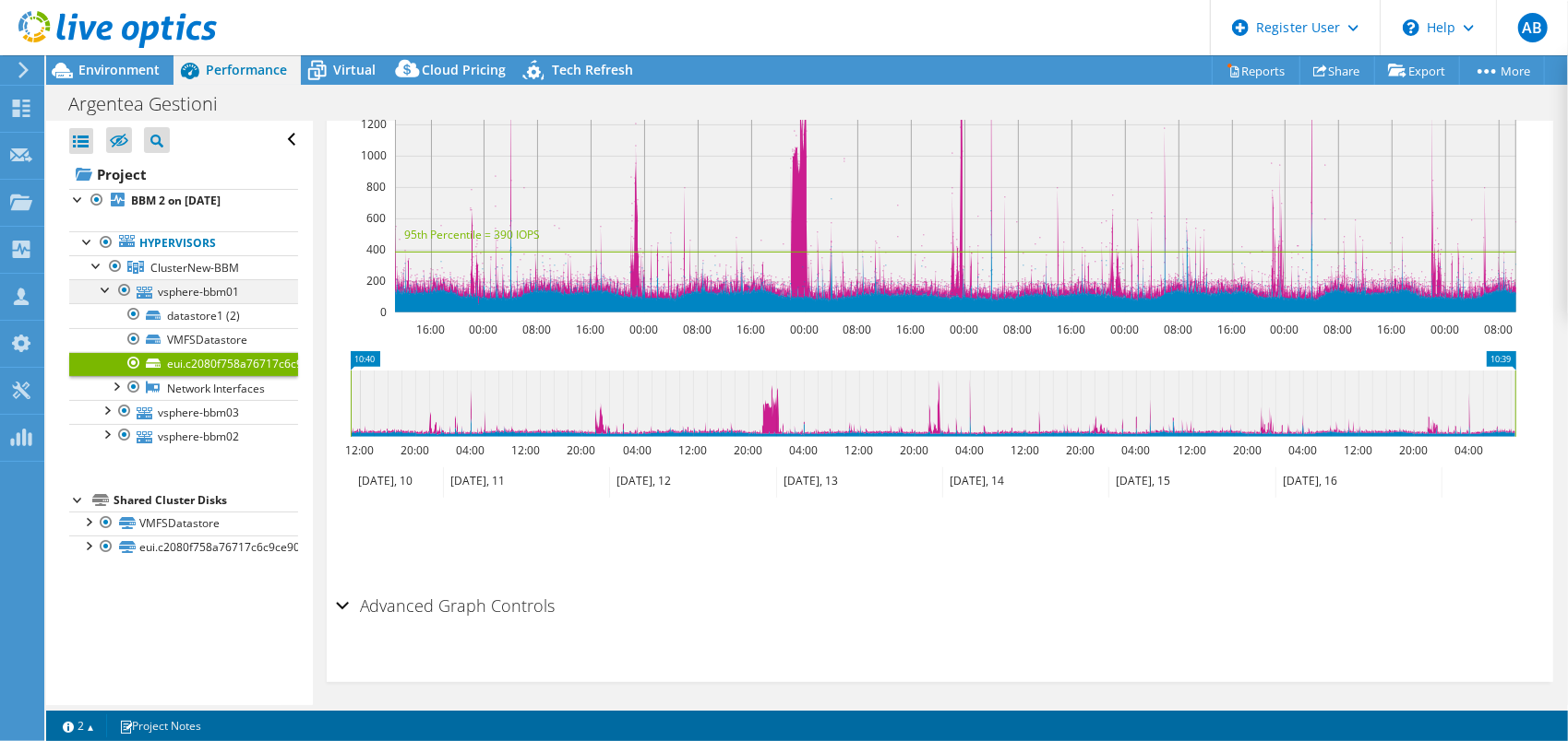
click at [102, 287] on div at bounding box center [106, 289] width 19 height 19
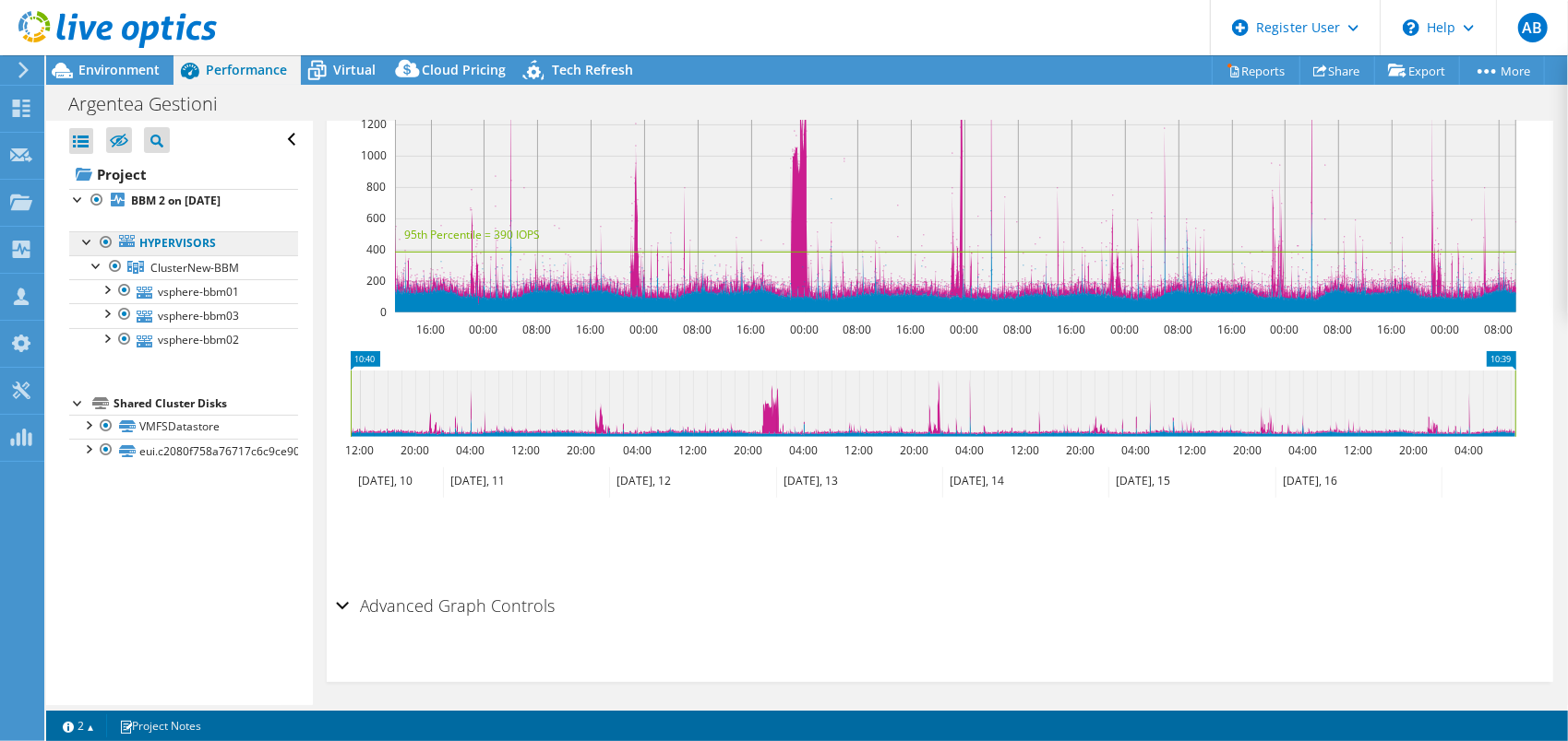
click at [179, 240] on link "Hypervisors" at bounding box center [183, 243] width 229 height 24
click at [192, 273] on link "ClusterNew-BBM" at bounding box center [183, 267] width 229 height 24
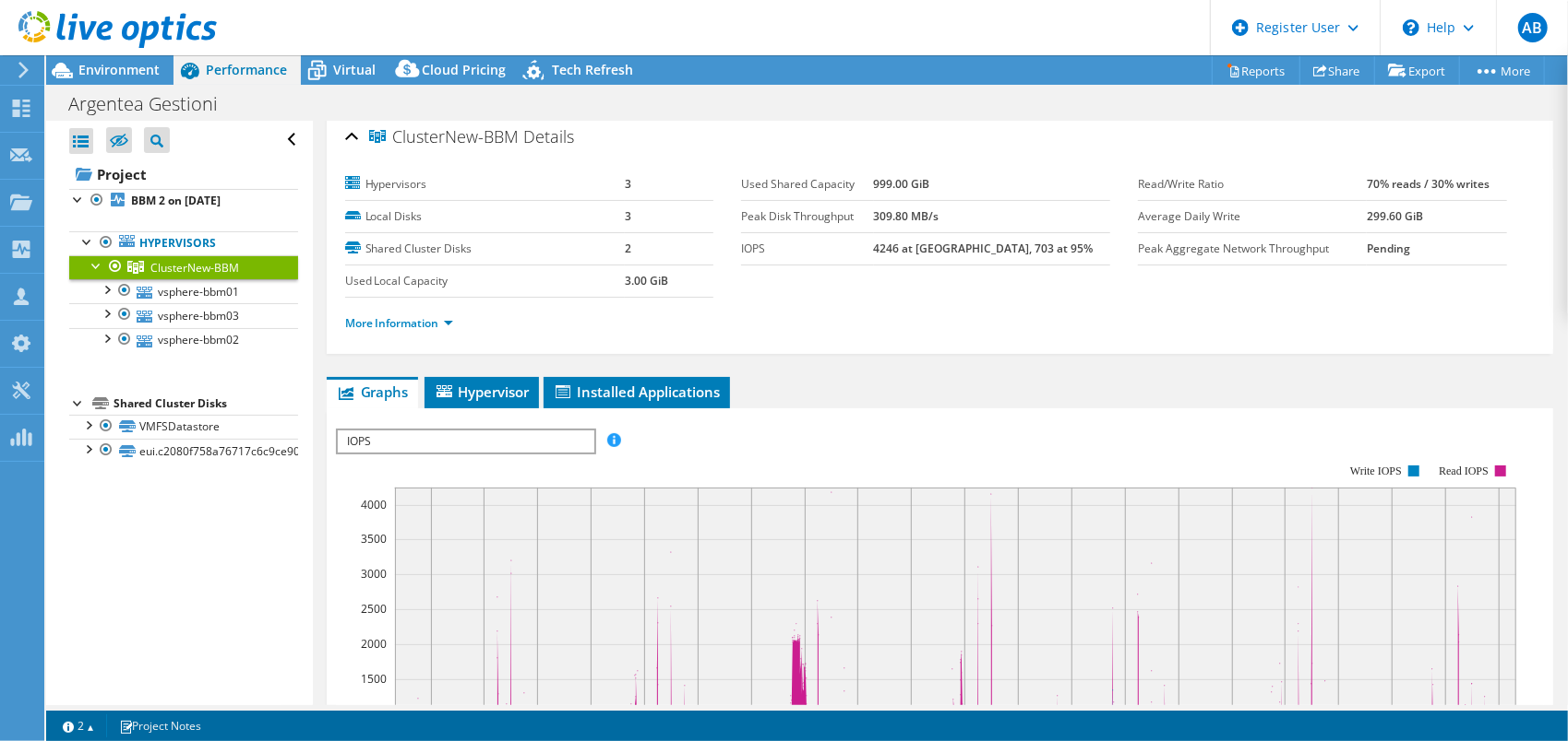
scroll to position [0, 0]
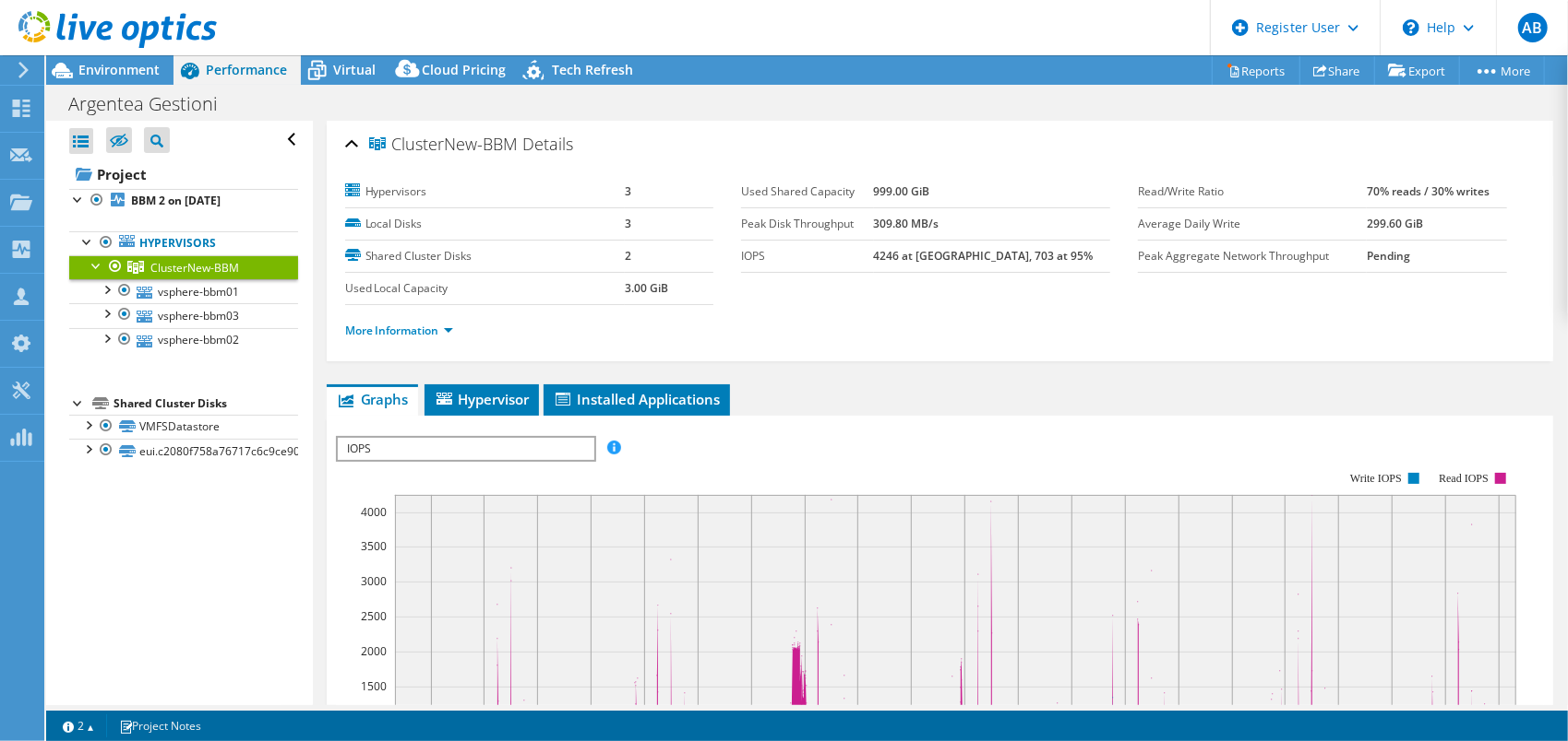
click at [126, 57] on div at bounding box center [108, 31] width 217 height 62
click at [126, 67] on span "Environment" at bounding box center [119, 69] width 81 height 18
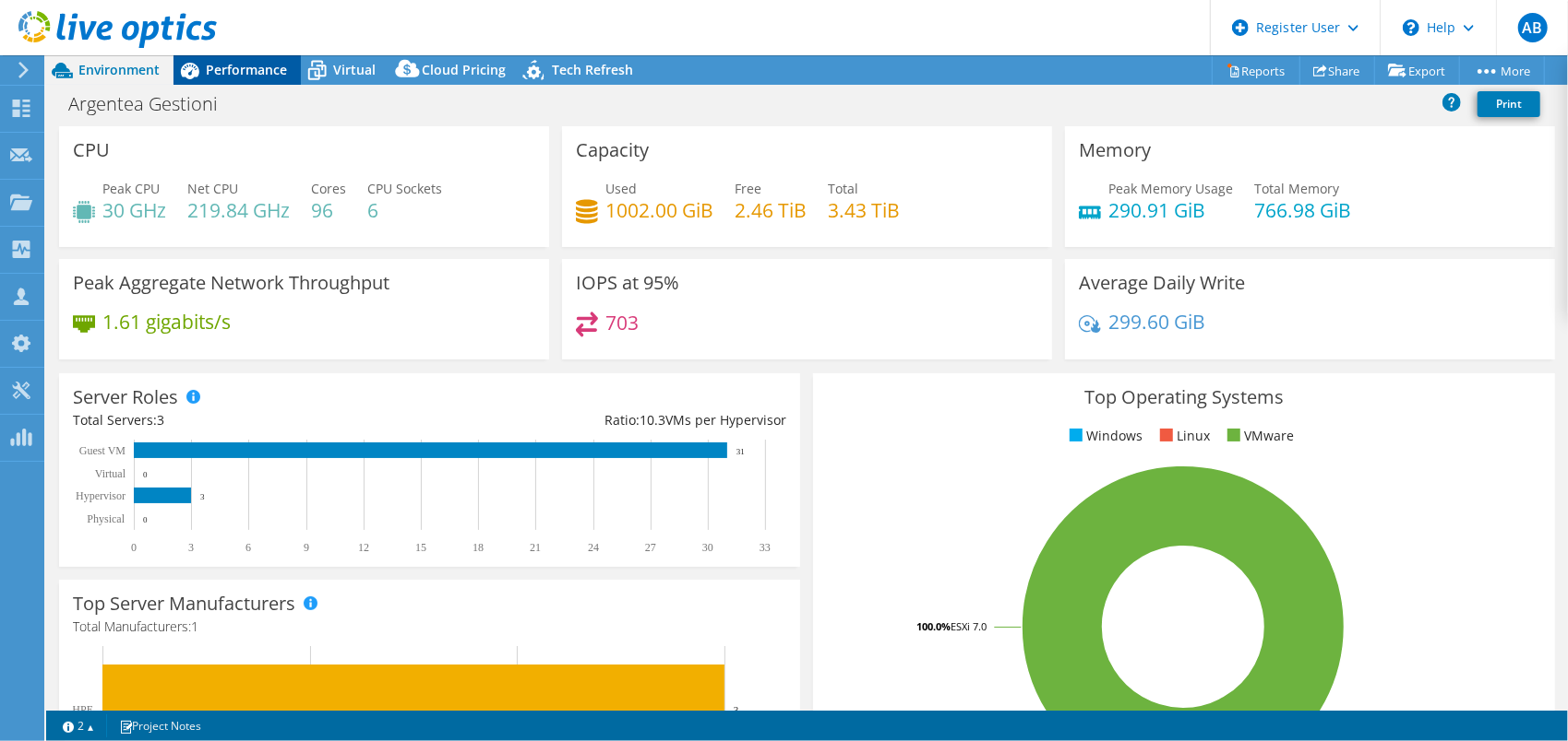
click at [224, 67] on span "Performance" at bounding box center [246, 69] width 81 height 18
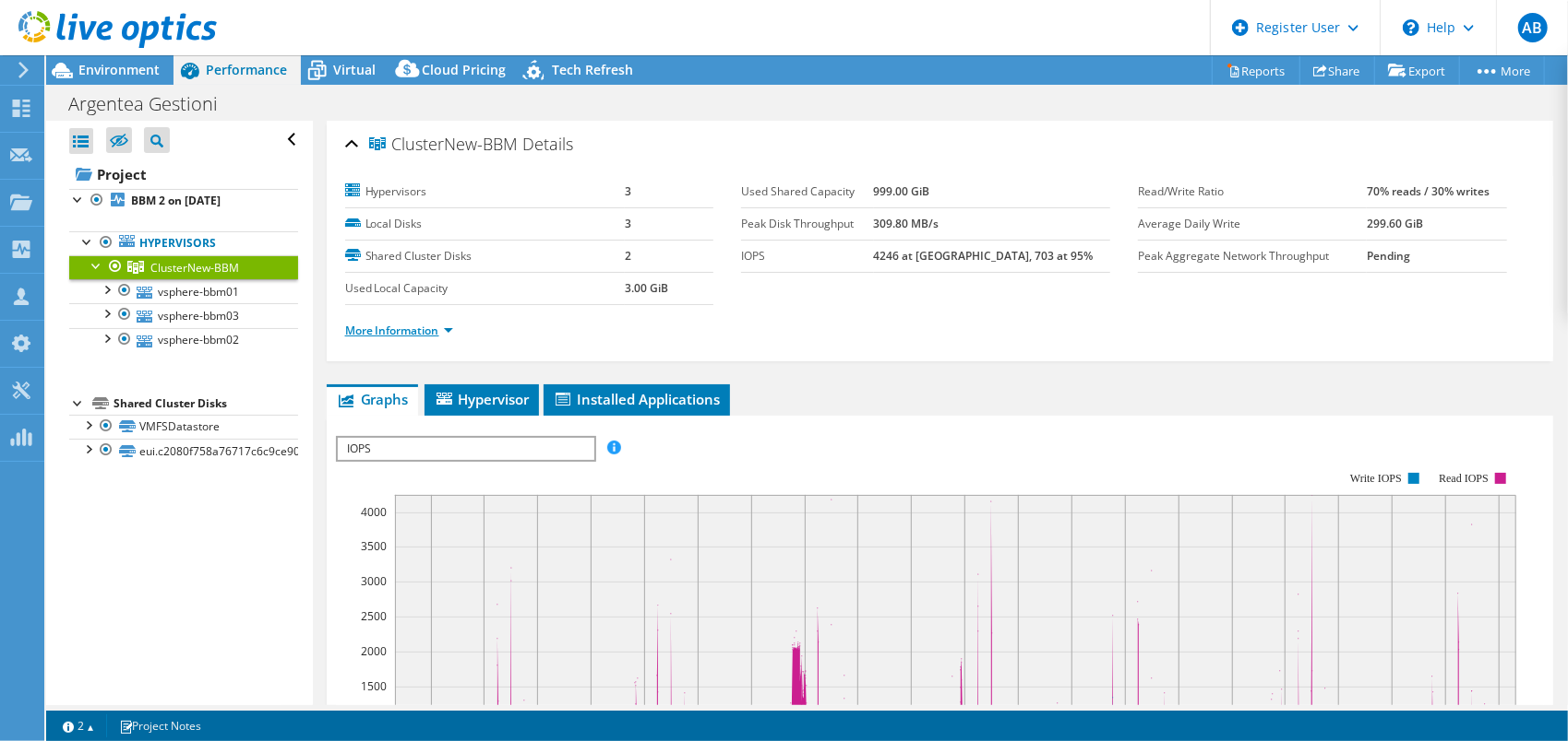
click at [423, 328] on link "More Information" at bounding box center [399, 330] width 108 height 16
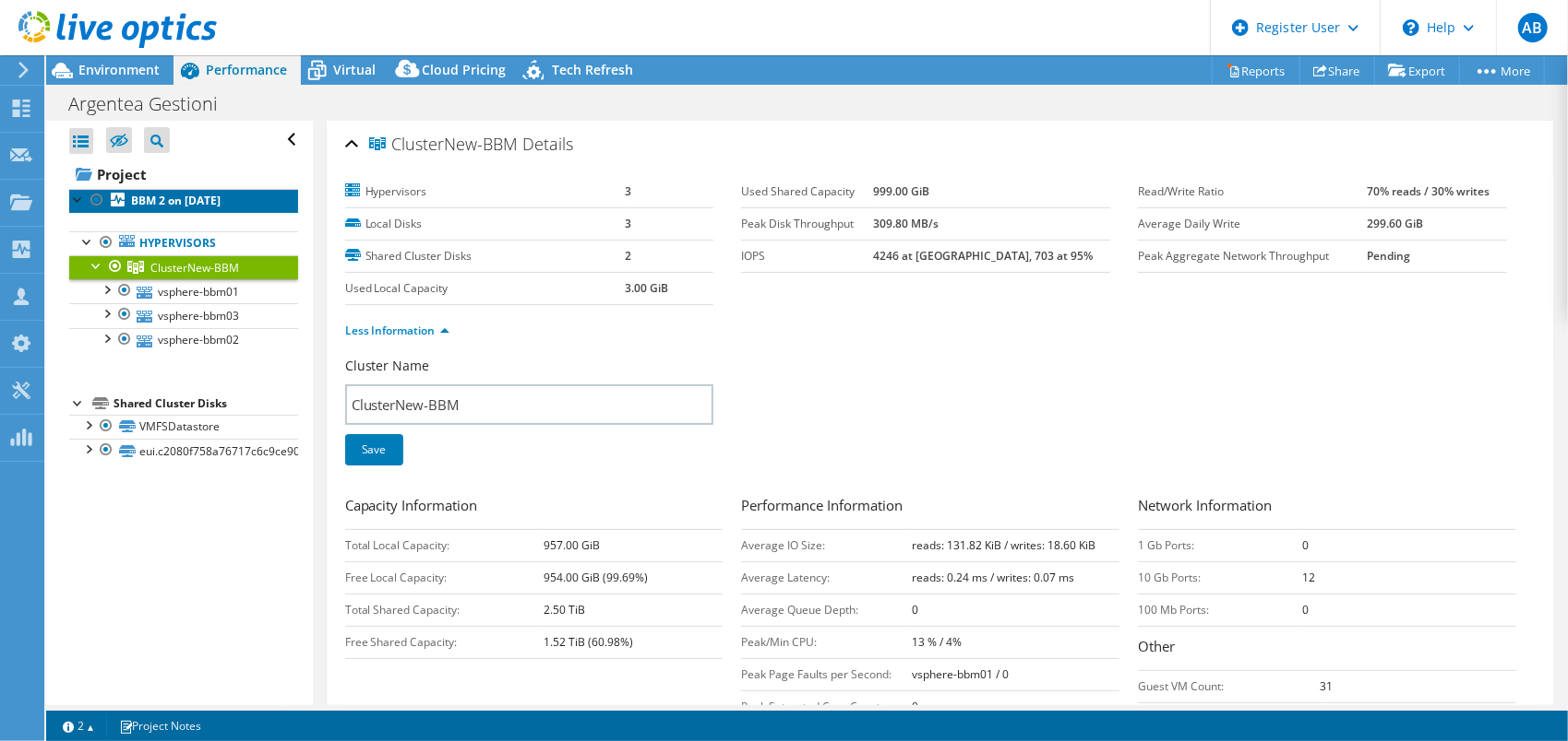
click at [164, 197] on b "BBM 2 on [DATE]" at bounding box center [176, 200] width 90 height 16
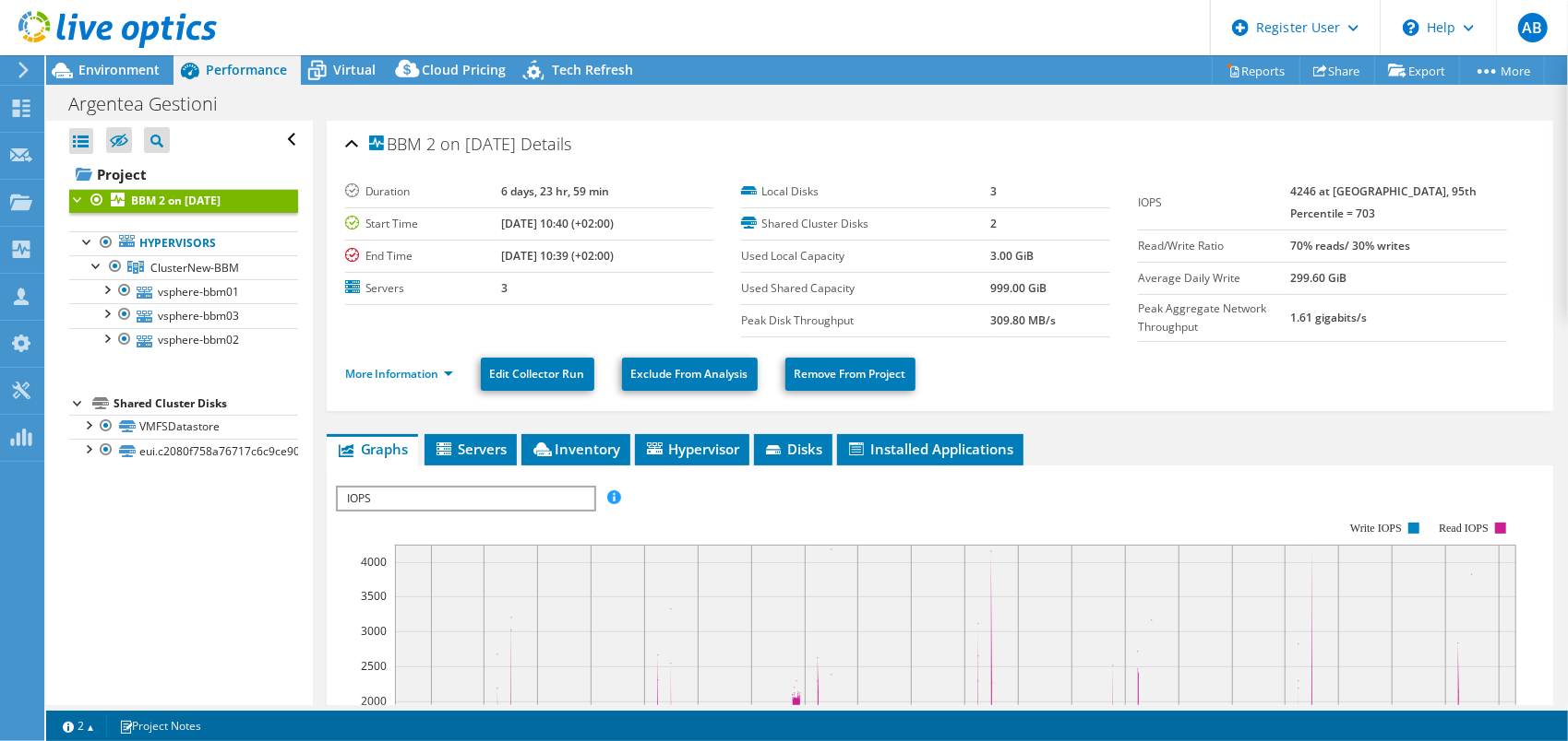
scroll to position [184, 0]
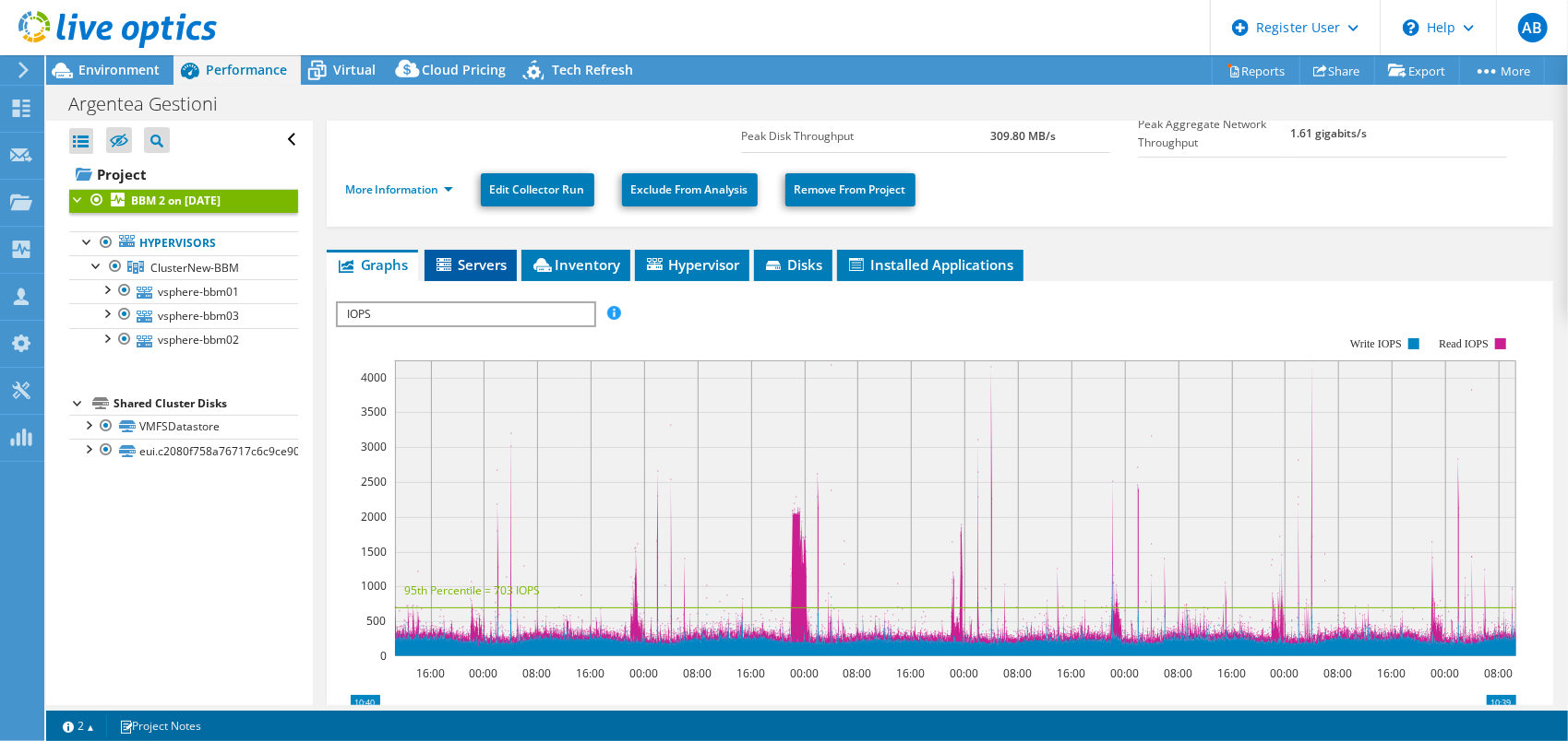
click at [485, 258] on span "Servers" at bounding box center [471, 265] width 74 height 19
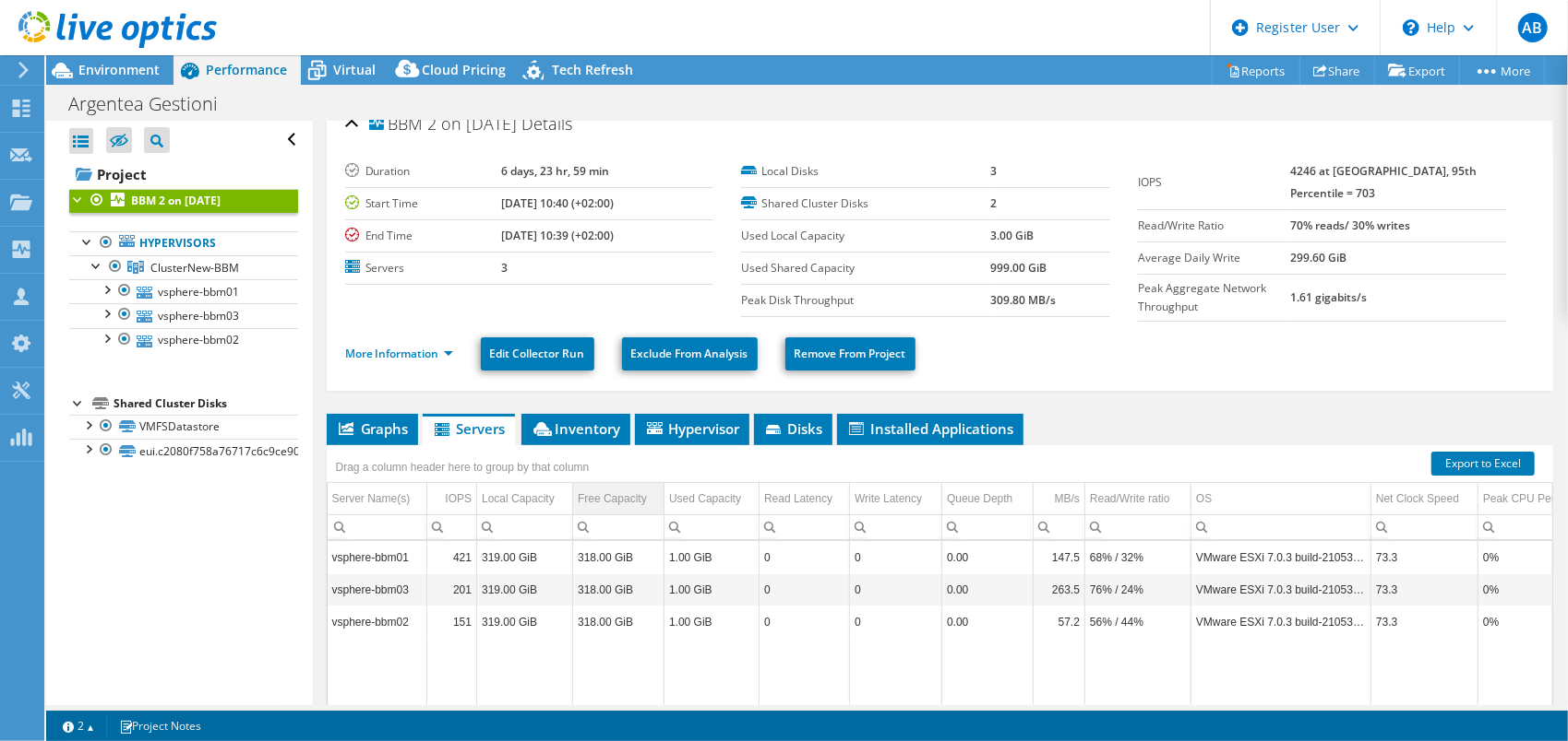
scroll to position [0, 0]
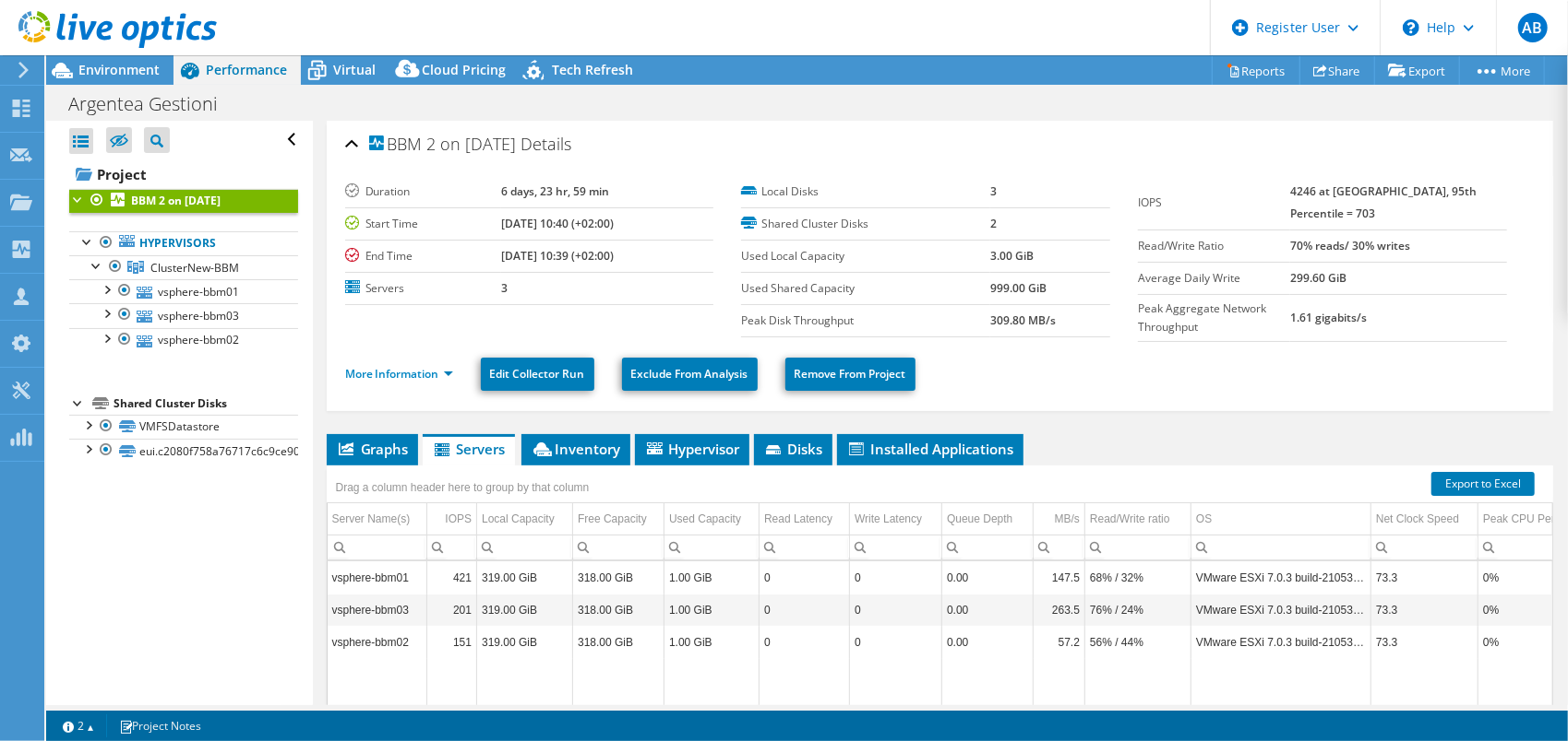
click at [404, 335] on section "Duration 6 days, 23 hr, 59 min Start Time 09/10/2025, 10:40 (+02:00) End Time 0…" at bounding box center [940, 258] width 1189 height 166
select select "EUFrankfurt"
select select "USD"
click at [422, 368] on link "More Information" at bounding box center [399, 374] width 108 height 16
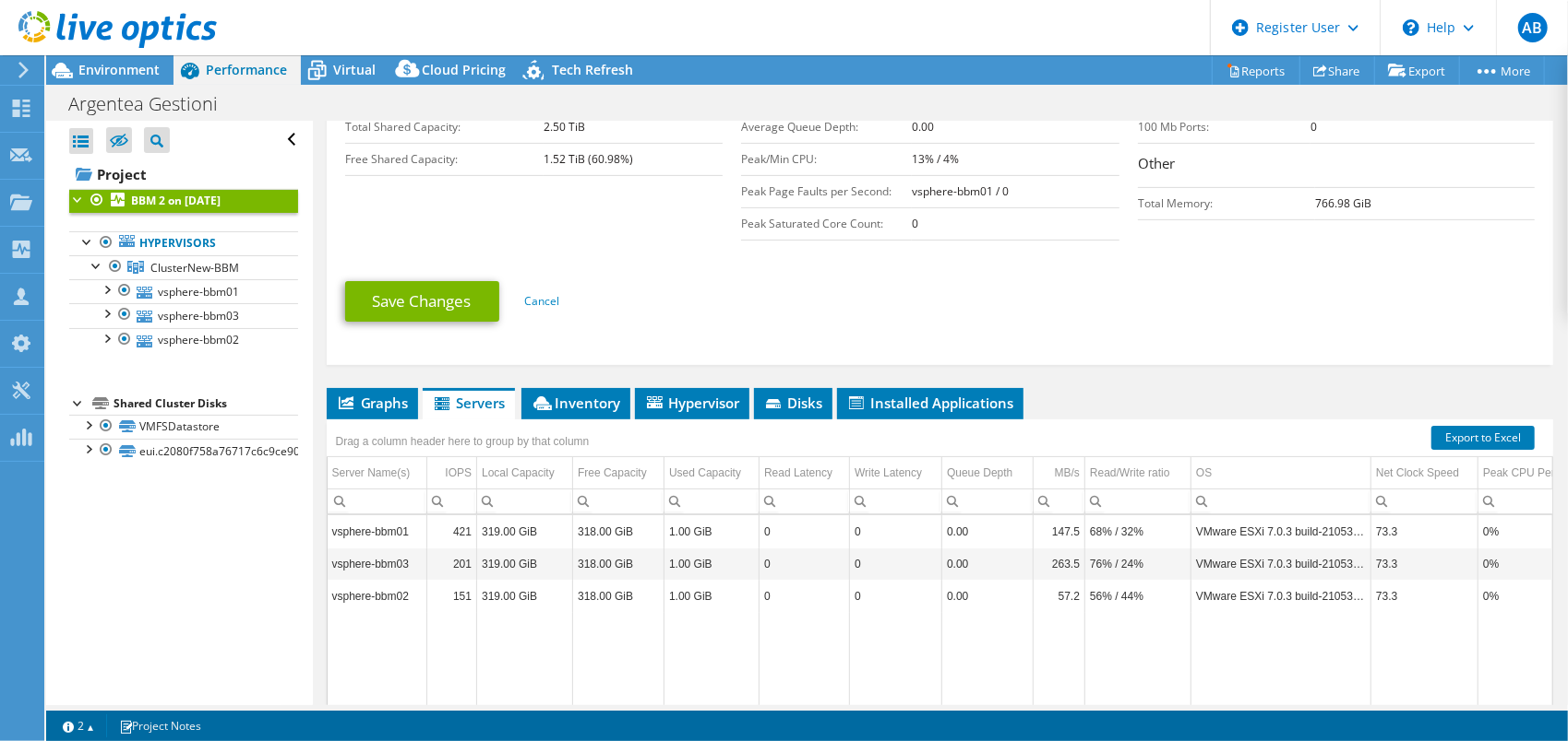
scroll to position [553, 0]
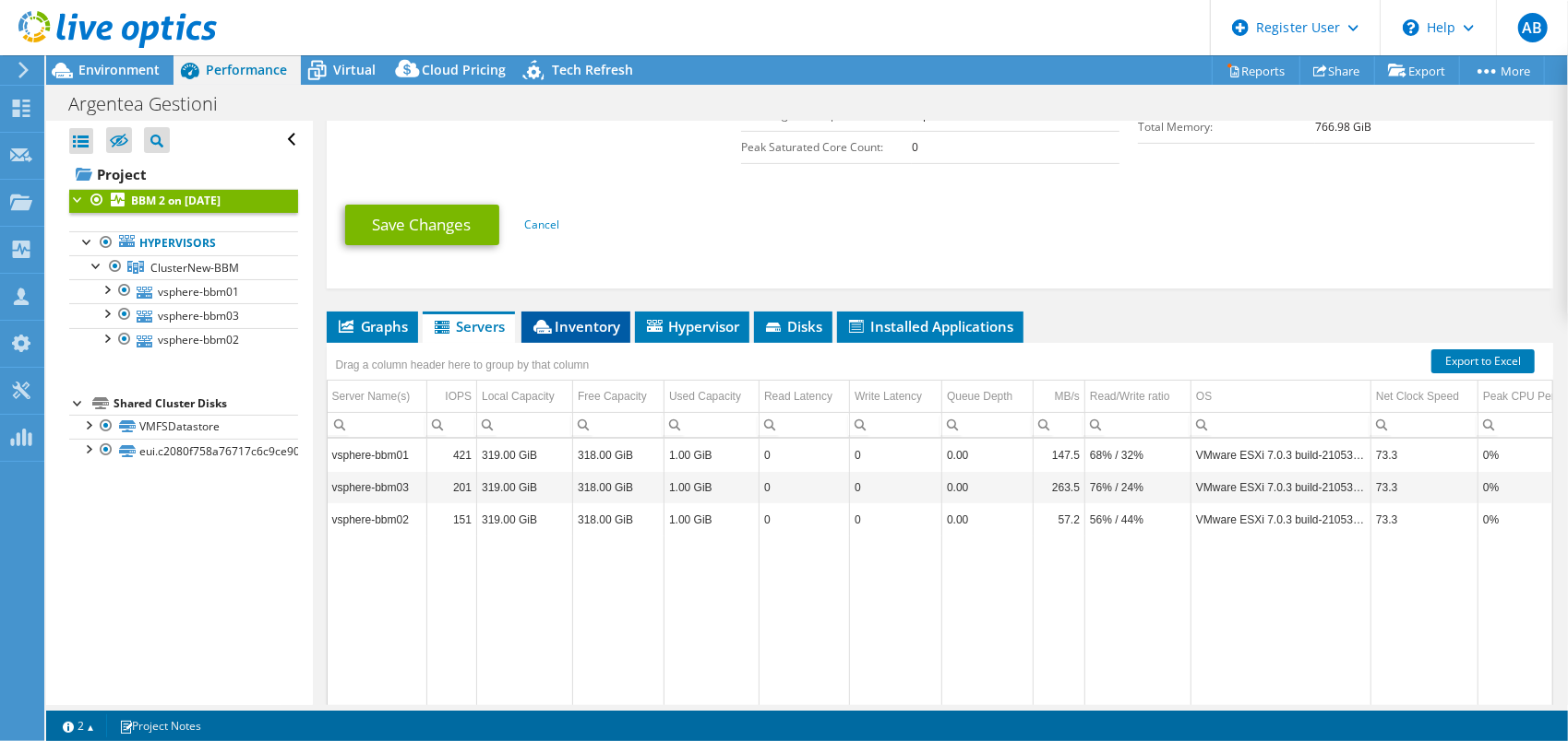
click at [557, 318] on span "Inventory" at bounding box center [576, 327] width 91 height 19
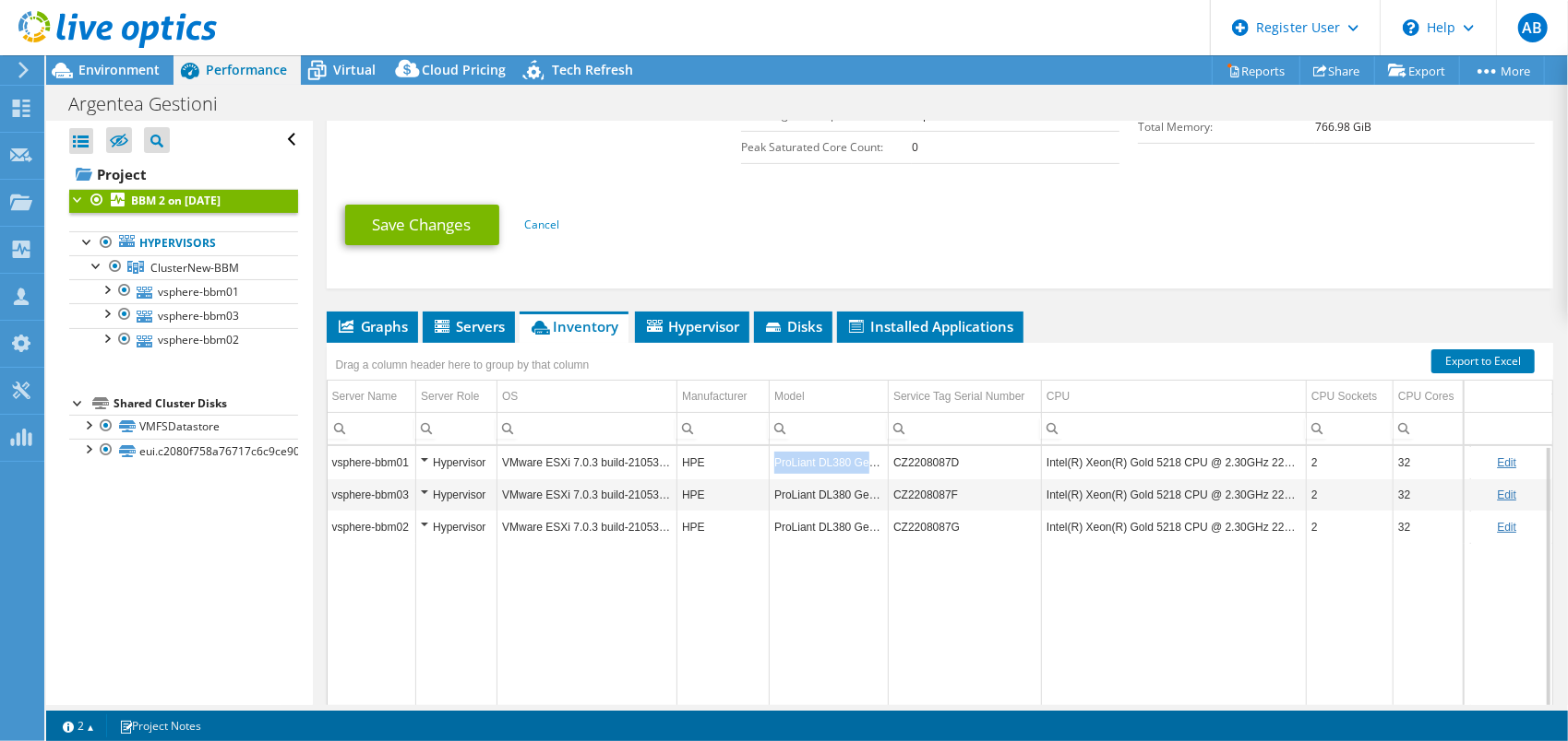
drag, startPoint x: 765, startPoint y: 455, endPoint x: 895, endPoint y: 455, distance: 130.0
click at [895, 455] on tr "vsphere-bbm01 Hypervisor VMware ESXi 7.0.3 build-21053776 HPE ProLiant DL380 Ge…" at bounding box center [1030, 462] width 1406 height 32
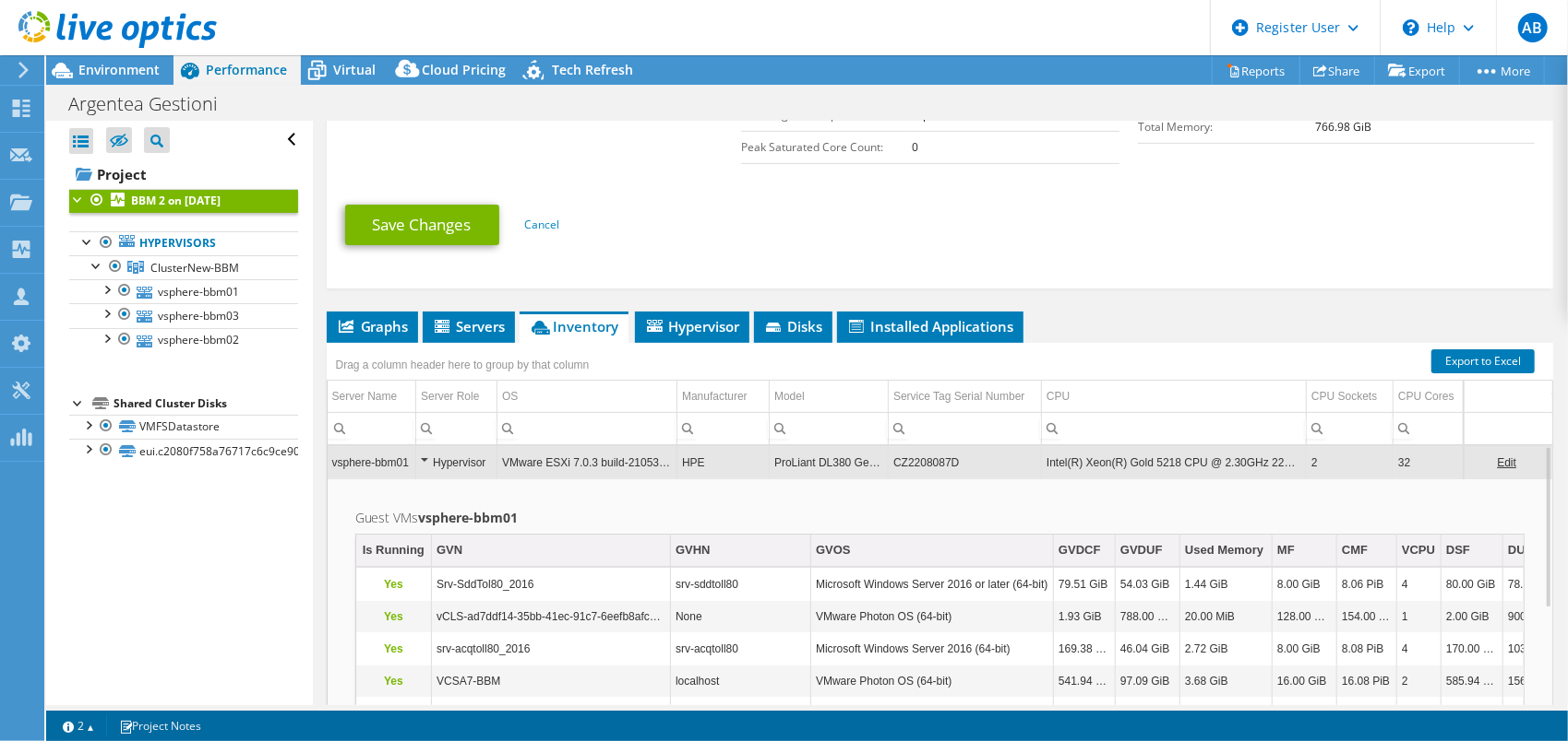
click at [834, 450] on td "ProLiant DL380 Gen10" at bounding box center [828, 462] width 119 height 32
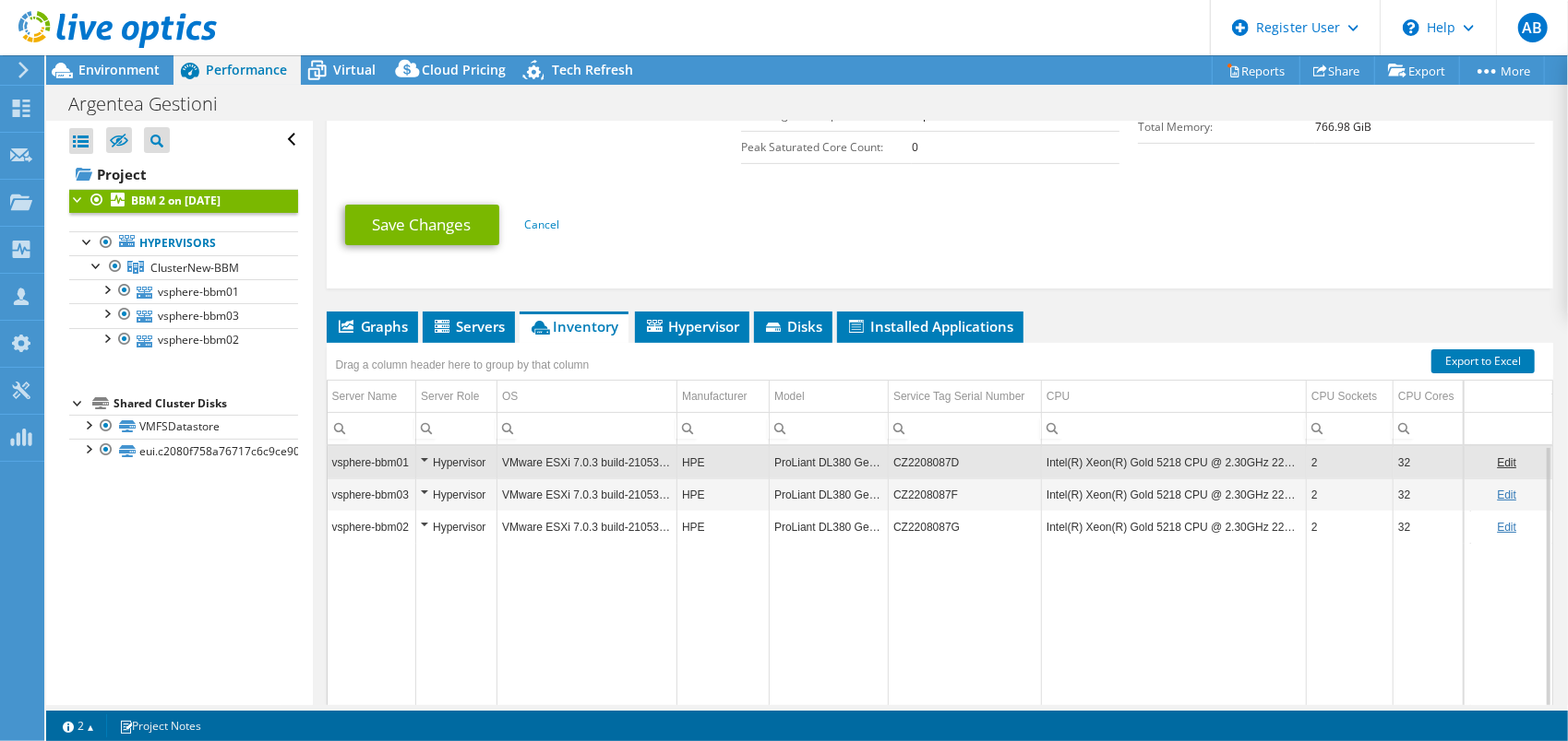
click at [821, 496] on td "ProLiant DL380 Gen10" at bounding box center [828, 494] width 119 height 32
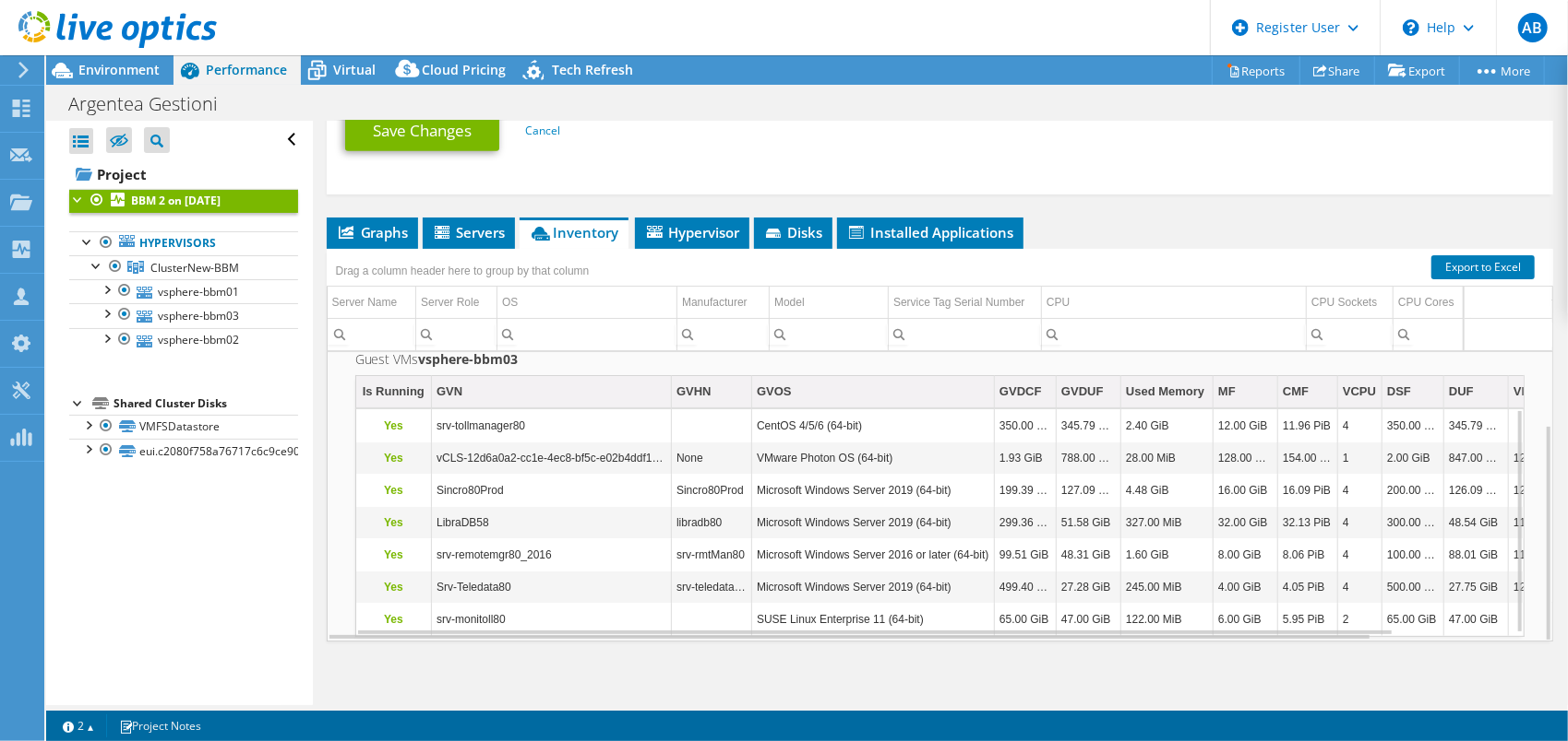
scroll to position [649, 0]
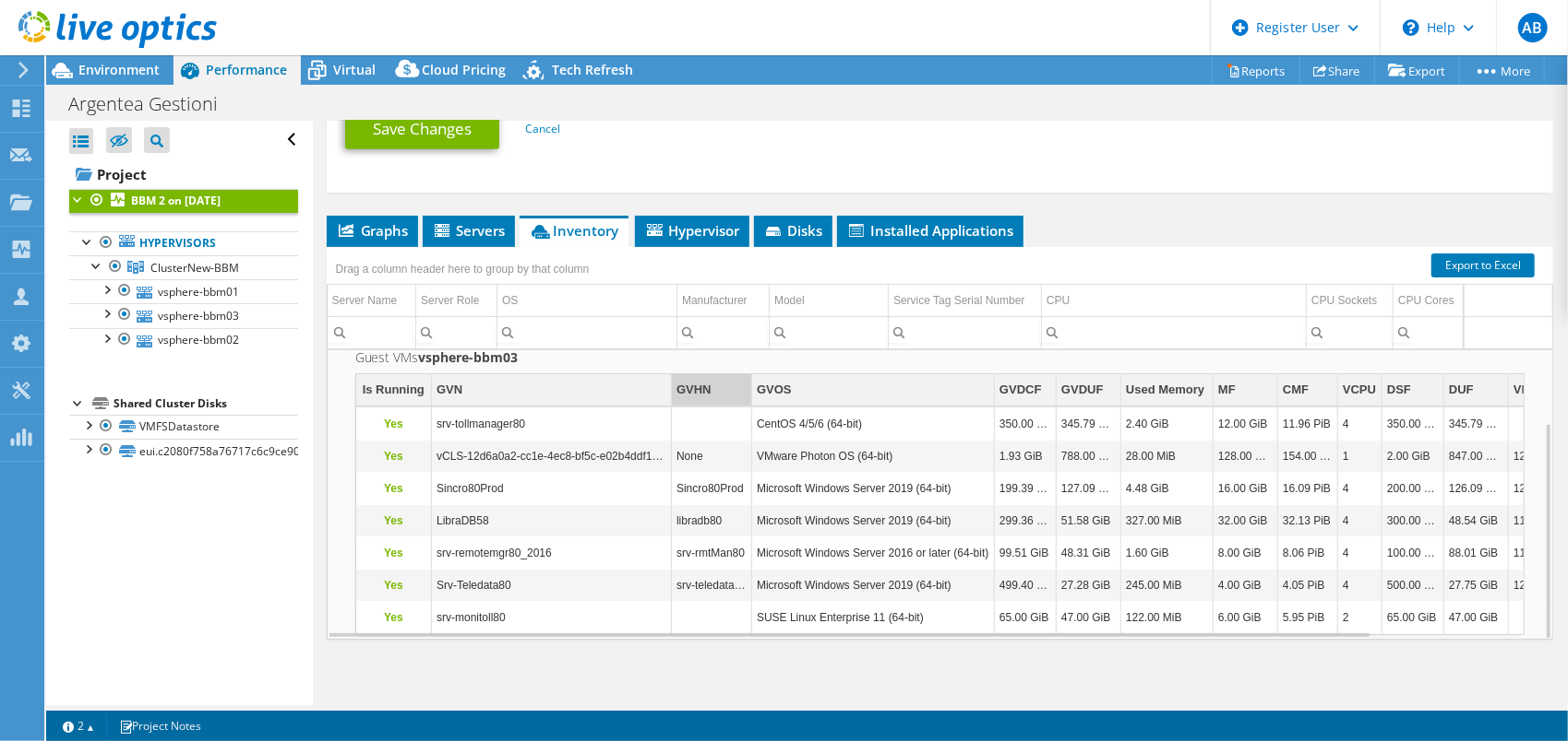
click at [715, 395] on td "GVHN" at bounding box center [712, 390] width 81 height 32
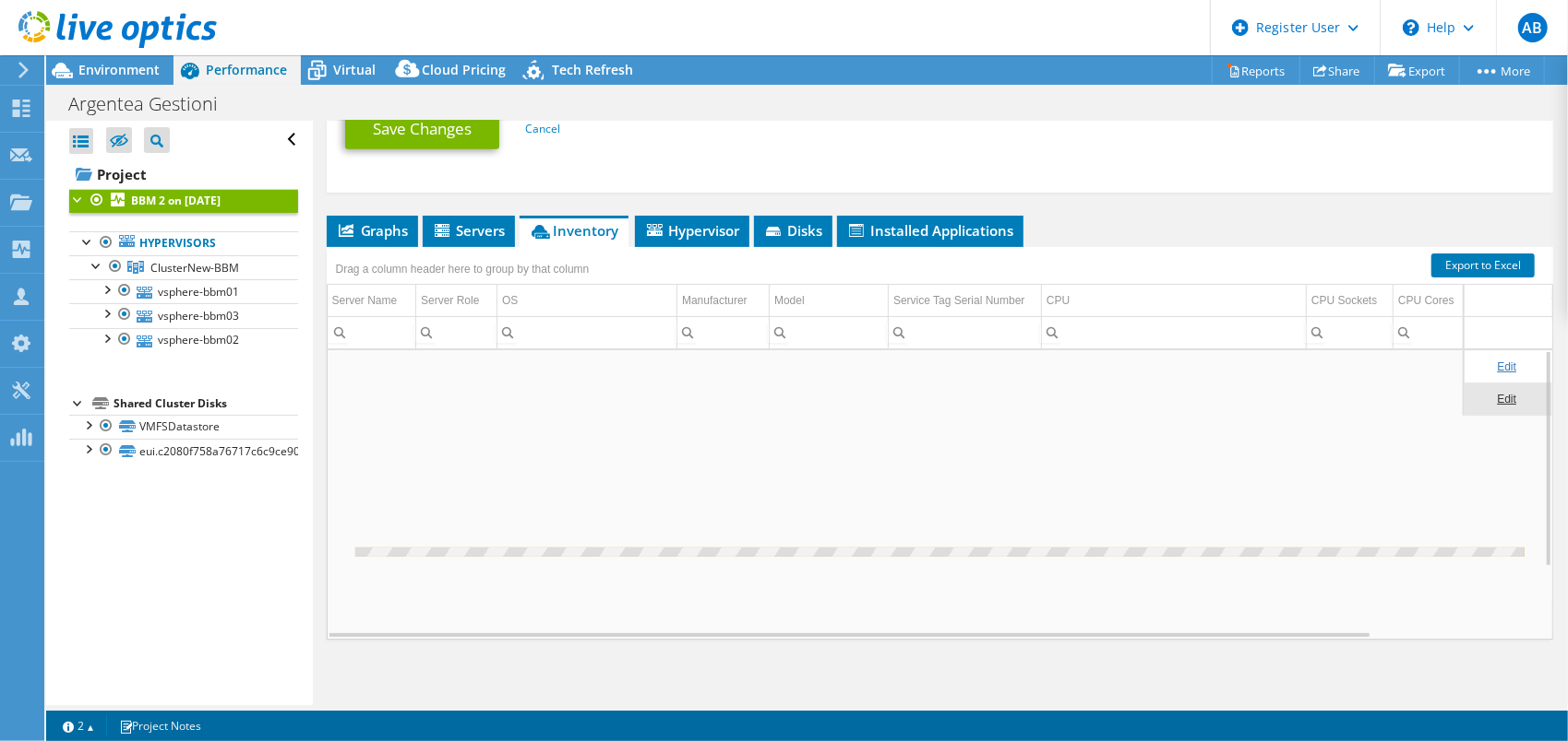
scroll to position [0, 0]
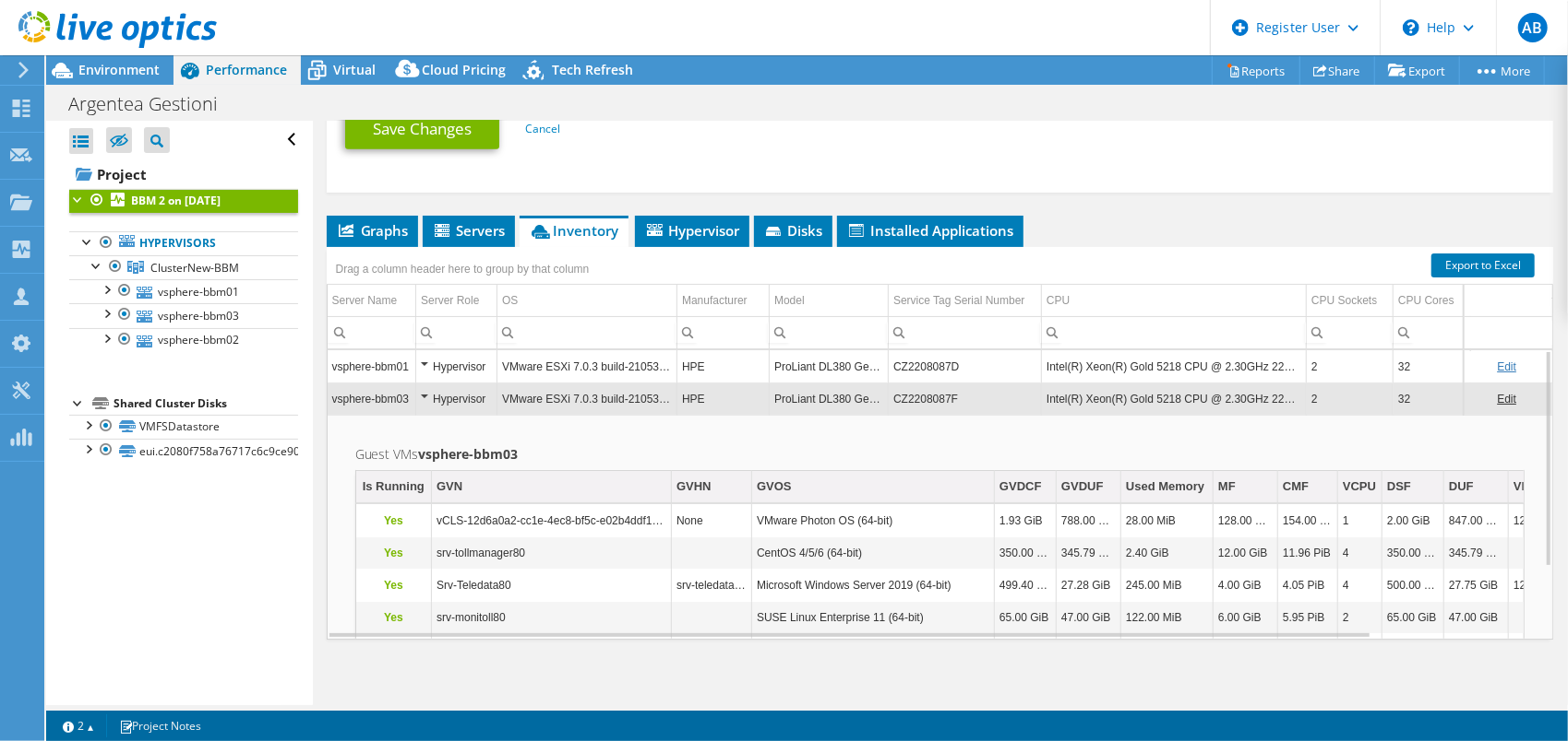
click at [373, 384] on td "vsphere-bbm03" at bounding box center [372, 399] width 89 height 32
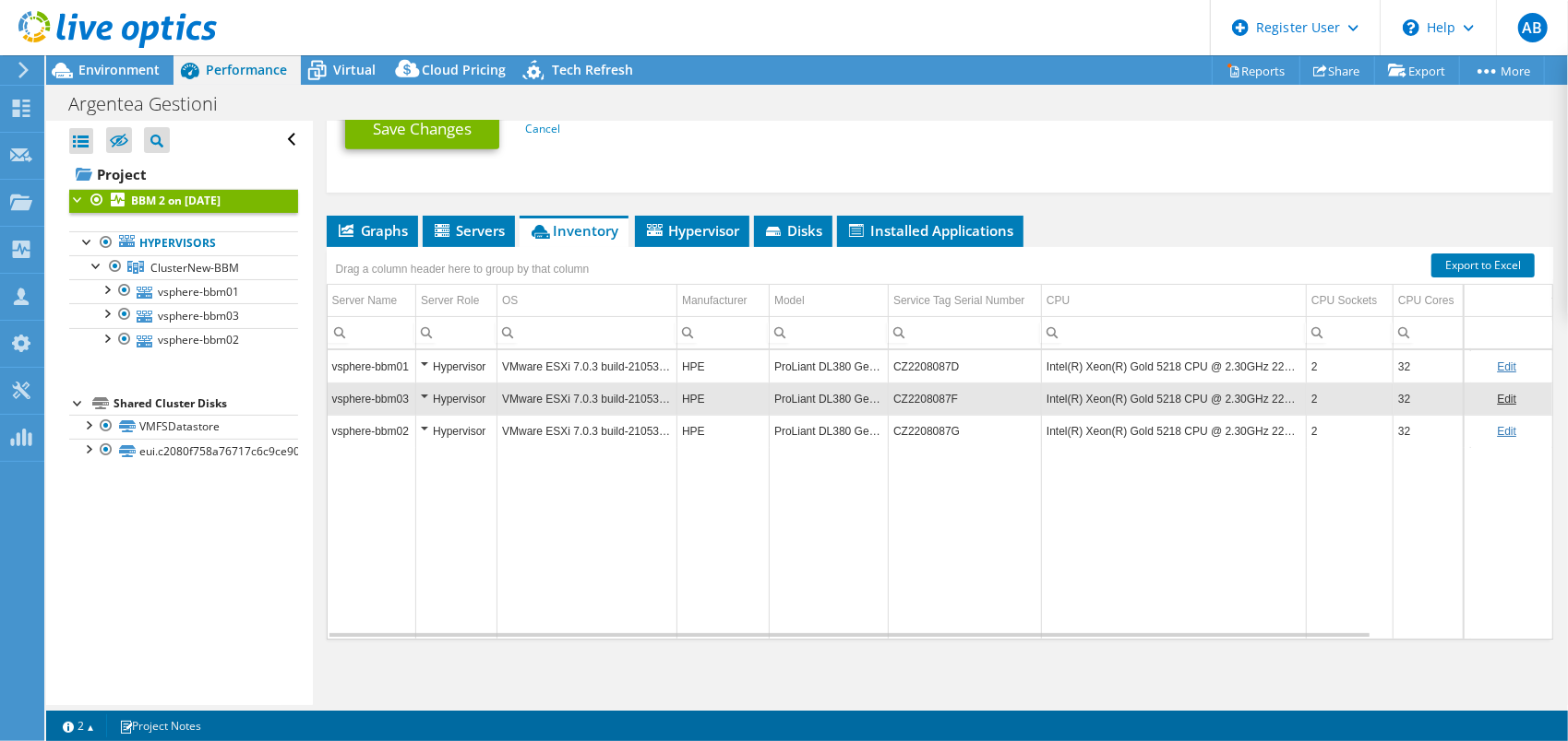
click at [404, 428] on td "vsphere-bbm02" at bounding box center [372, 431] width 89 height 32
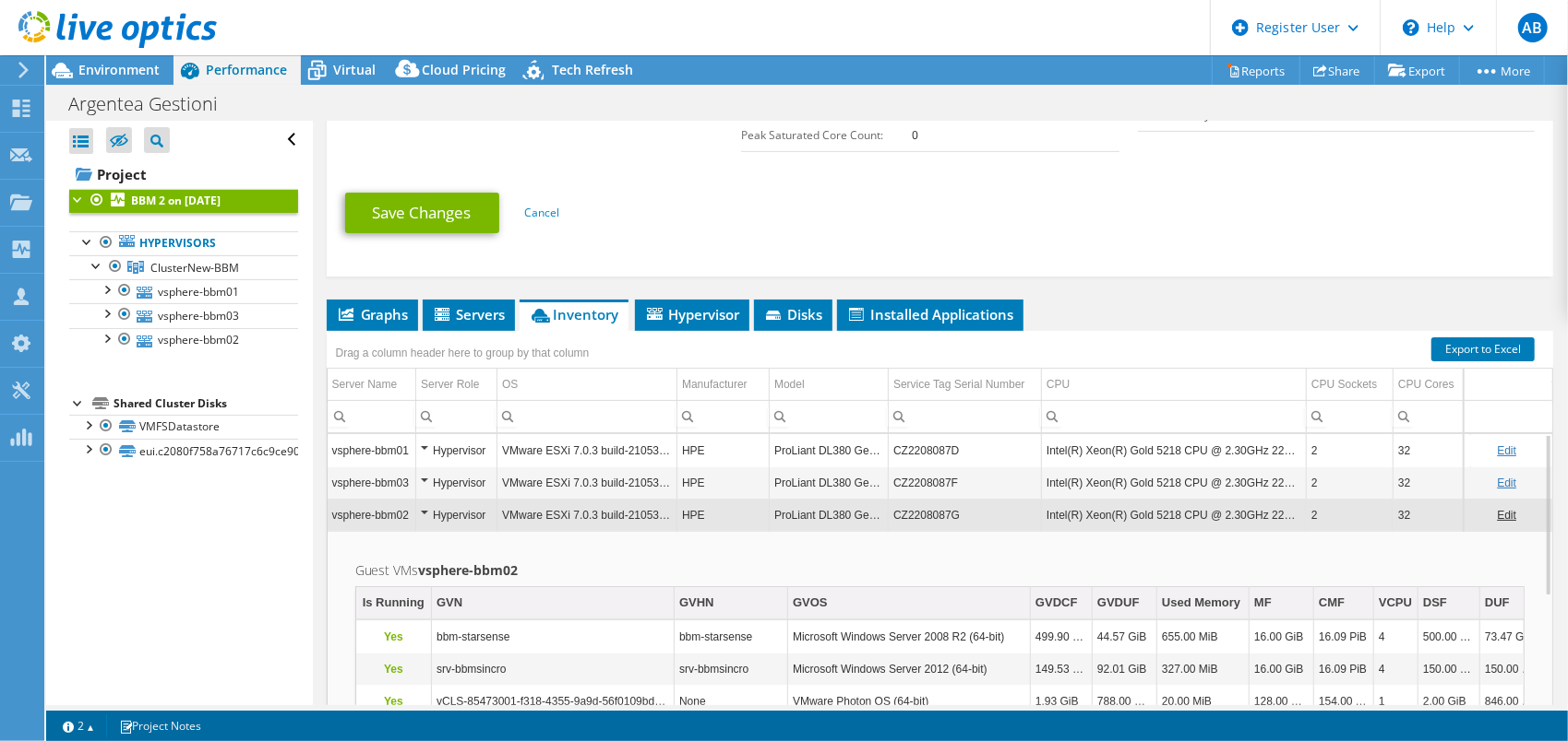
scroll to position [557, 0]
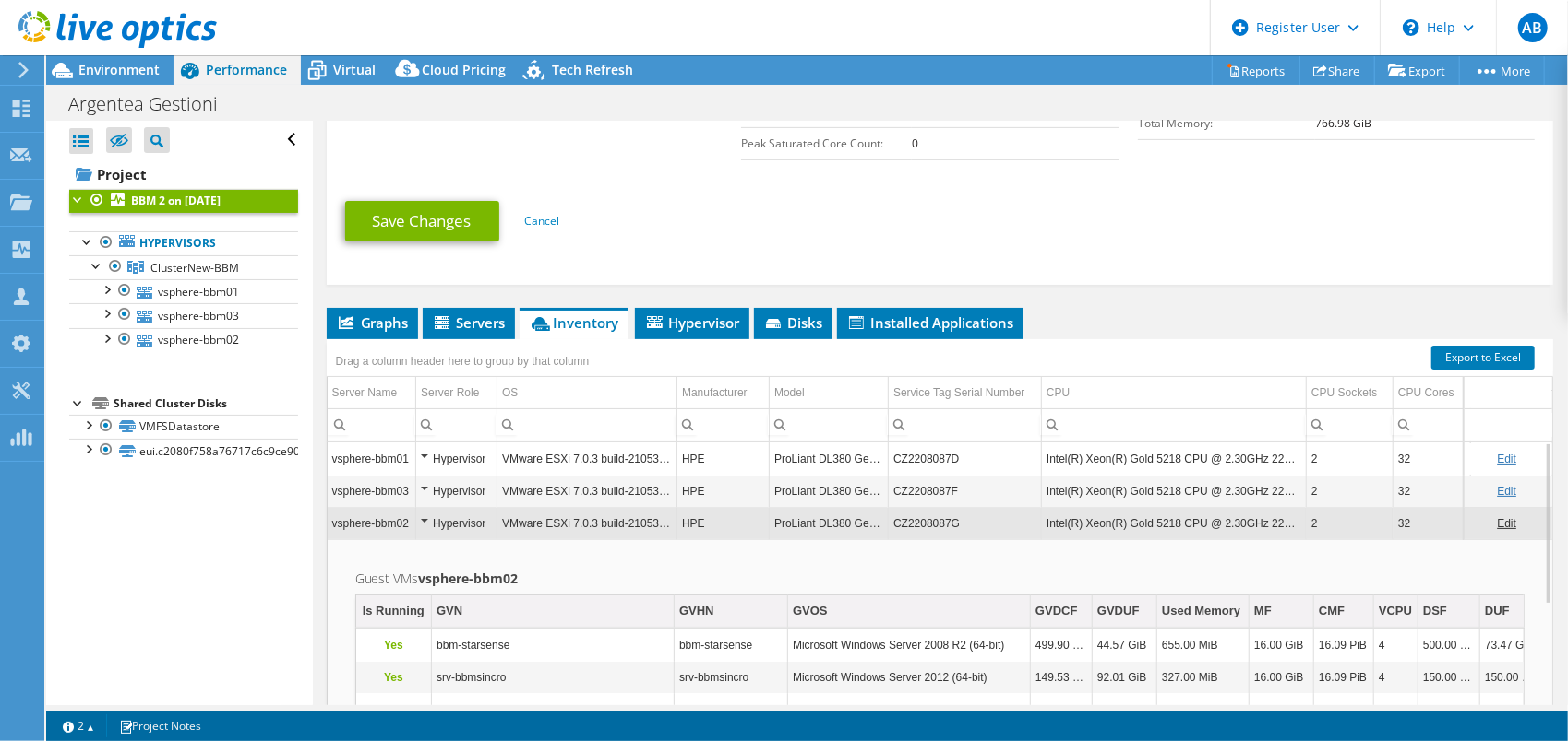
click at [391, 525] on td "vsphere-bbm02" at bounding box center [372, 523] width 89 height 32
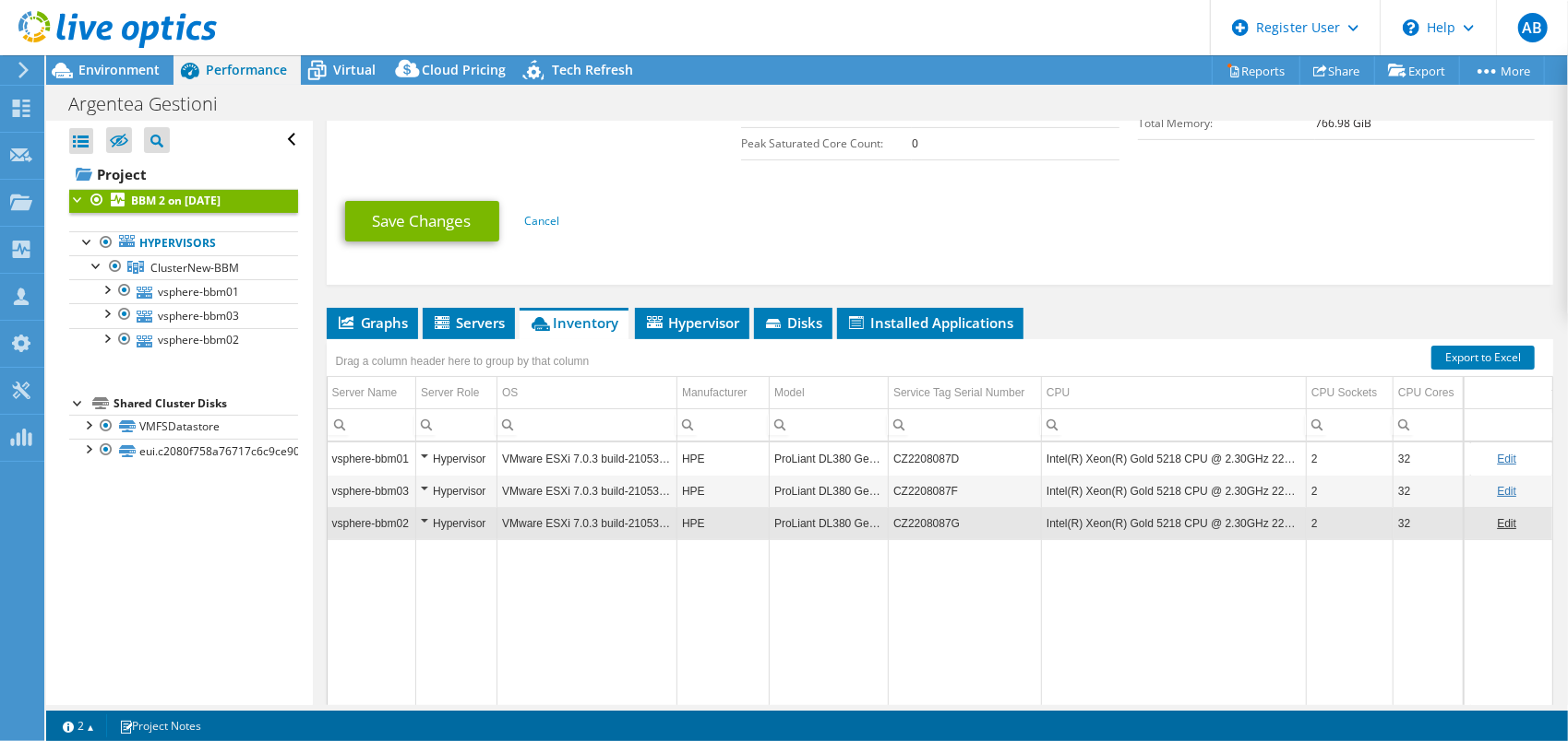
click at [390, 492] on td "vsphere-bbm03" at bounding box center [372, 490] width 89 height 32
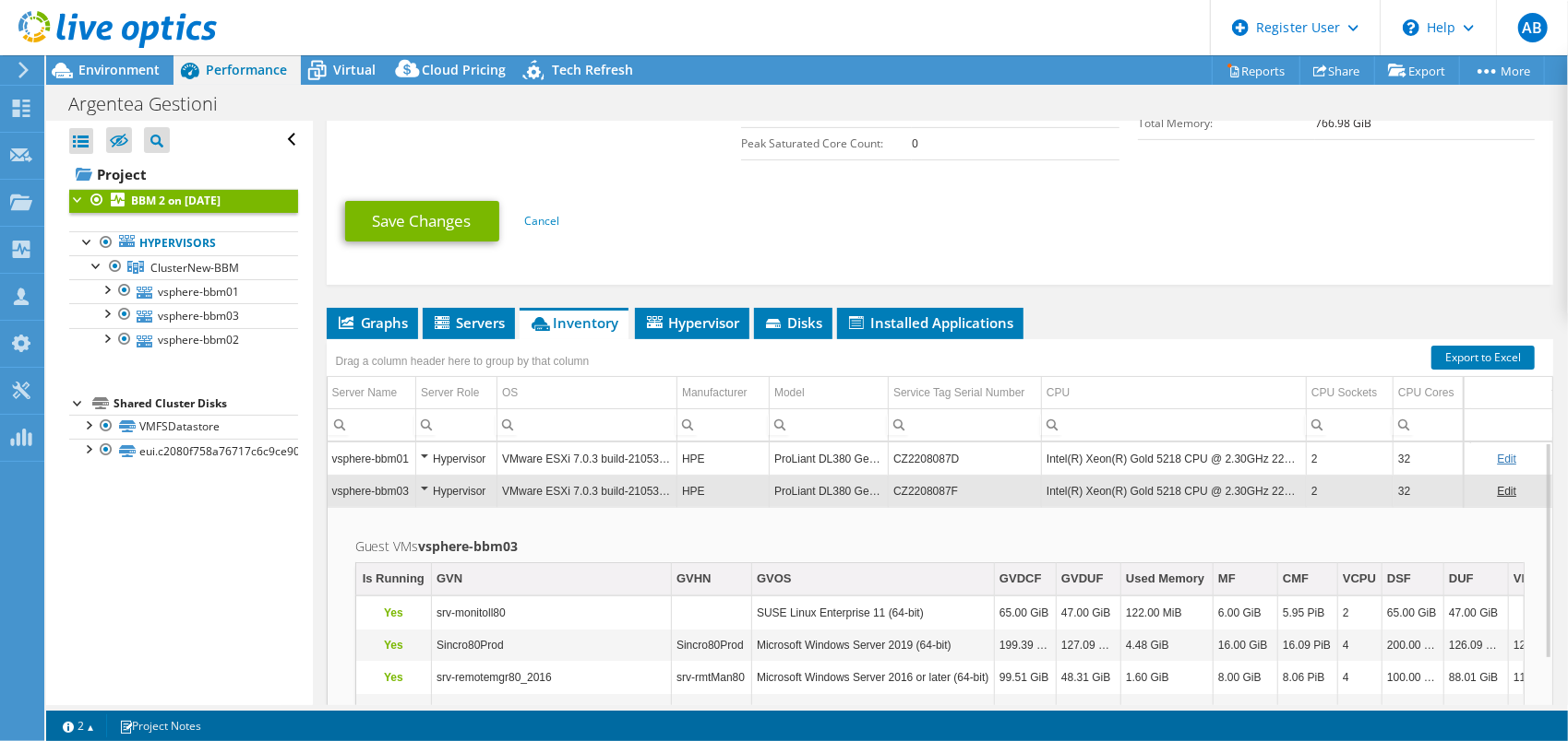
click at [390, 492] on td "vsphere-bbm03" at bounding box center [372, 490] width 89 height 32
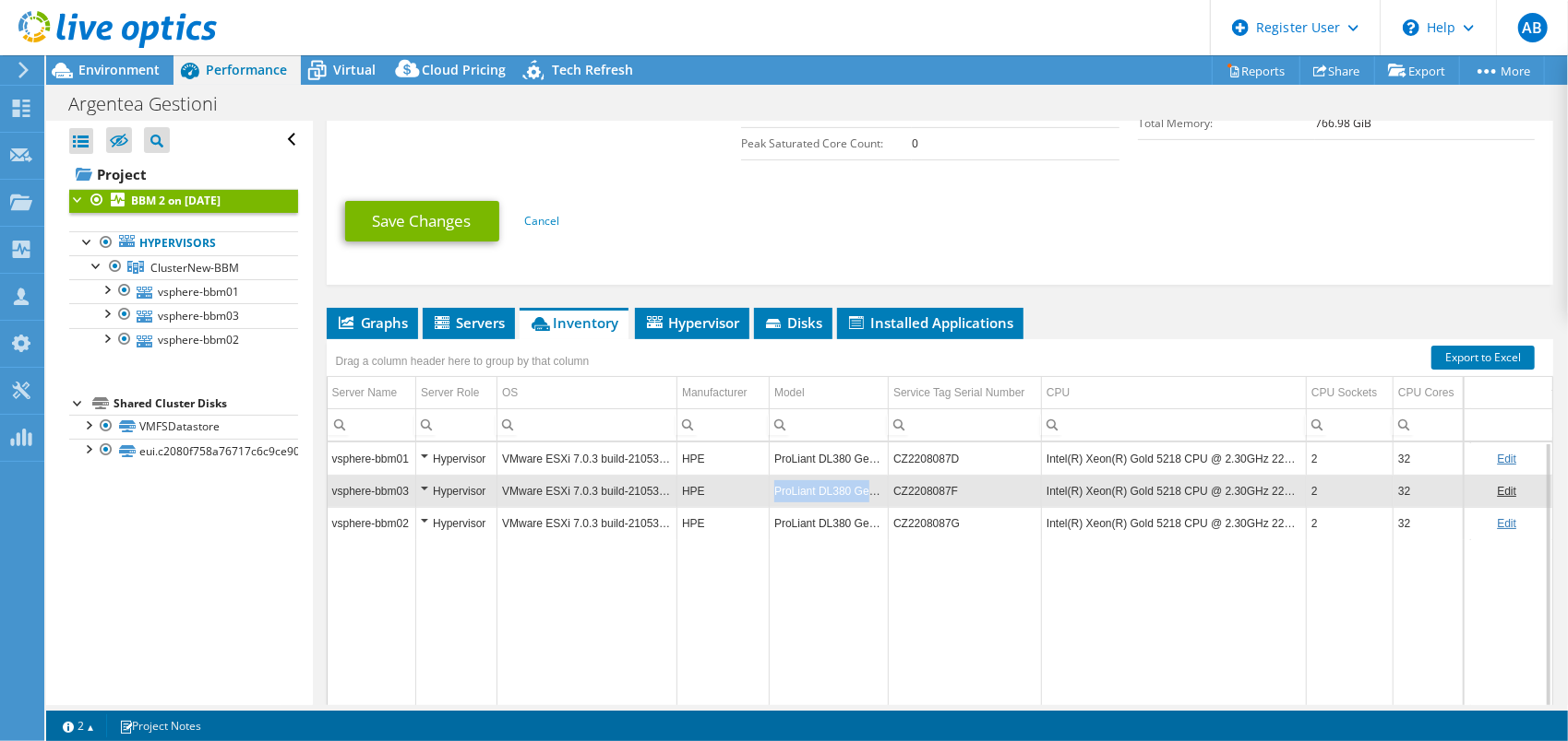
drag, startPoint x: 775, startPoint y: 485, endPoint x: 880, endPoint y: 488, distance: 105.0
click at [880, 488] on td "ProLiant DL380 Gen10" at bounding box center [828, 490] width 119 height 32
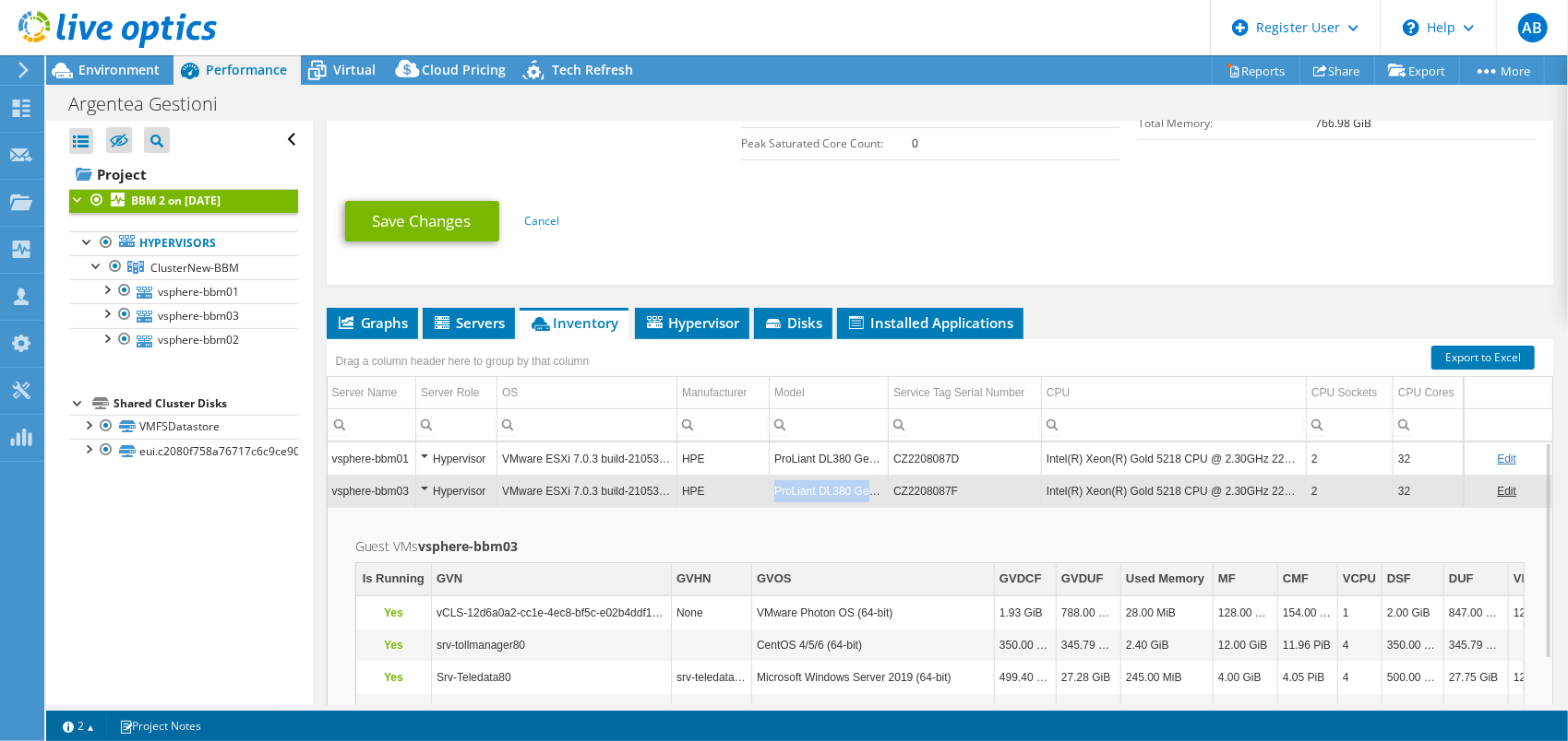
copy td "ProLiant DL380 Gen10"
drag, startPoint x: 880, startPoint y: 488, endPoint x: 773, endPoint y: 488, distance: 107.0
click at [773, 488] on td "ProLiant DL380 Gen10" at bounding box center [828, 490] width 119 height 32
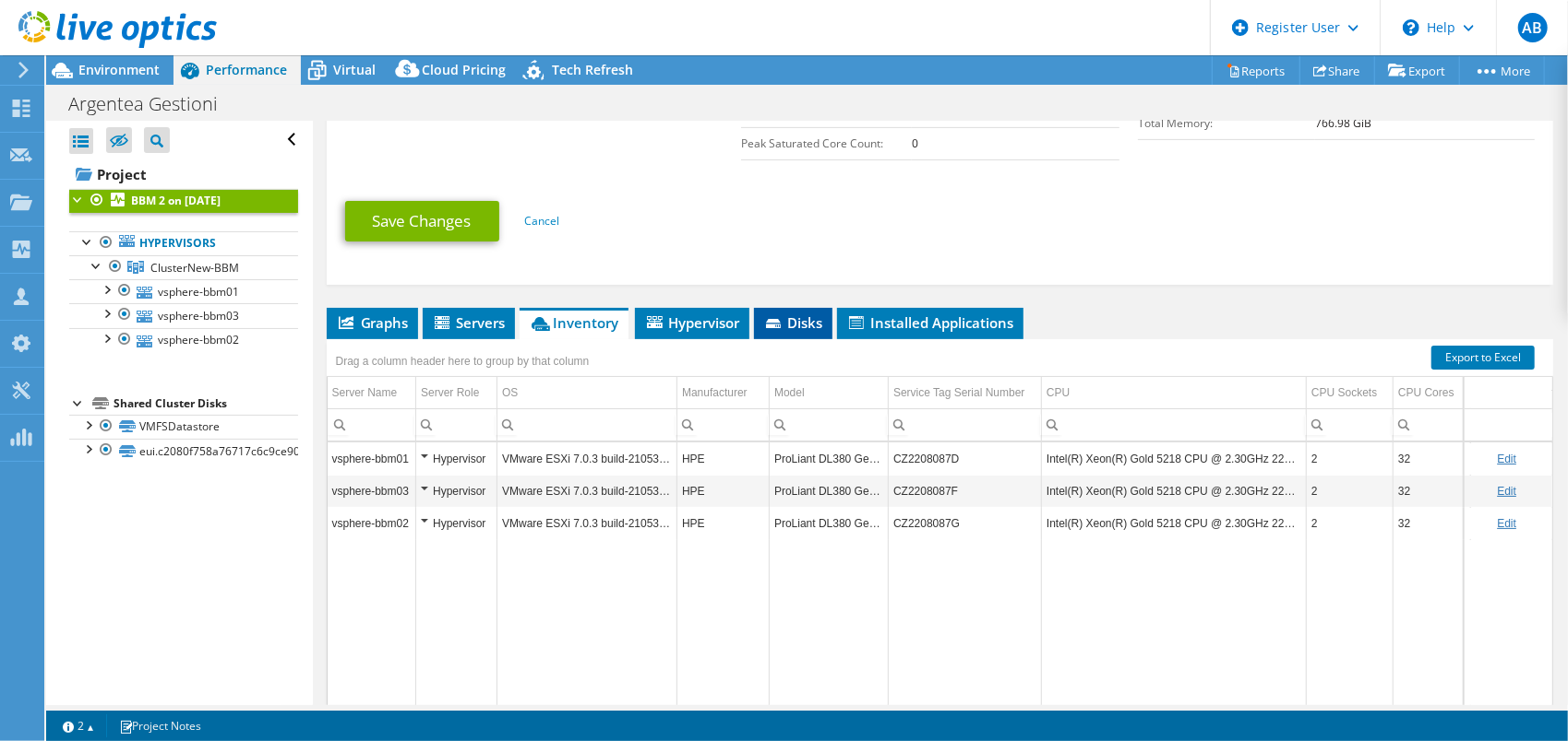
click at [796, 314] on span "Disks" at bounding box center [792, 323] width 60 height 19
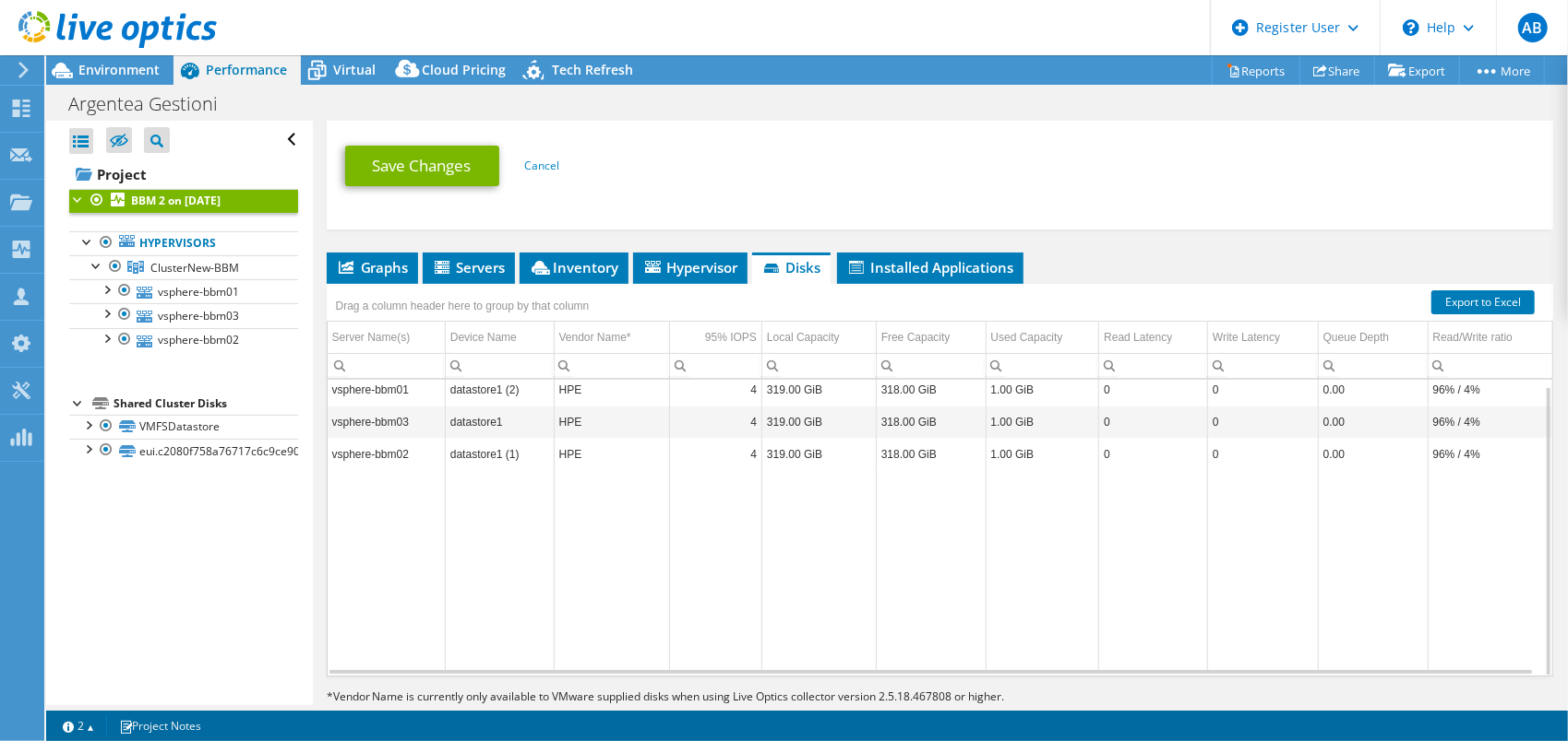
scroll to position [649, 0]
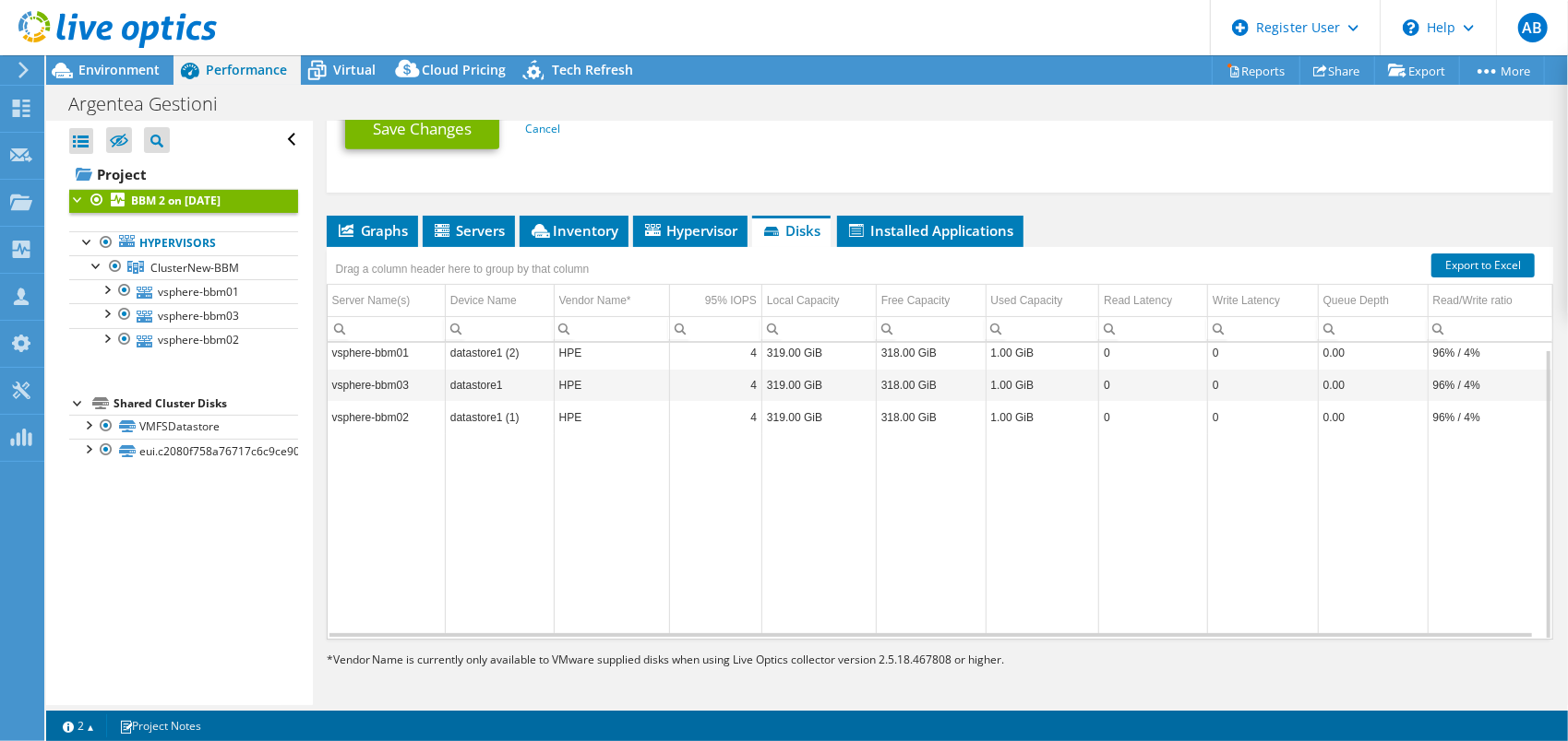
click at [376, 346] on td "vsphere-bbm01" at bounding box center [387, 352] width 118 height 32
click at [921, 216] on li "Installed Applications" at bounding box center [929, 231] width 186 height 31
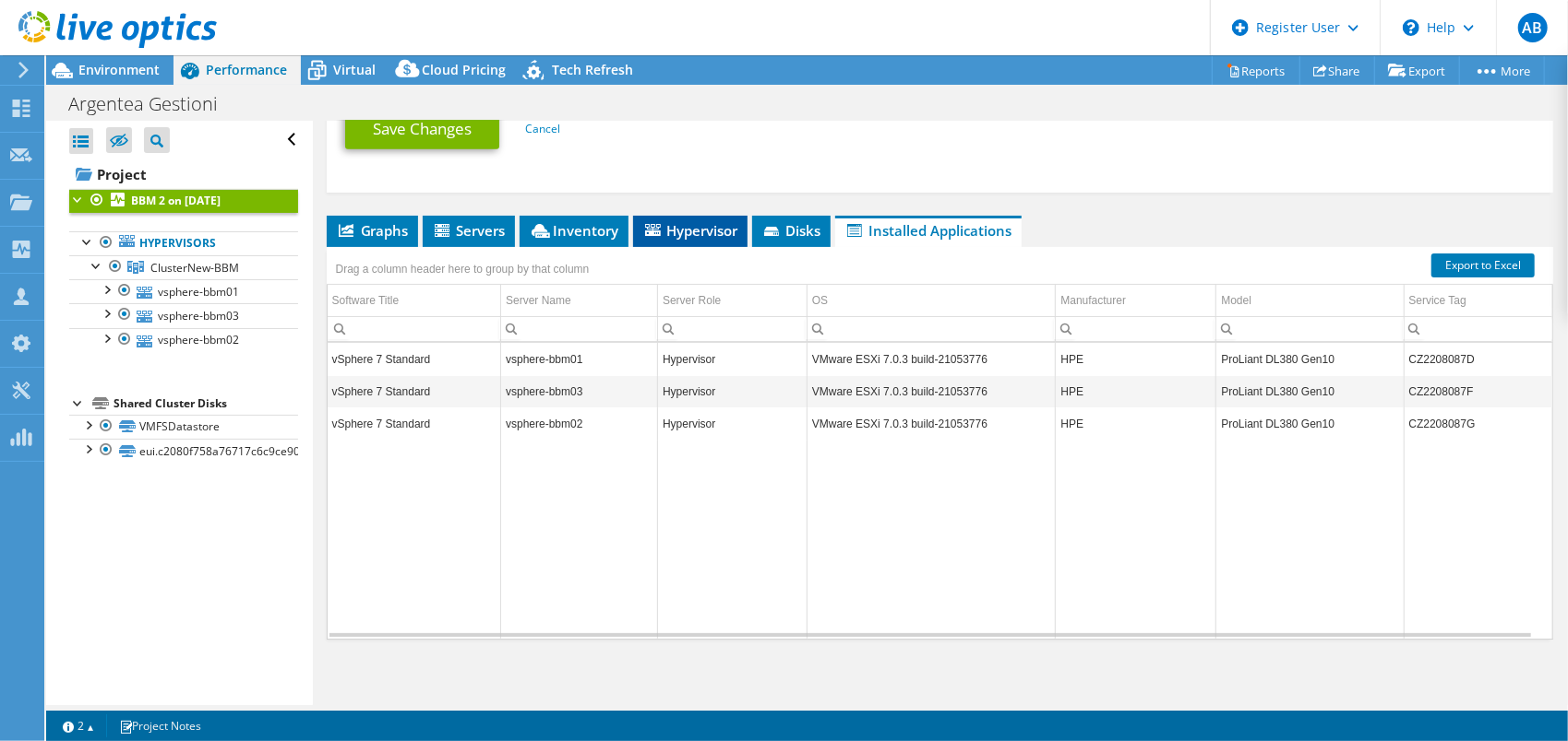
click at [655, 228] on icon at bounding box center [653, 229] width 16 height 12
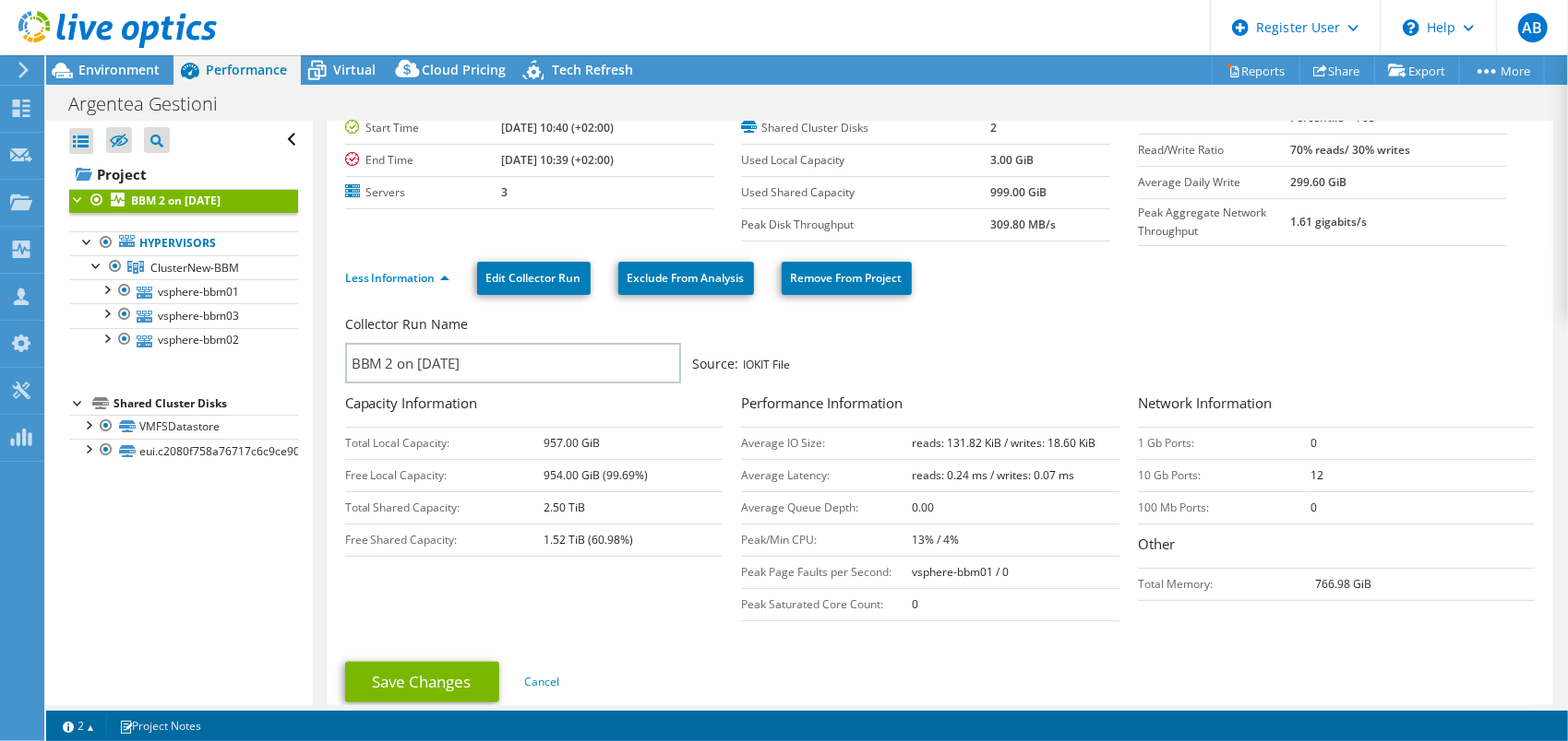
scroll to position [0, 0]
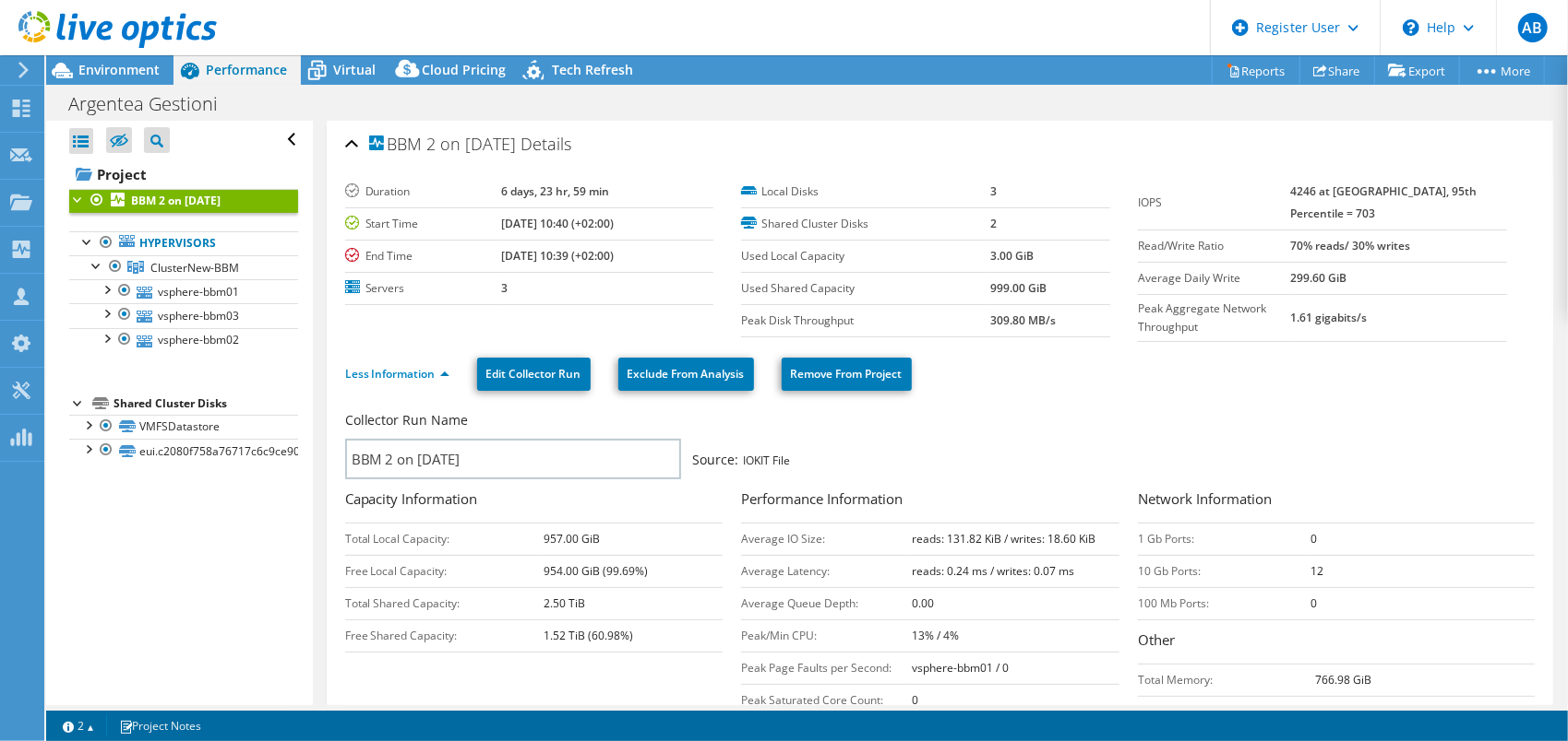
click at [81, 61] on div at bounding box center [108, 31] width 217 height 62
click at [156, 79] on div "Environment" at bounding box center [110, 70] width 128 height 30
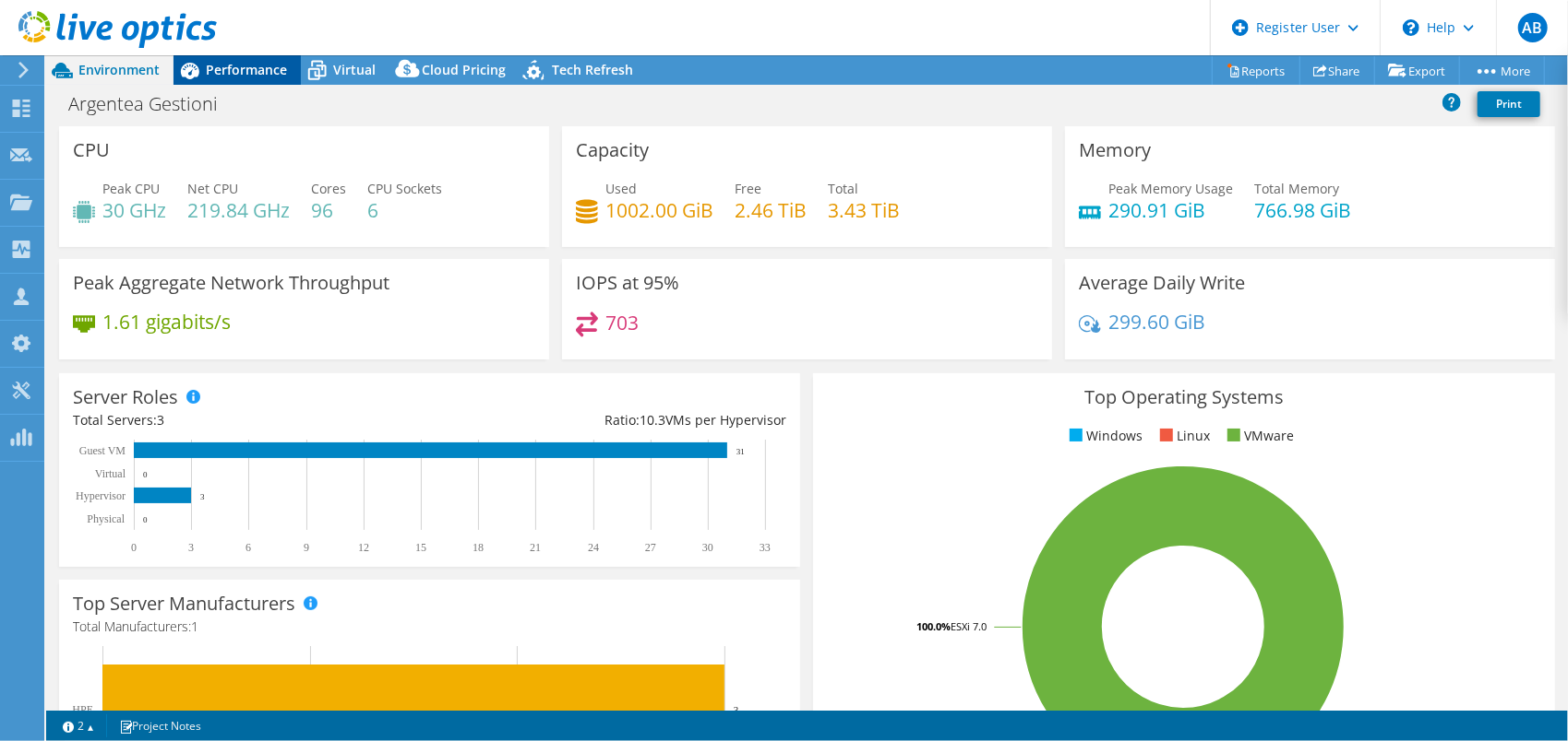
click at [235, 70] on span "Performance" at bounding box center [246, 69] width 81 height 18
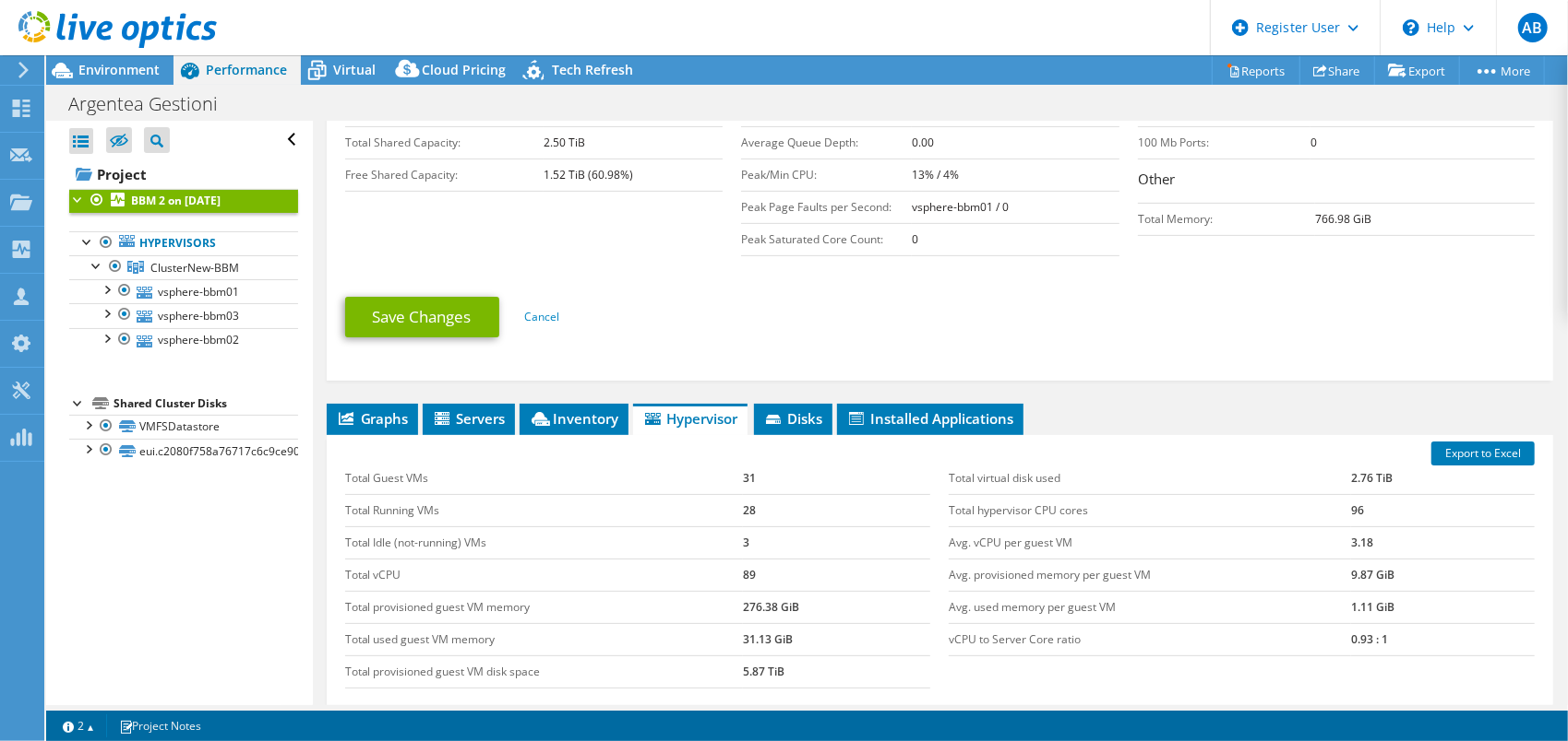
scroll to position [646, 0]
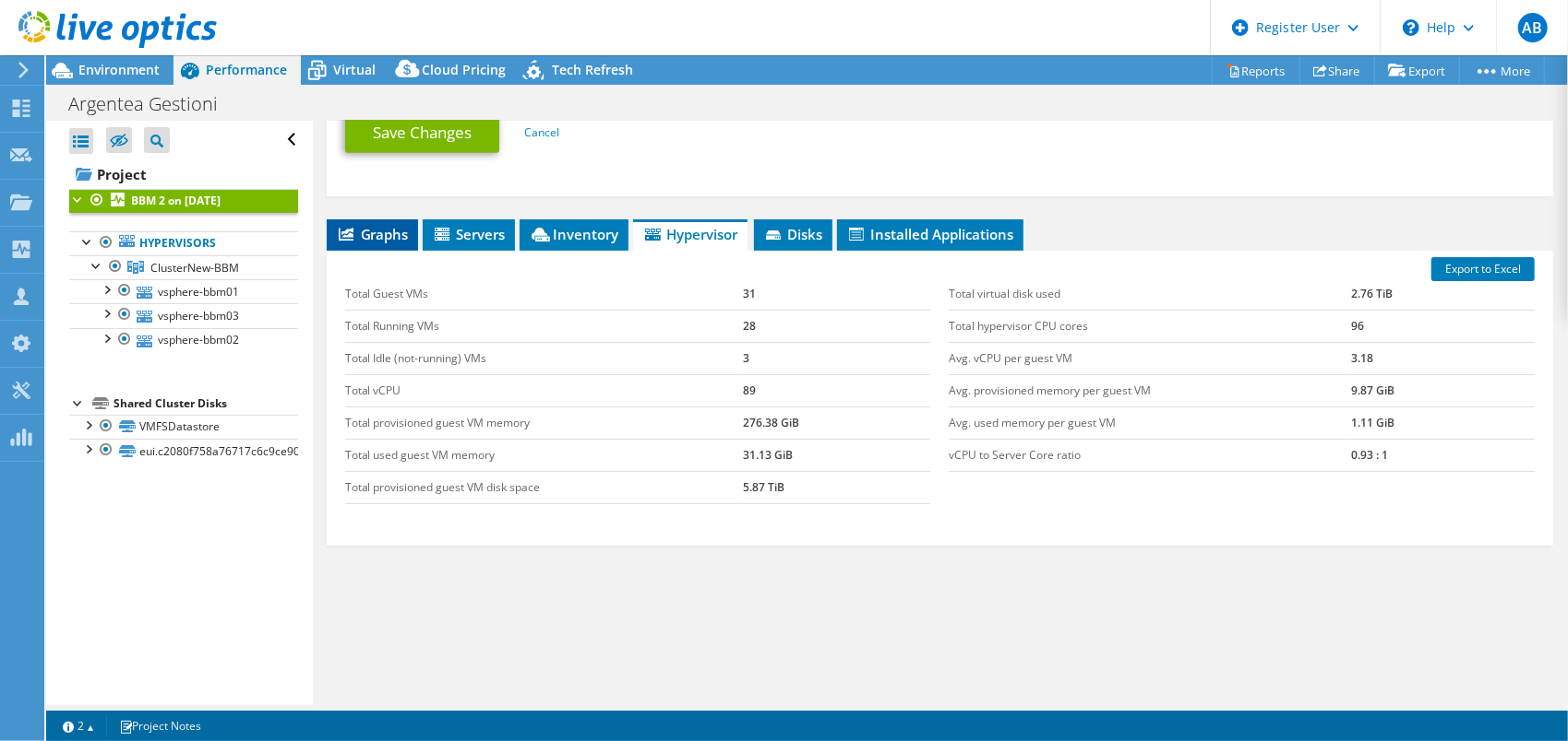
click at [395, 227] on span "Graphs" at bounding box center [372, 234] width 73 height 19
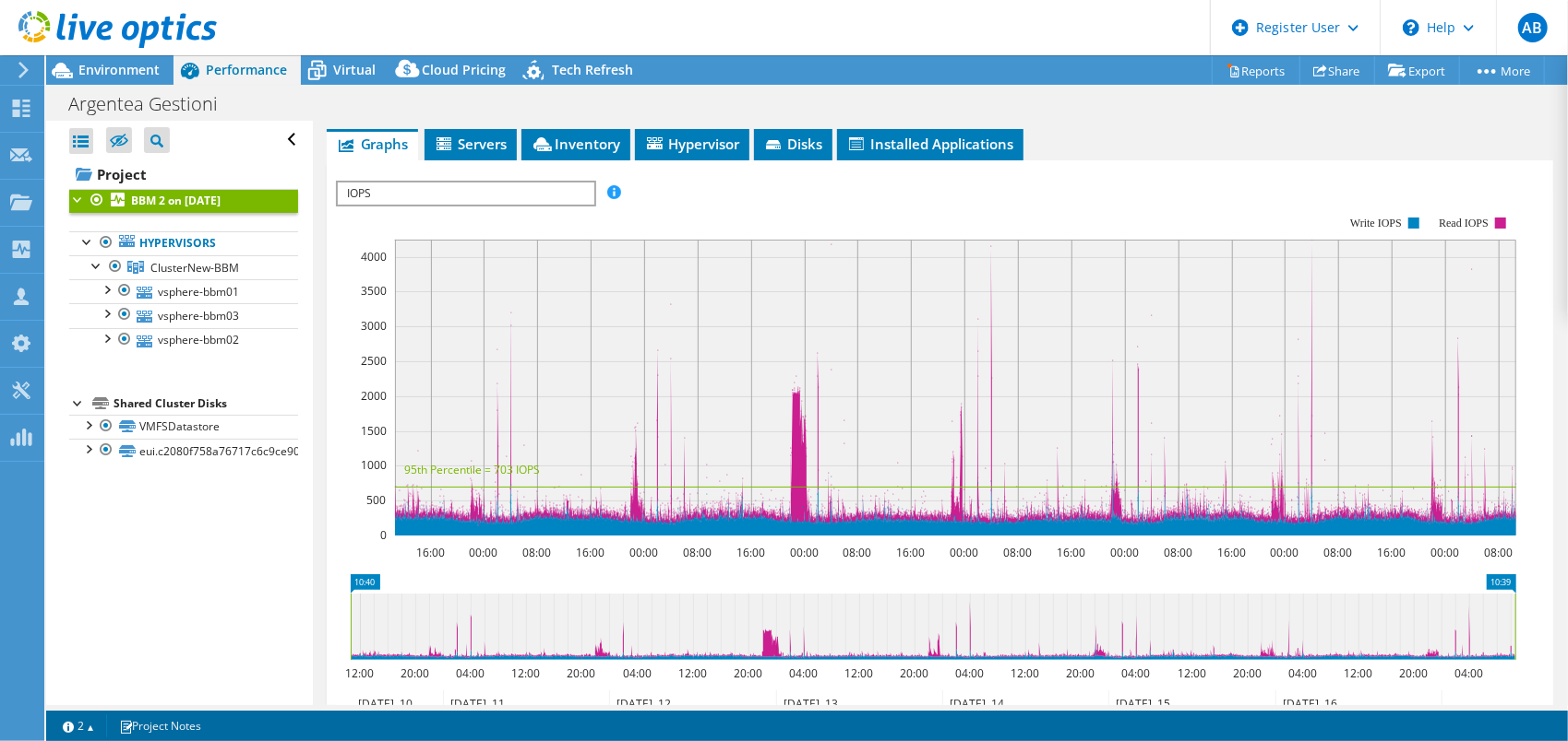
scroll to position [737, 0]
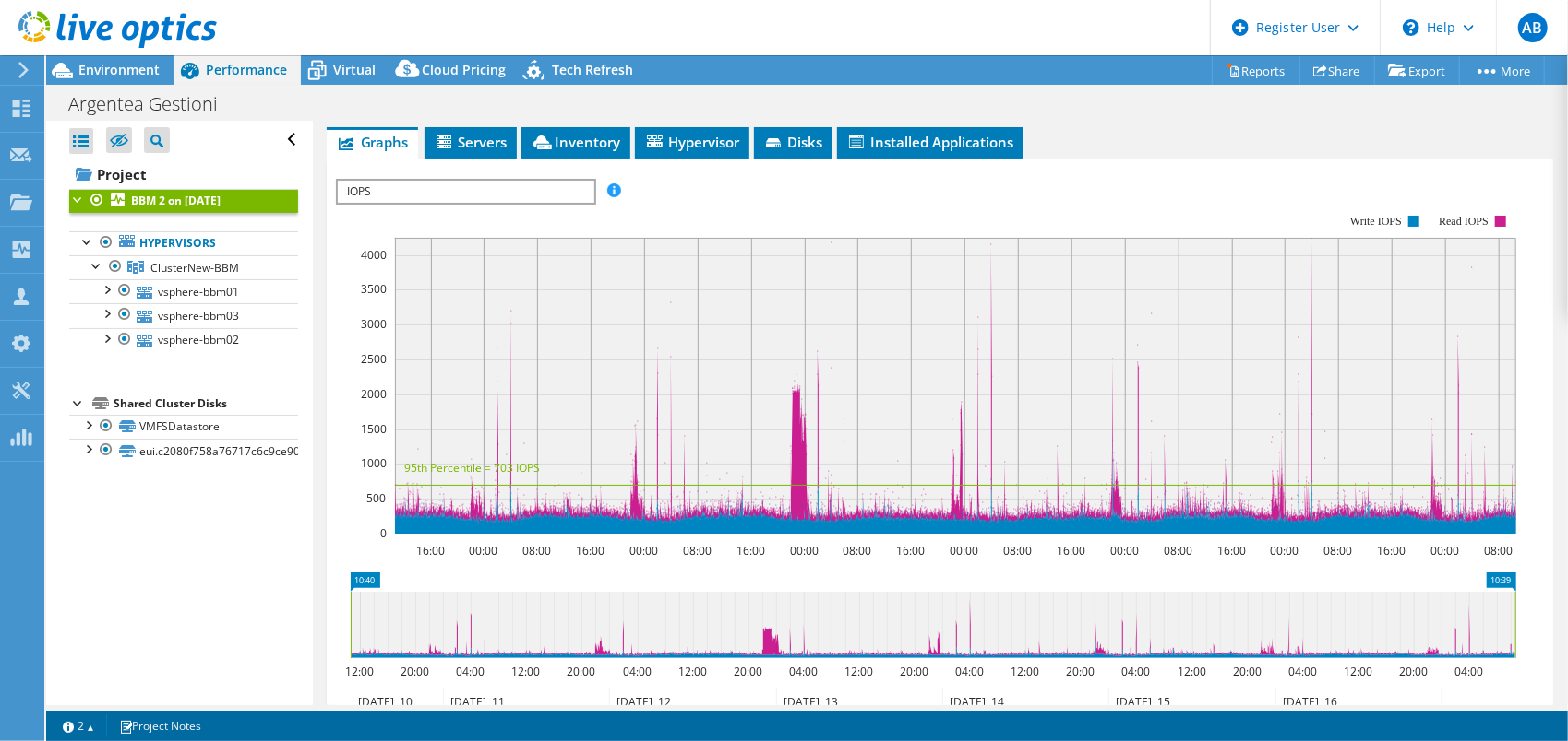
click at [474, 199] on rect at bounding box center [926, 374] width 1180 height 369
click at [474, 199] on div "IOPS IOPS Disk Throughput IO Size Latency Queue Depth CPU Percentage Memory Pag…" at bounding box center [466, 191] width 260 height 26
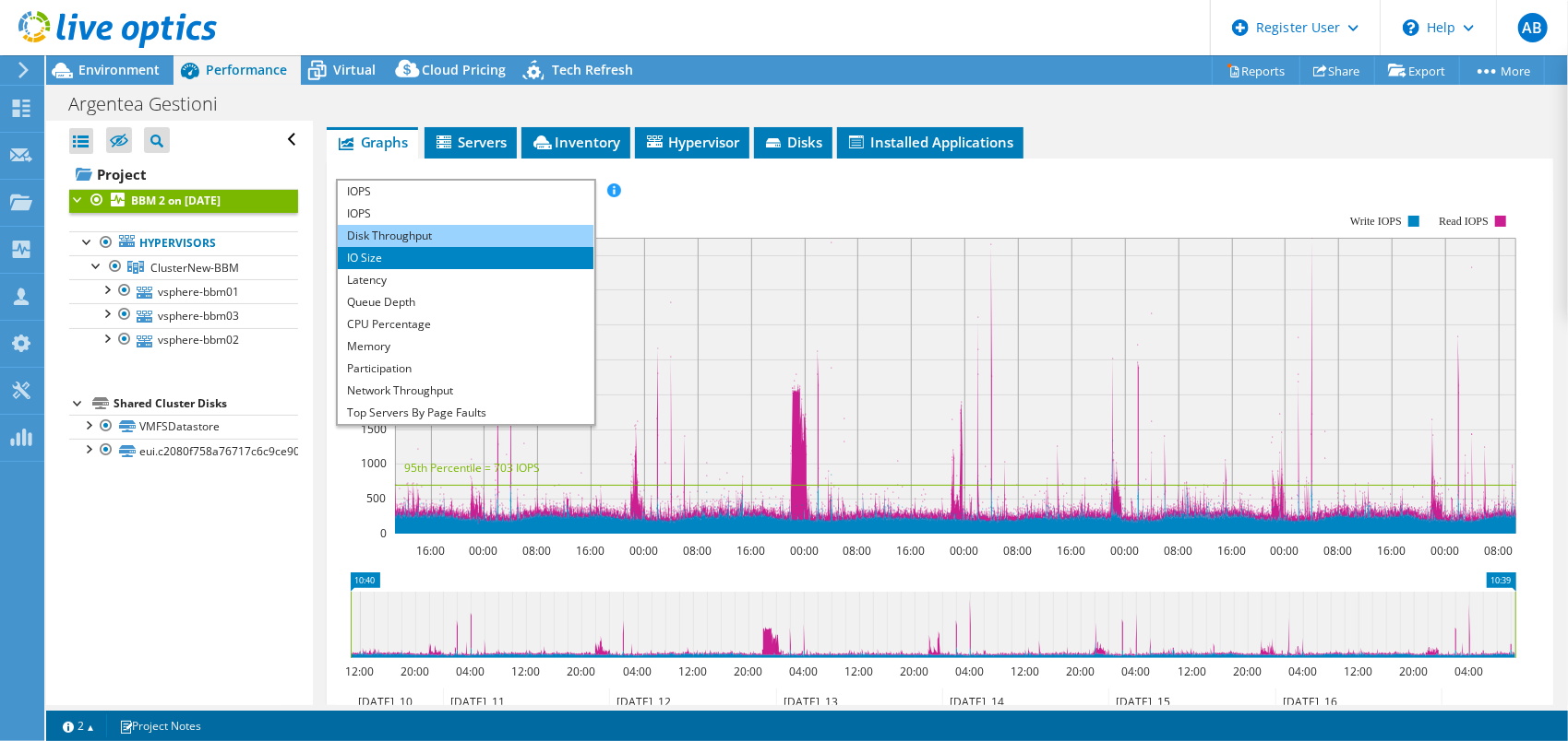
drag, startPoint x: 474, startPoint y: 199, endPoint x: 417, endPoint y: 228, distance: 64.0
click at [417, 228] on li "Disk Throughput" at bounding box center [466, 236] width 255 height 22
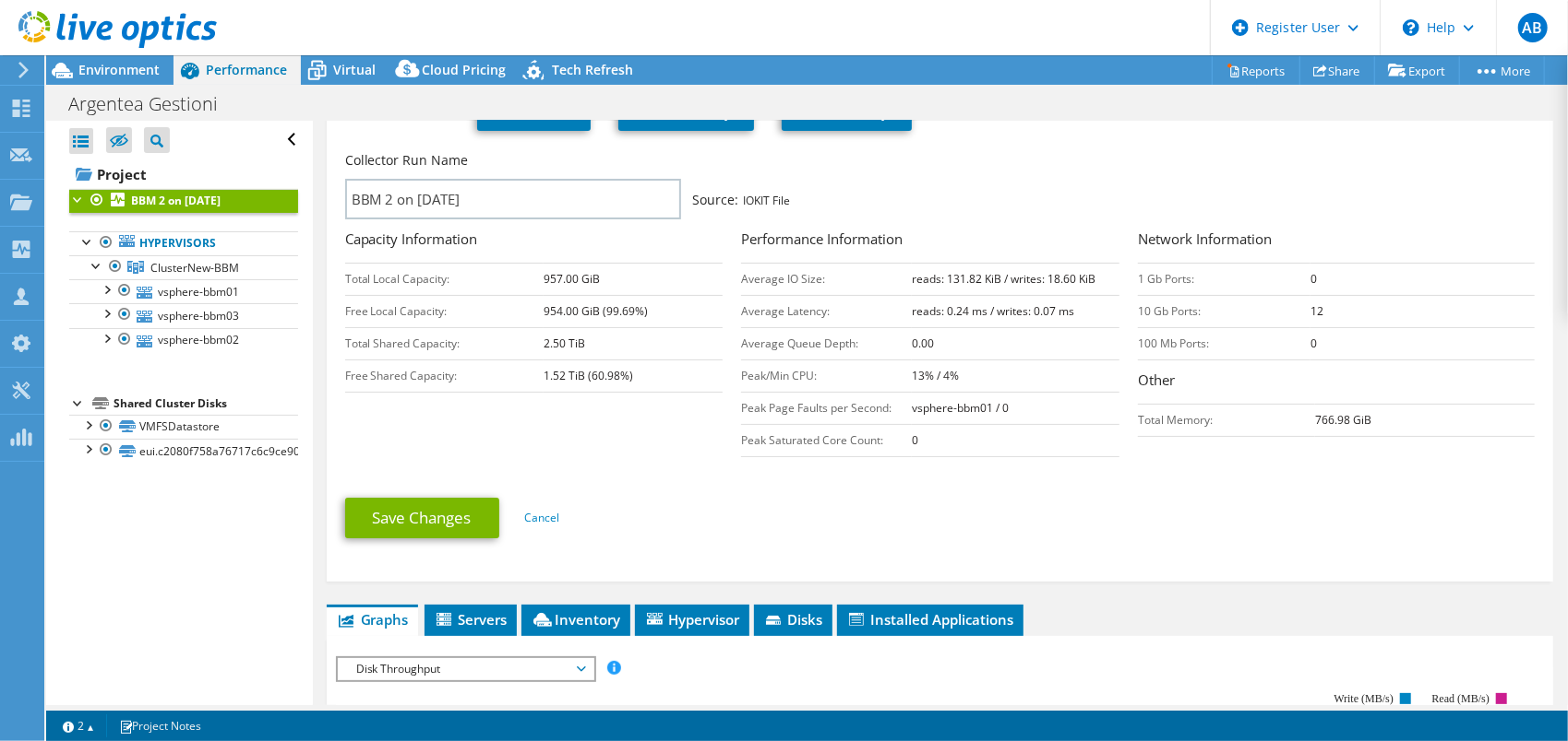
scroll to position [461, 0]
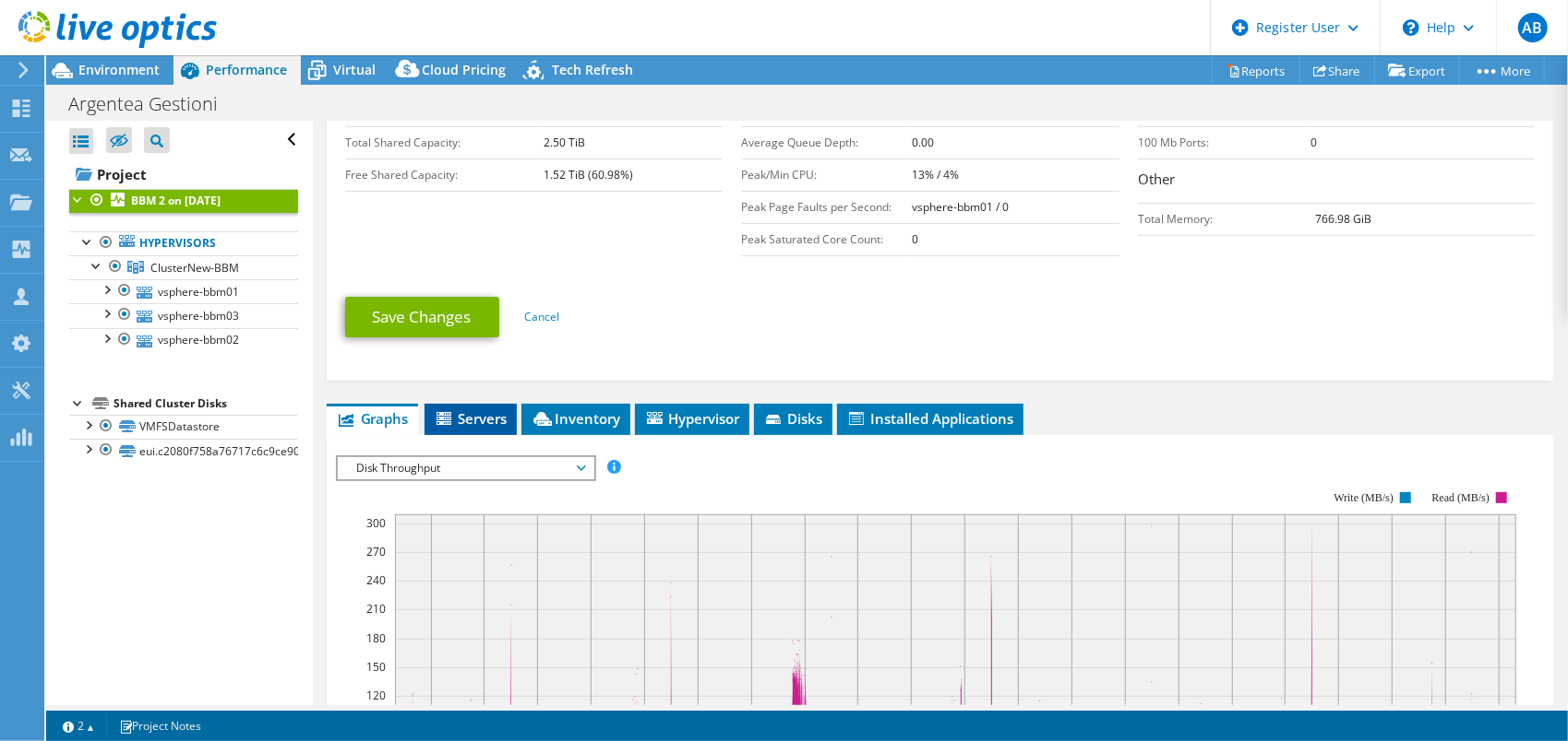
click at [479, 414] on span "Servers" at bounding box center [471, 419] width 74 height 19
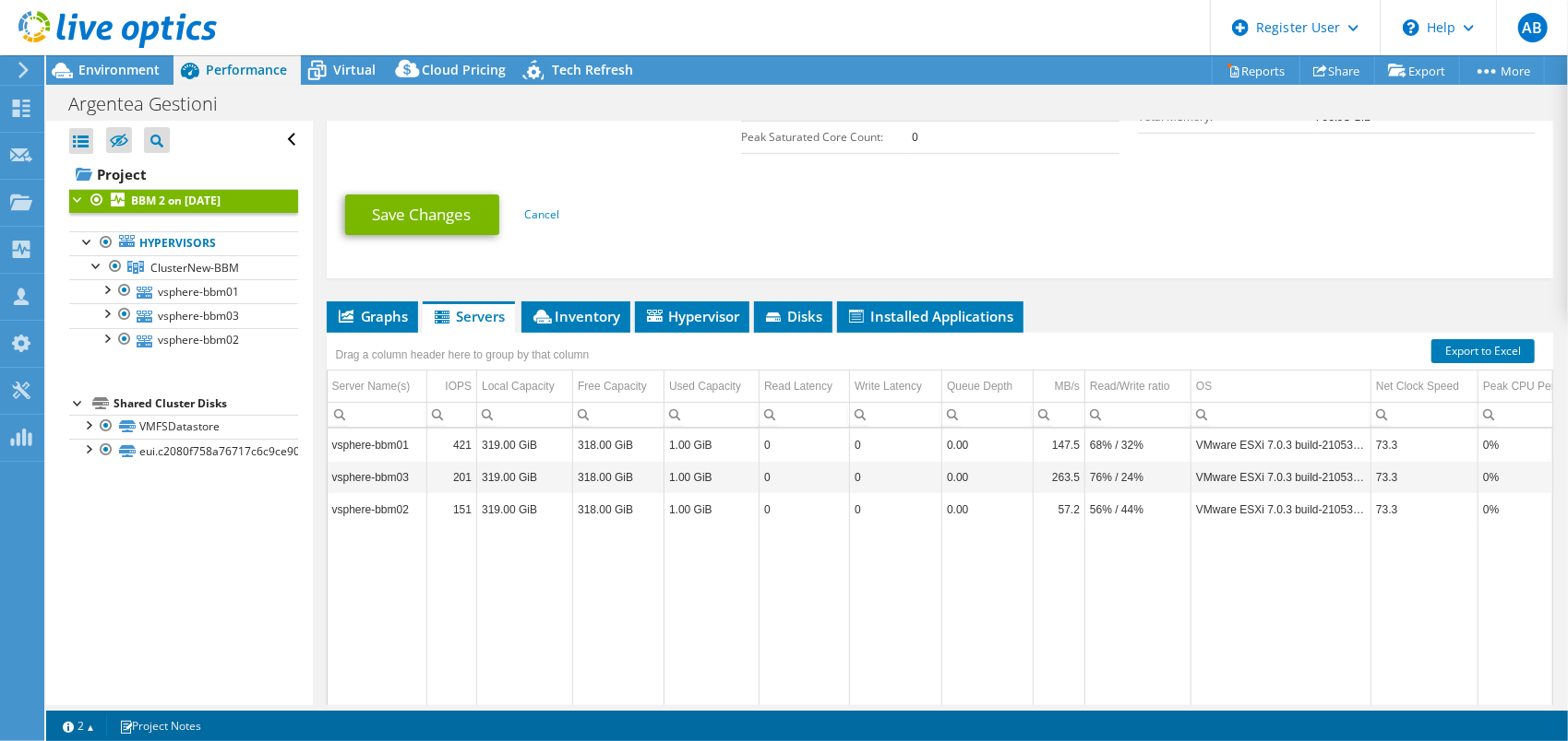
scroll to position [646, 0]
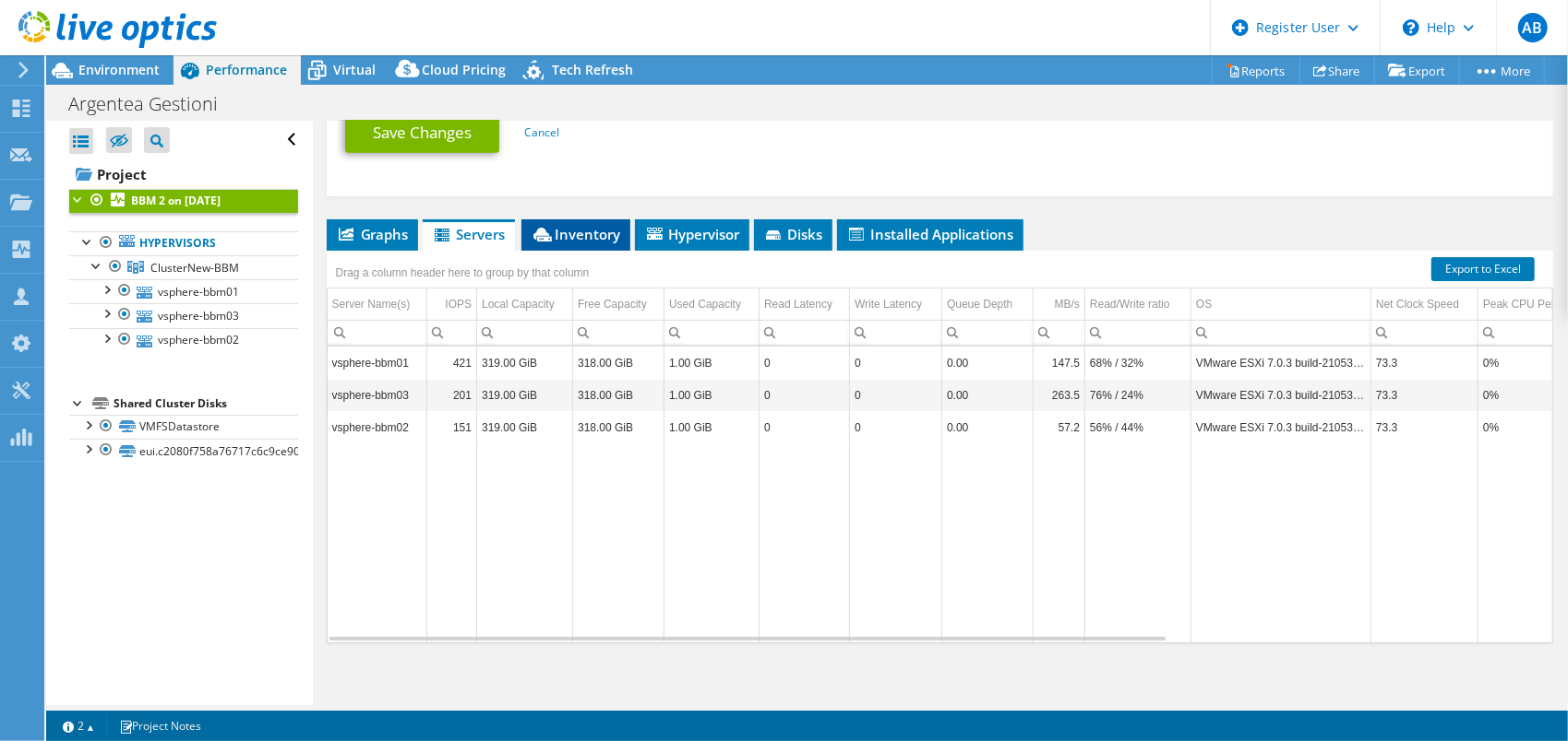
click at [601, 240] on li "Inventory" at bounding box center [576, 235] width 109 height 31
